Goal: Transaction & Acquisition: Purchase product/service

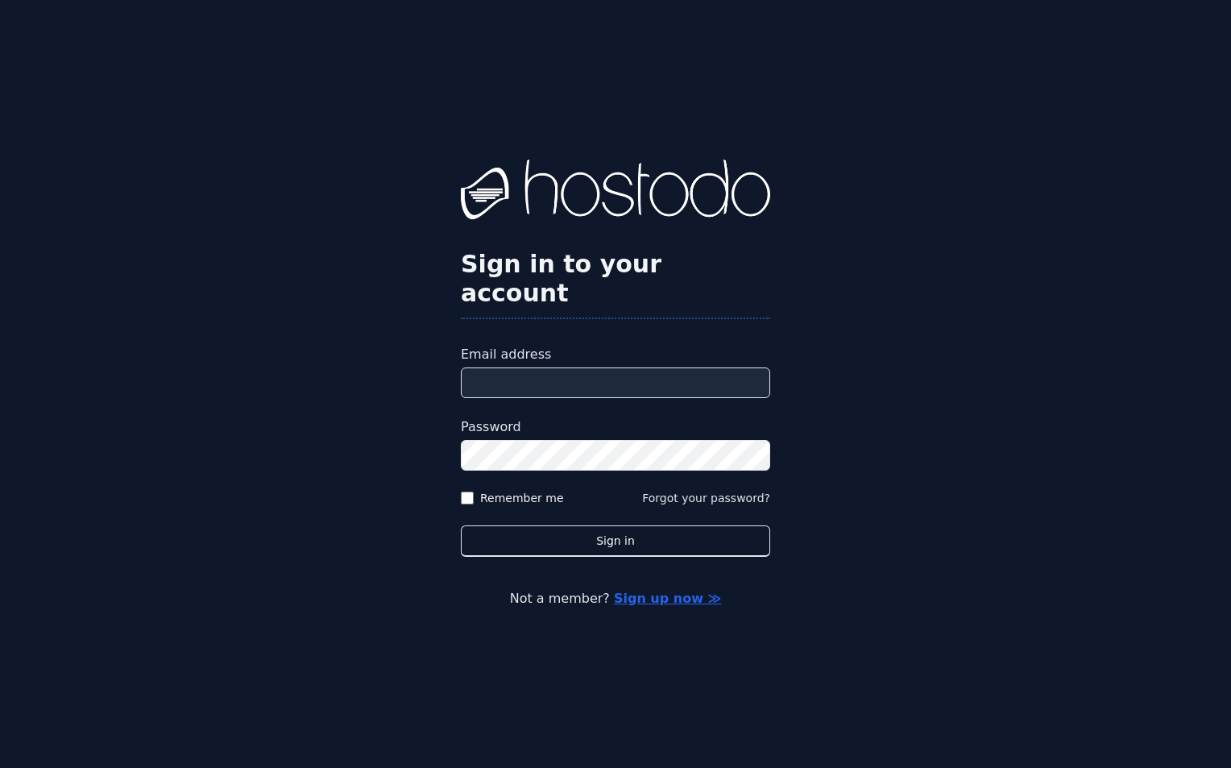
click at [491, 367] on input "Email address" at bounding box center [615, 382] width 309 height 31
click at [501, 367] on input "Email address" at bounding box center [615, 382] width 309 height 31
type input "**********"
click at [300, 398] on div "**********" at bounding box center [615, 384] width 1231 height 768
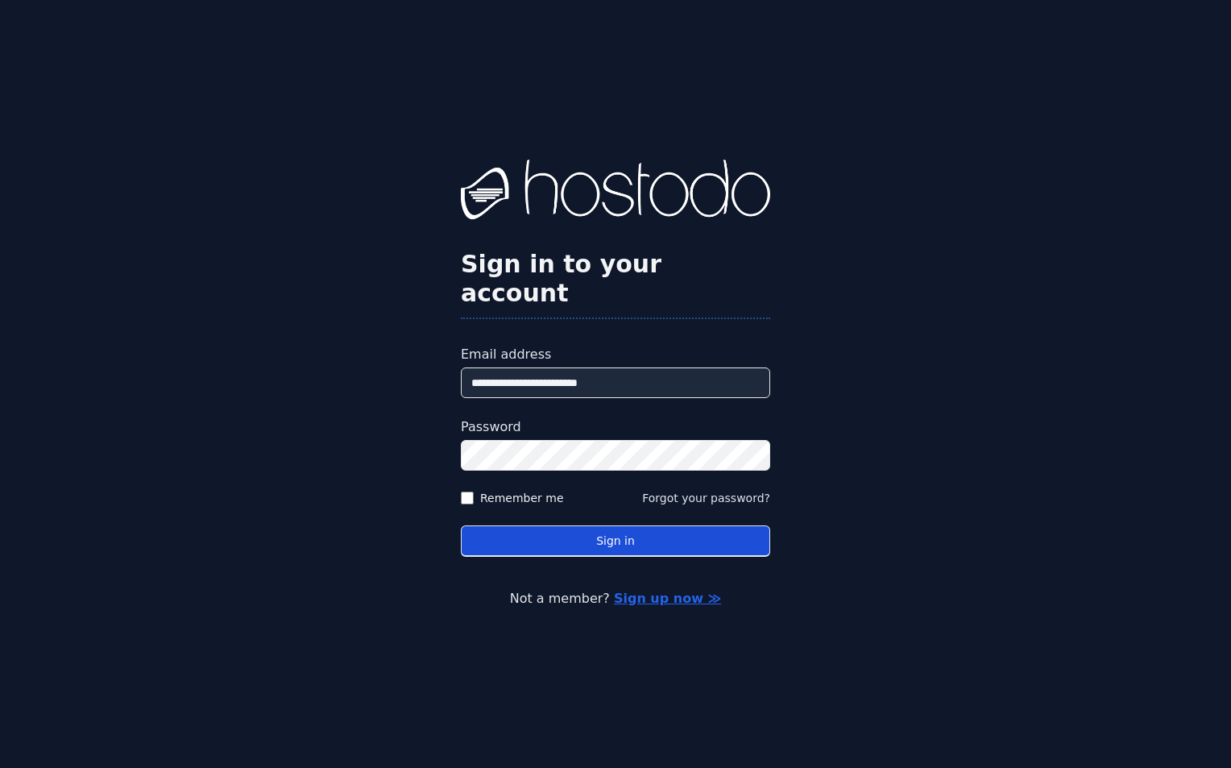
click at [641, 534] on button "Sign in" at bounding box center [615, 540] width 309 height 31
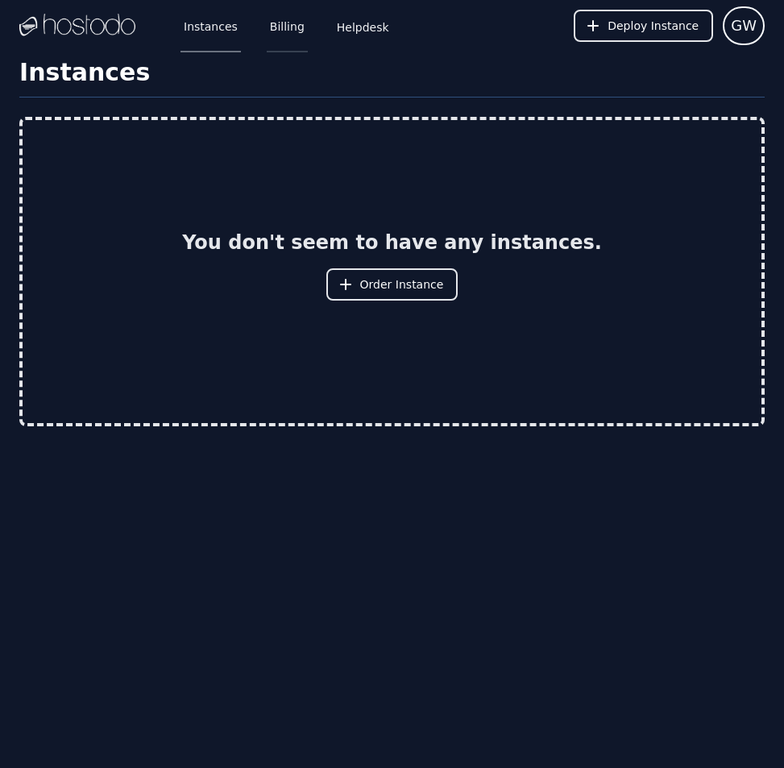
click at [267, 36] on link "Billing" at bounding box center [287, 25] width 41 height 53
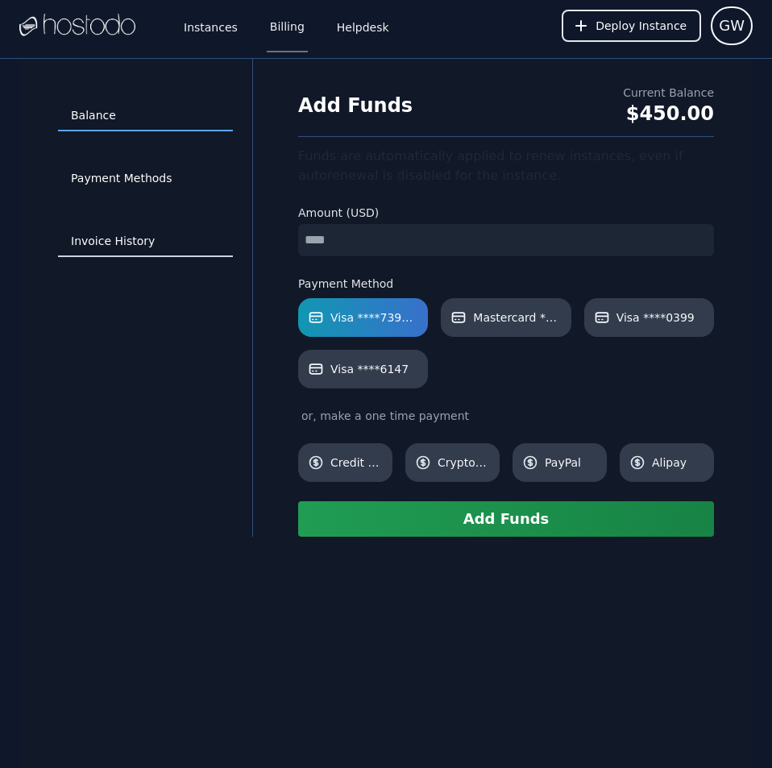
click at [118, 245] on link "Invoice History" at bounding box center [145, 241] width 175 height 31
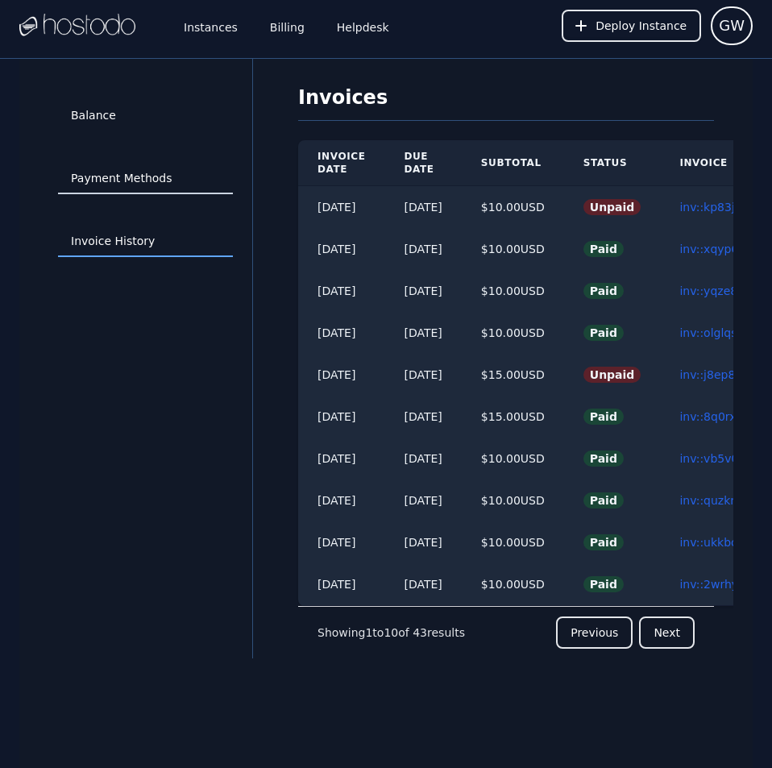
click at [126, 174] on link "Payment Methods" at bounding box center [145, 179] width 175 height 31
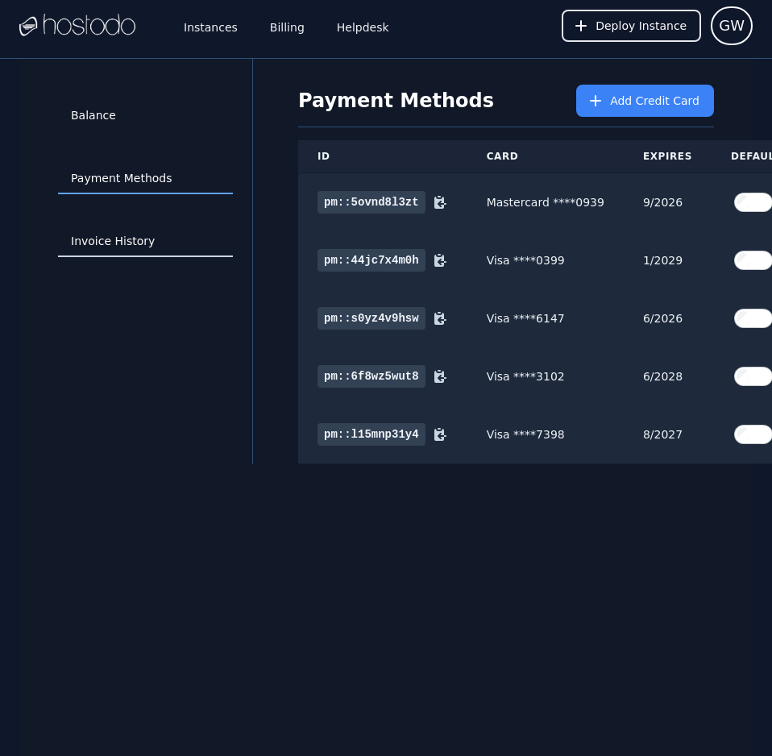
click at [85, 237] on link "Invoice History" at bounding box center [145, 241] width 175 height 31
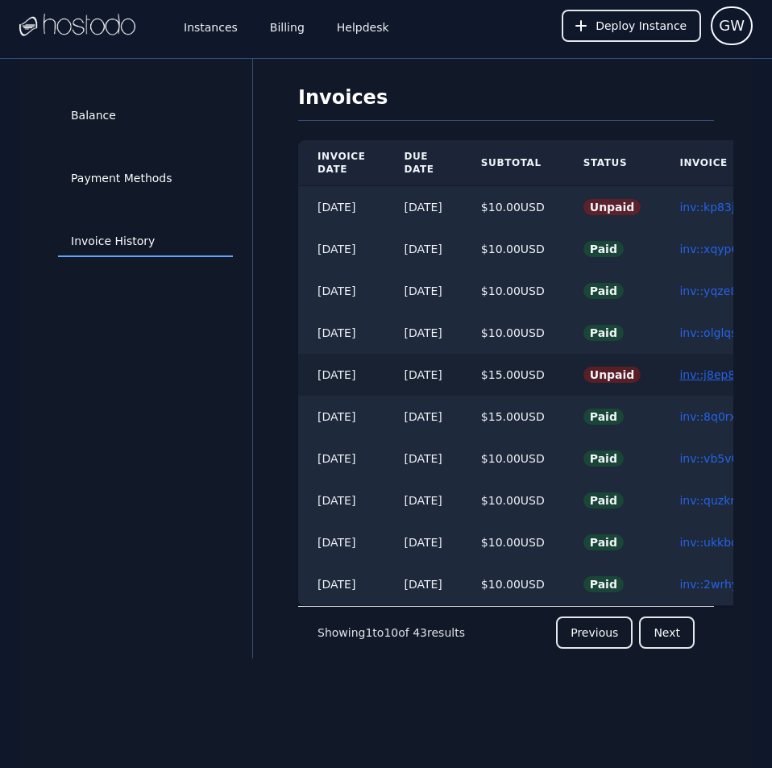
click at [702, 376] on link "inv::j8ep8i6azx ≫" at bounding box center [727, 374] width 97 height 13
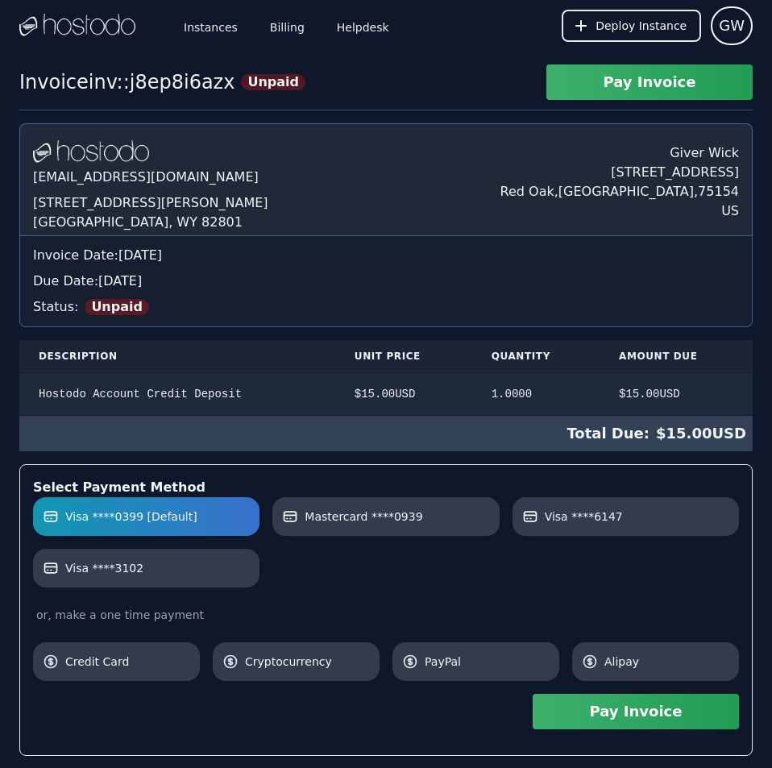
scroll to position [191, 0]
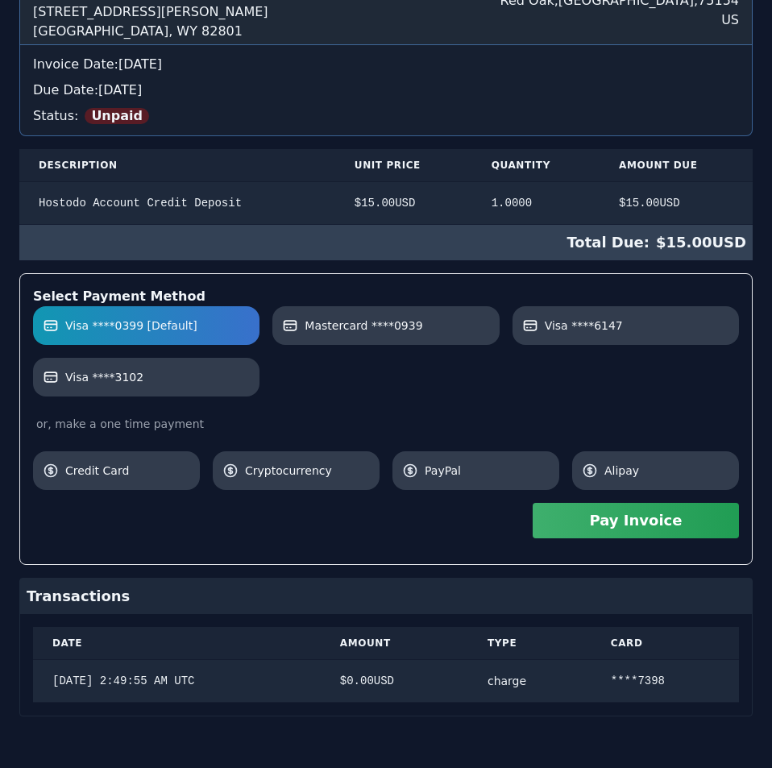
click at [702, 376] on div "Hostodo.com contact@hostodo.com 30 N Gould St, Ste N Sheridan, WY 82801 Giver W…" at bounding box center [385, 324] width 733 height 784
click at [627, 521] on button "Pay Invoice" at bounding box center [635, 520] width 206 height 35
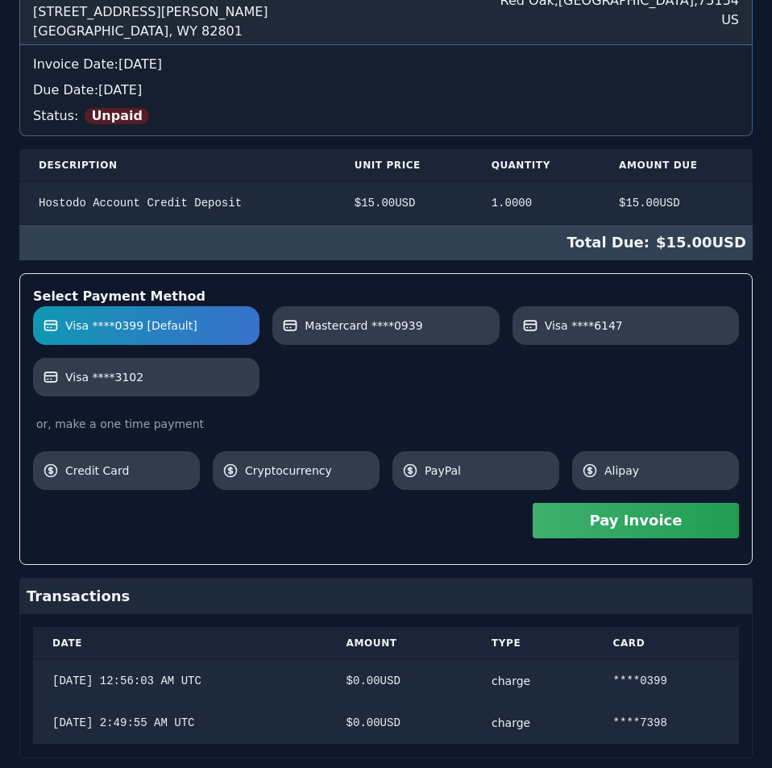
scroll to position [0, 0]
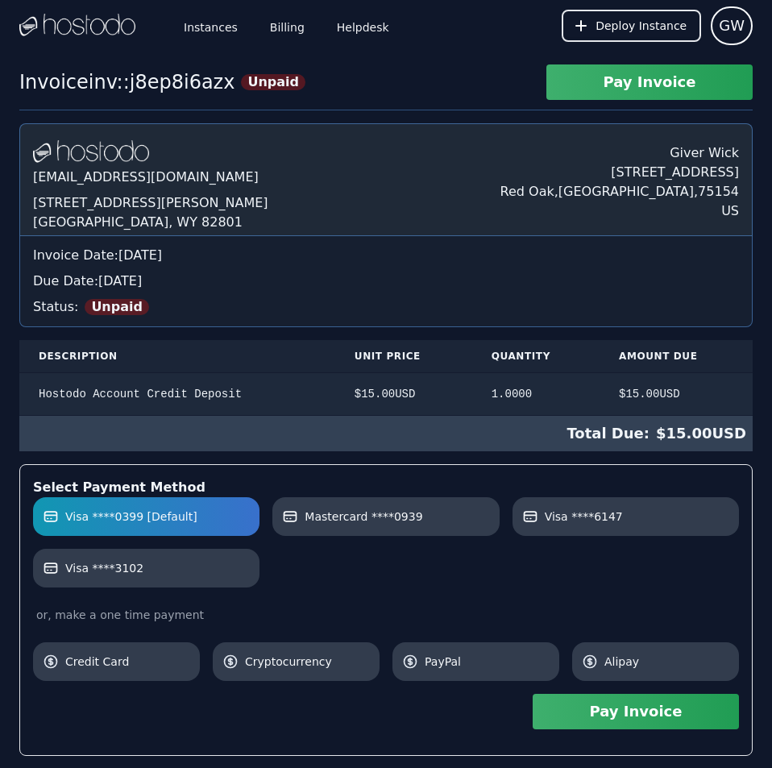
click at [597, 155] on div "Hostodo.com contact@hostodo.com 30 N Gould St, Ste N Sheridan, WY 82801 Giver W…" at bounding box center [385, 536] width 733 height 826
click at [160, 569] on label "Visa ****3102" at bounding box center [146, 568] width 207 height 16
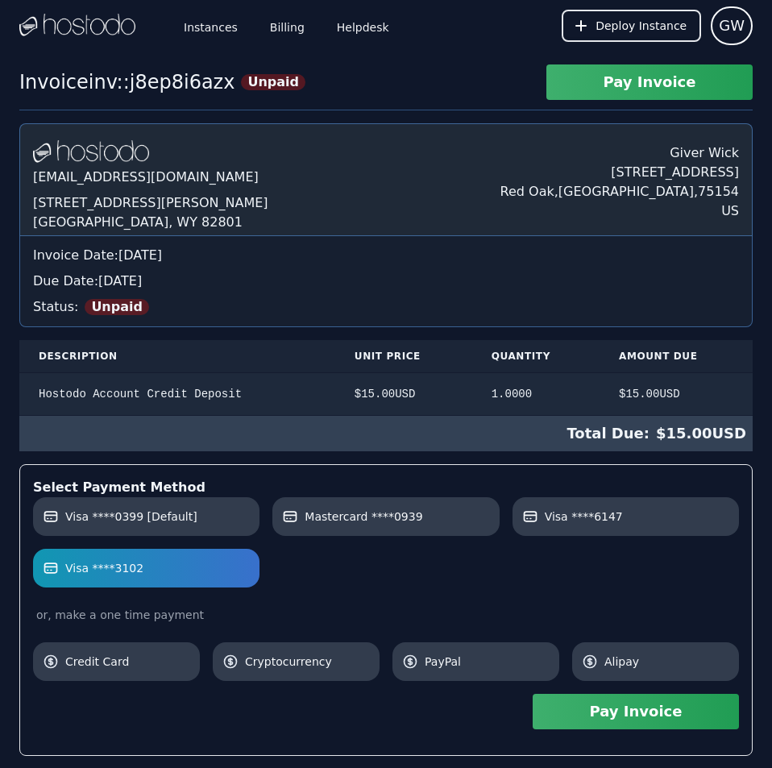
scroll to position [233, 0]
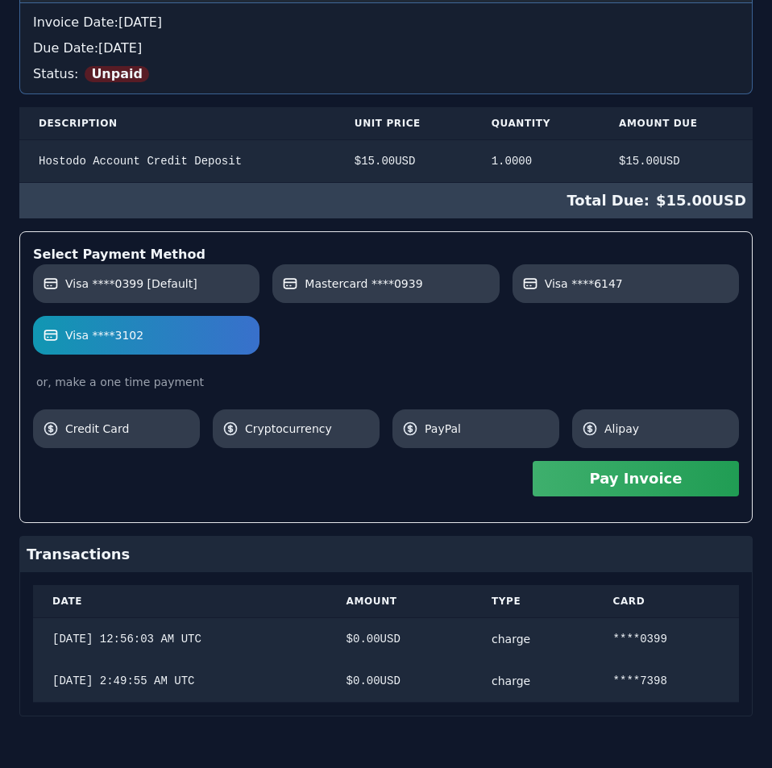
click at [514, 346] on div "Hostodo.com contact@hostodo.com 30 N Gould St, Ste N Sheridan, WY 82801 Giver W…" at bounding box center [385, 303] width 733 height 826
click at [605, 477] on button "Pay Invoice" at bounding box center [635, 478] width 206 height 35
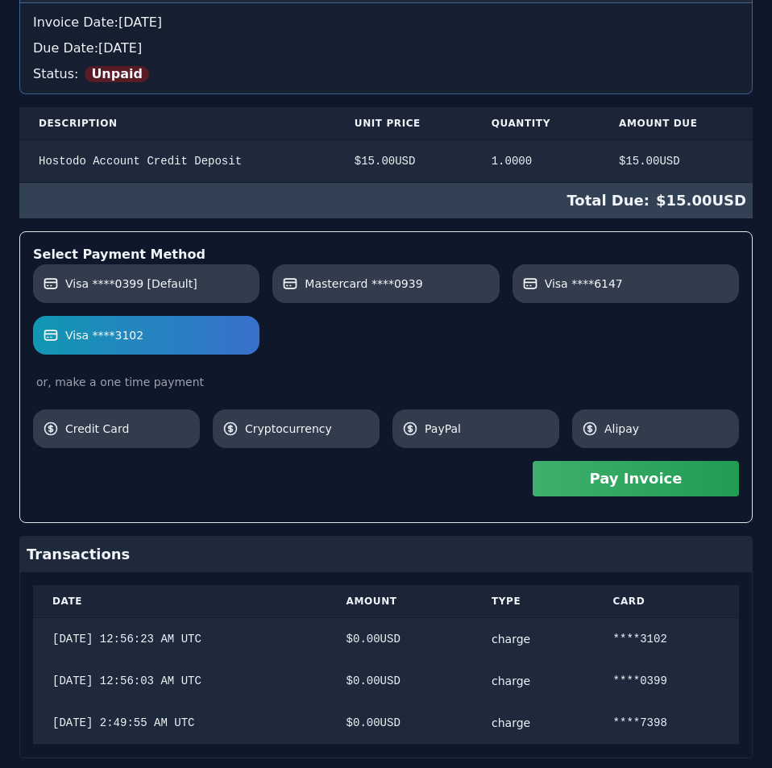
click at [354, 85] on div "Invoice inv::j8ep8i6azx Unpaid Pay Invoice Hostodo.com contact@hostodo.com 30 N…" at bounding box center [386, 321] width 772 height 978
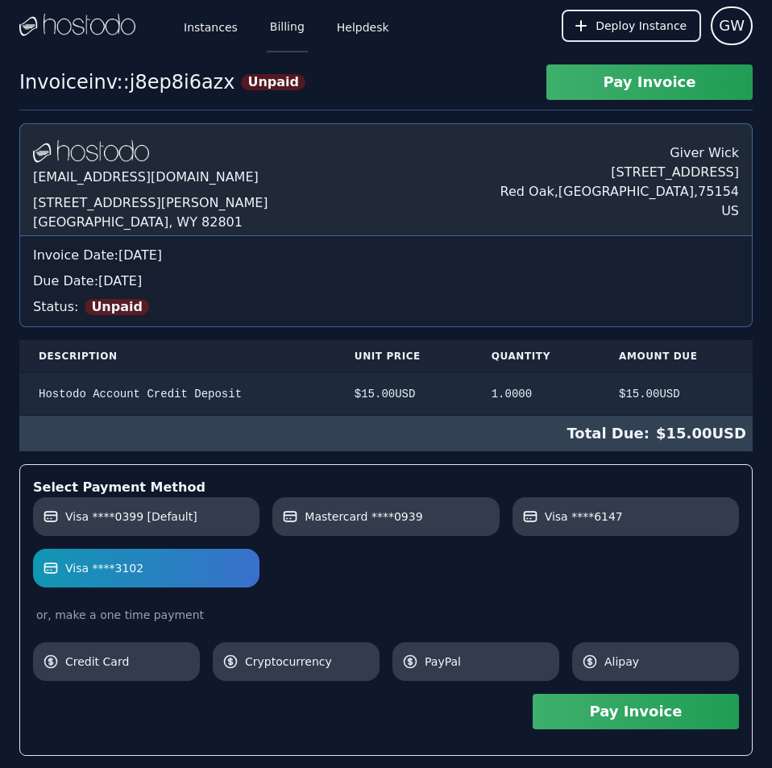
click at [280, 26] on link "Billing" at bounding box center [287, 25] width 41 height 53
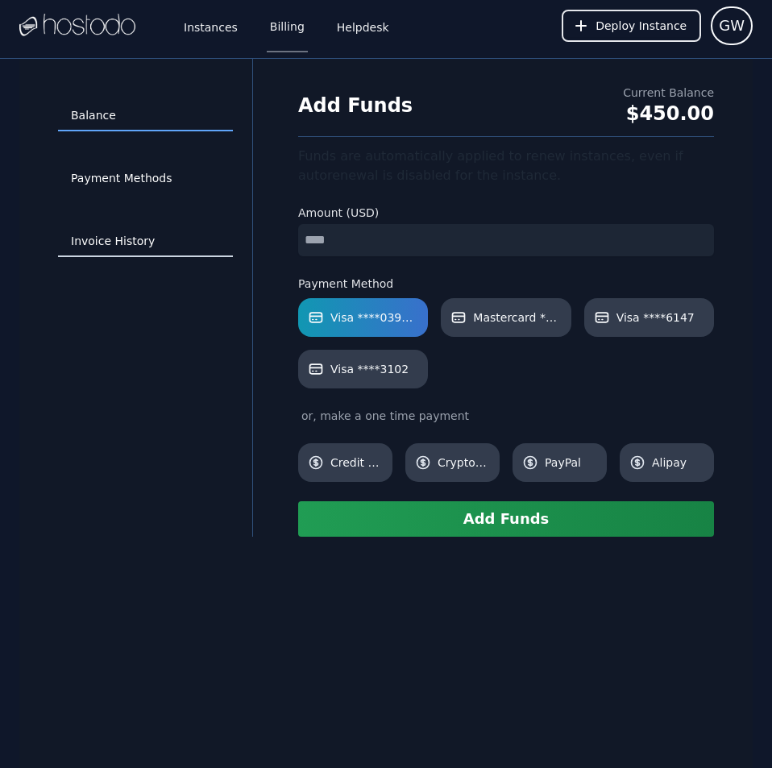
click at [114, 234] on link "Invoice History" at bounding box center [145, 241] width 175 height 31
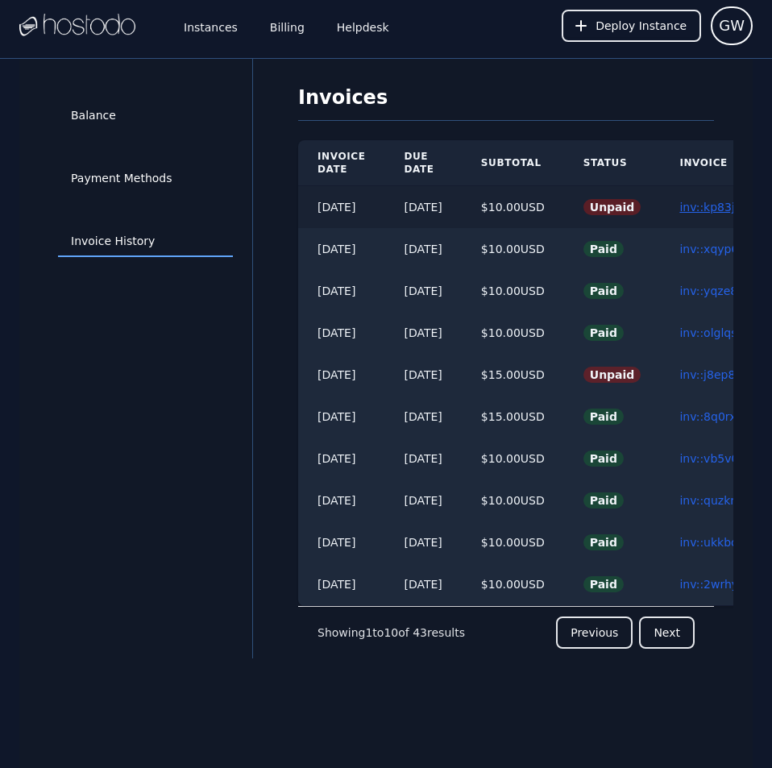
click at [706, 203] on link "inv::kp83j0am9p ≫" at bounding box center [732, 207] width 106 height 13
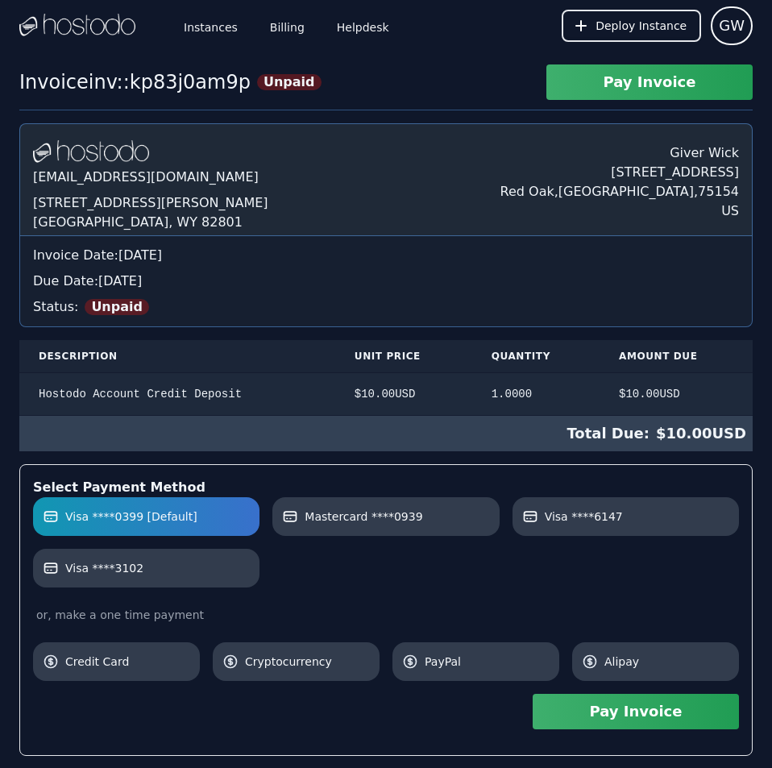
scroll to position [233, 0]
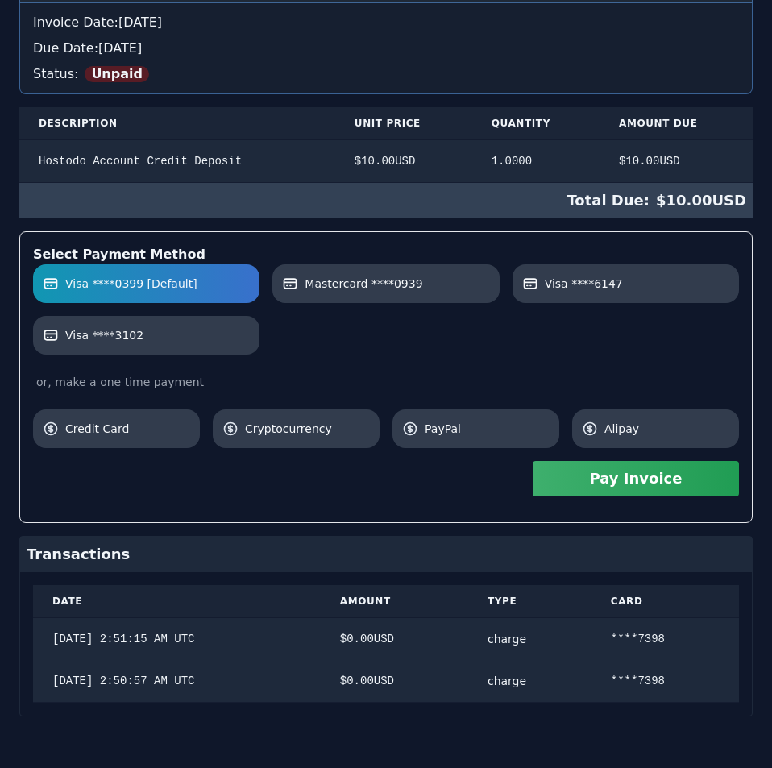
click at [479, 270] on div "[DOMAIN_NAME] [EMAIL_ADDRESS][DOMAIN_NAME] [STREET_ADDRESS][PERSON_NAME] Giver …" at bounding box center [385, 303] width 733 height 826
click at [618, 486] on button "Pay Invoice" at bounding box center [635, 478] width 206 height 35
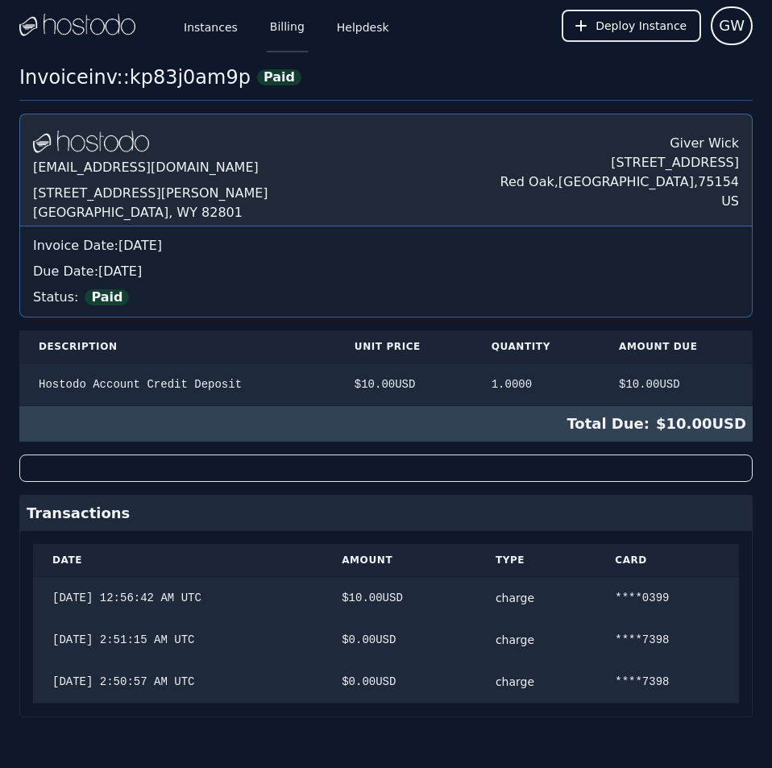
click at [272, 31] on link "Billing" at bounding box center [287, 25] width 41 height 53
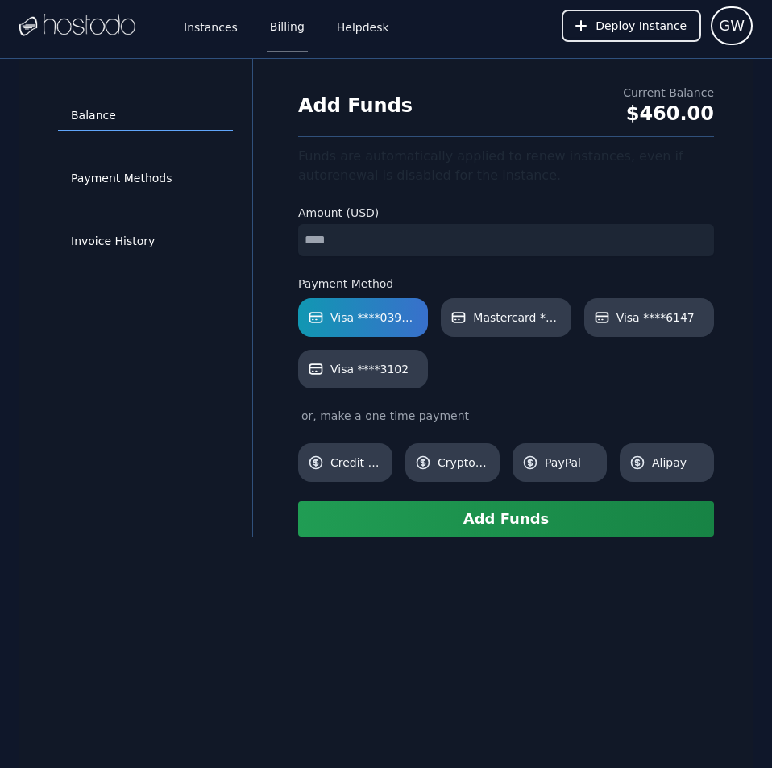
click at [384, 227] on input "number" at bounding box center [506, 240] width 416 height 32
type input "**"
click at [507, 520] on button "Add Funds" at bounding box center [506, 518] width 416 height 35
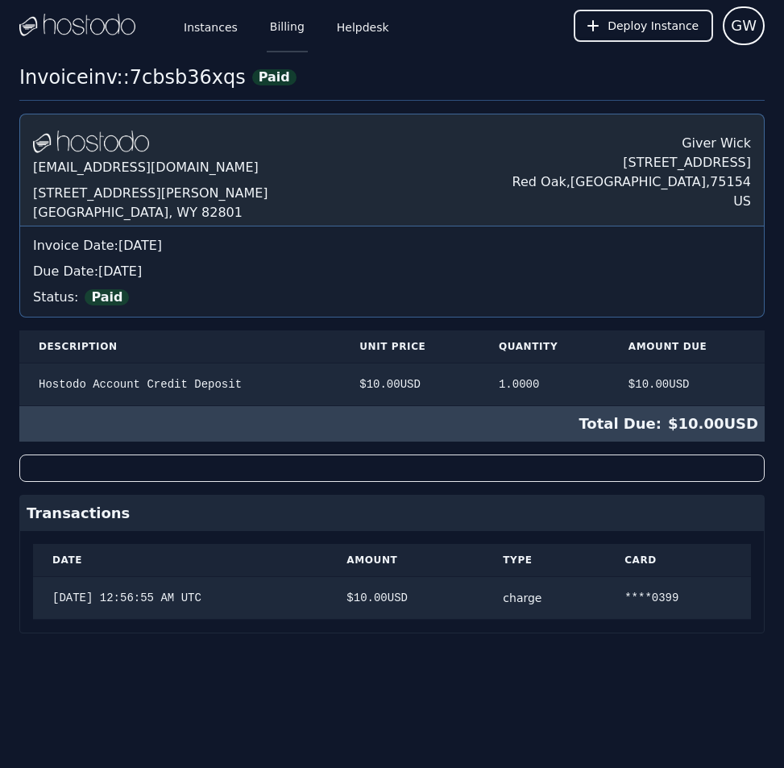
click at [267, 23] on link "Billing" at bounding box center [287, 25] width 41 height 53
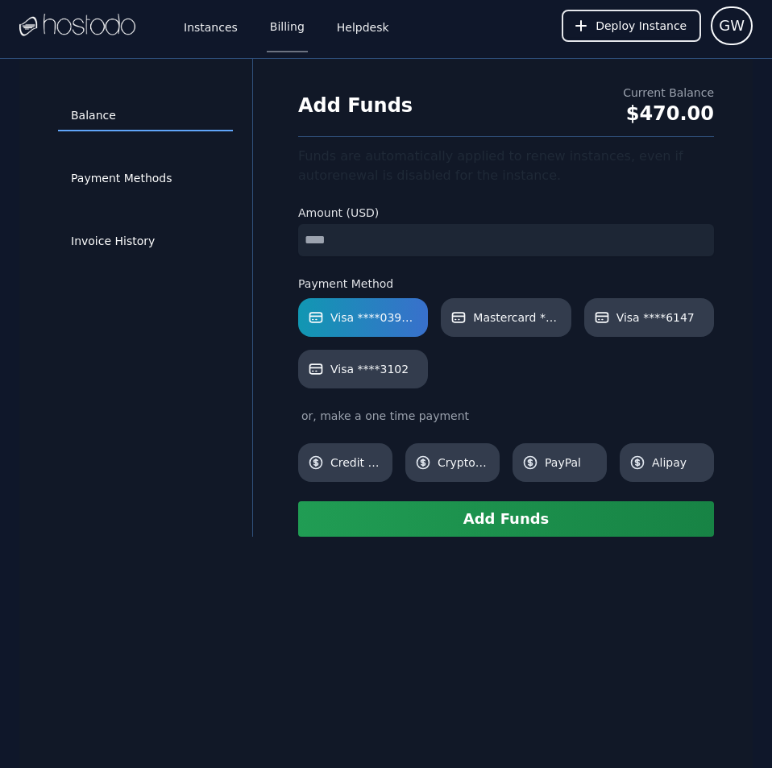
click at [376, 238] on input "number" at bounding box center [506, 240] width 416 height 32
type input "**"
click at [462, 531] on button "Add Funds" at bounding box center [506, 518] width 416 height 35
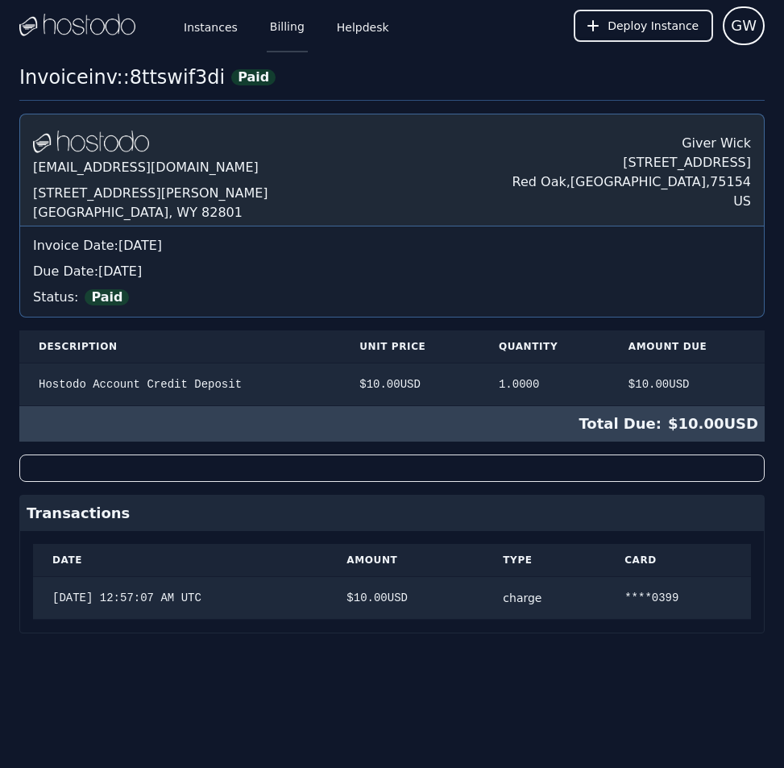
click at [278, 22] on link "Billing" at bounding box center [287, 25] width 41 height 53
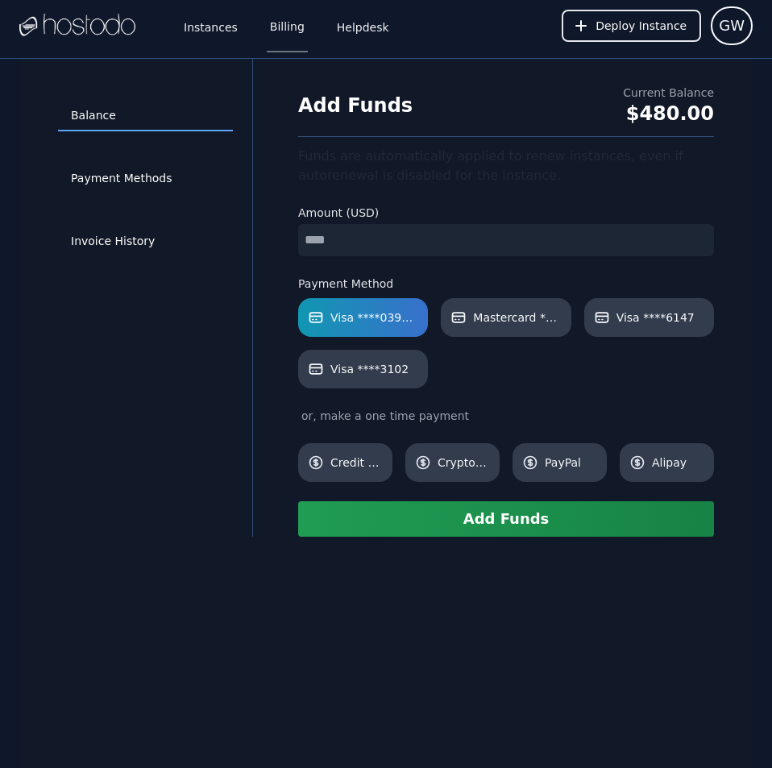
click at [434, 238] on input "number" at bounding box center [506, 240] width 416 height 32
type input "**"
click at [387, 383] on link "Visa ****3102" at bounding box center [363, 369] width 130 height 39
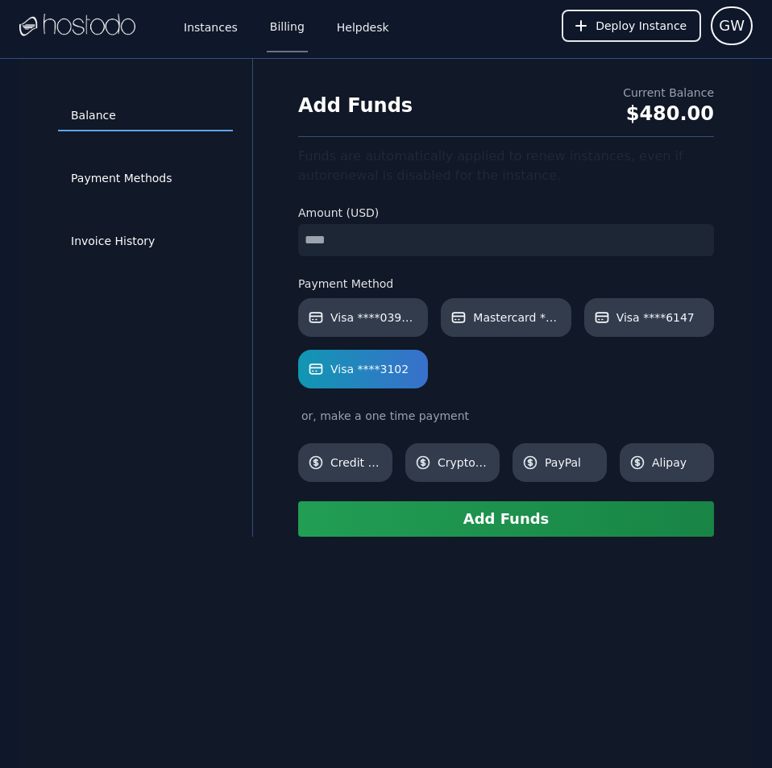
click at [496, 516] on button "Add Funds" at bounding box center [506, 518] width 416 height 35
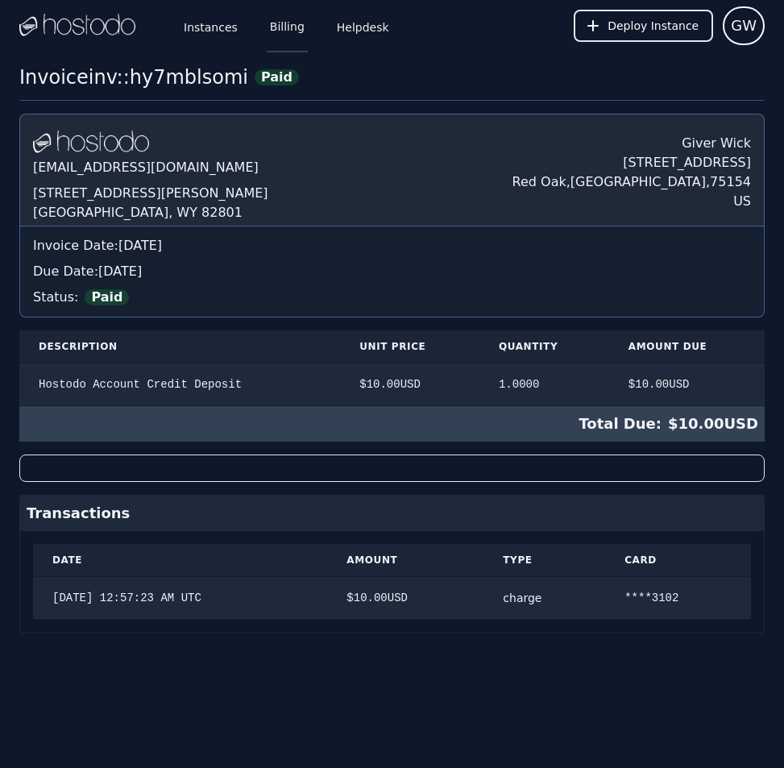
click at [280, 15] on link "Billing" at bounding box center [287, 25] width 41 height 53
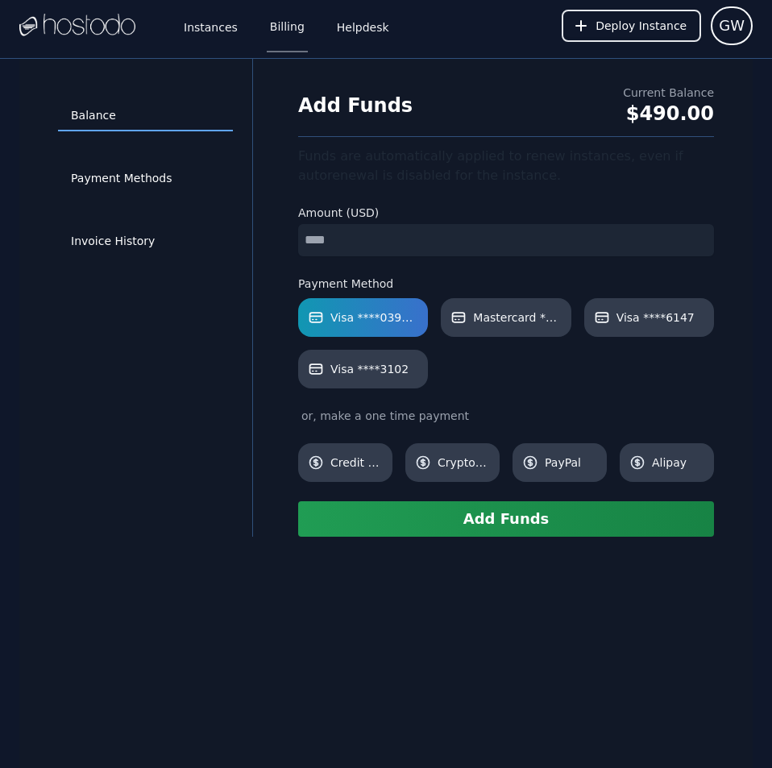
click at [412, 230] on input "number" at bounding box center [506, 240] width 416 height 32
type input "**"
click at [389, 362] on span "Visa ****3102" at bounding box center [369, 369] width 78 height 16
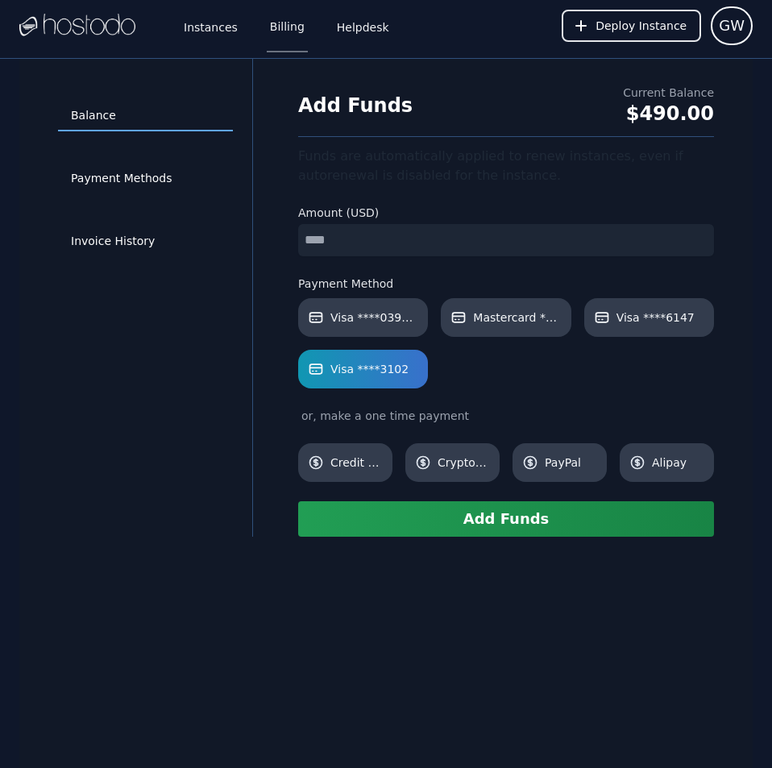
click at [495, 520] on button "Add Funds" at bounding box center [506, 518] width 416 height 35
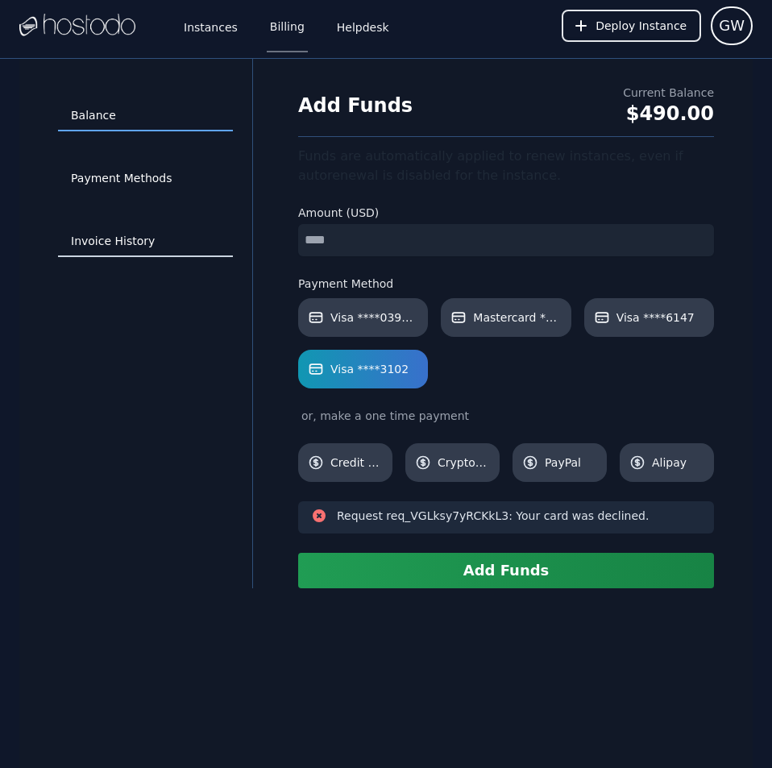
click at [140, 243] on link "Invoice History" at bounding box center [145, 241] width 175 height 31
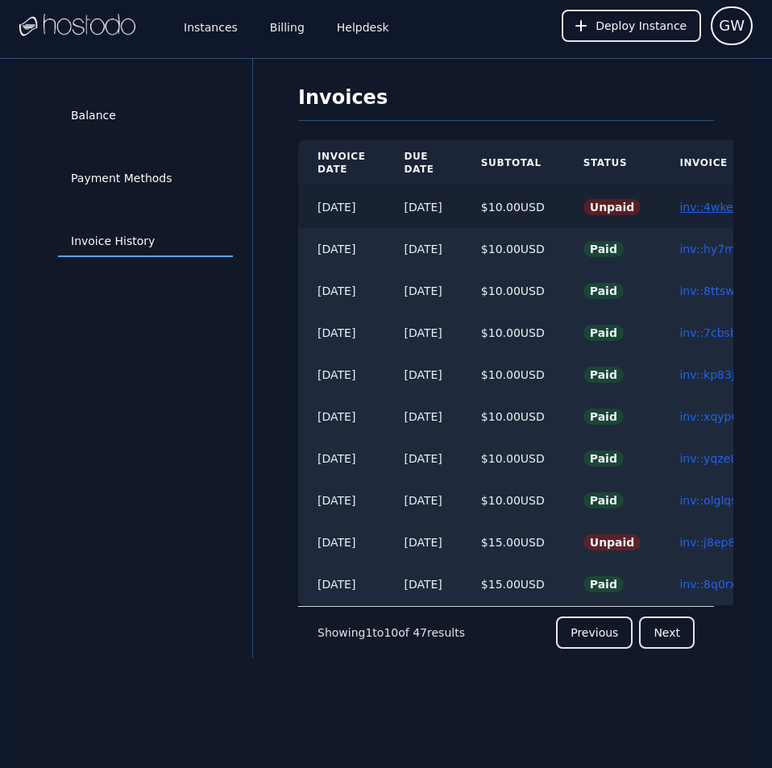
click at [703, 202] on link "inv::4wkeib3685 ≫" at bounding box center [731, 207] width 104 height 13
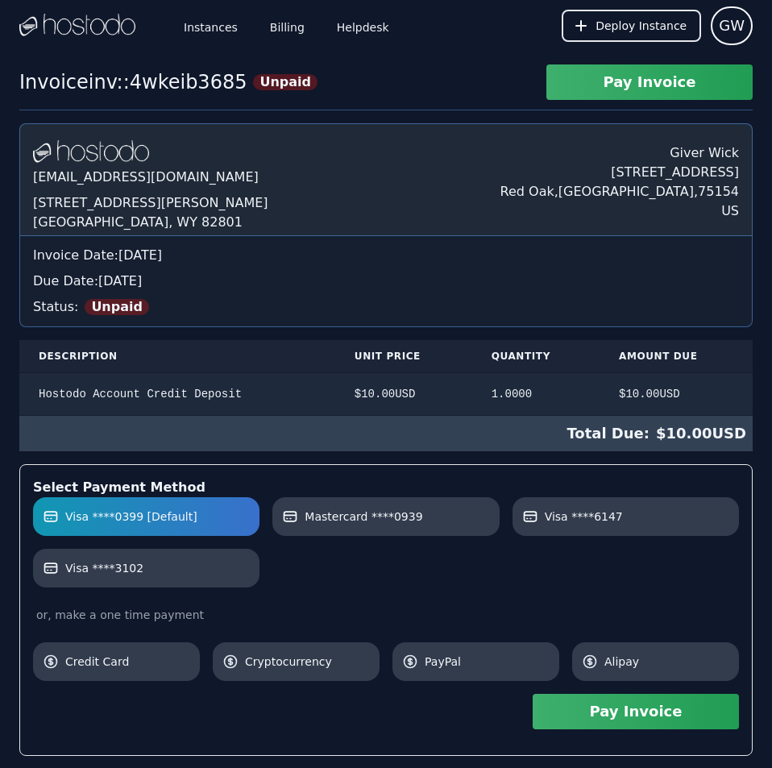
scroll to position [191, 0]
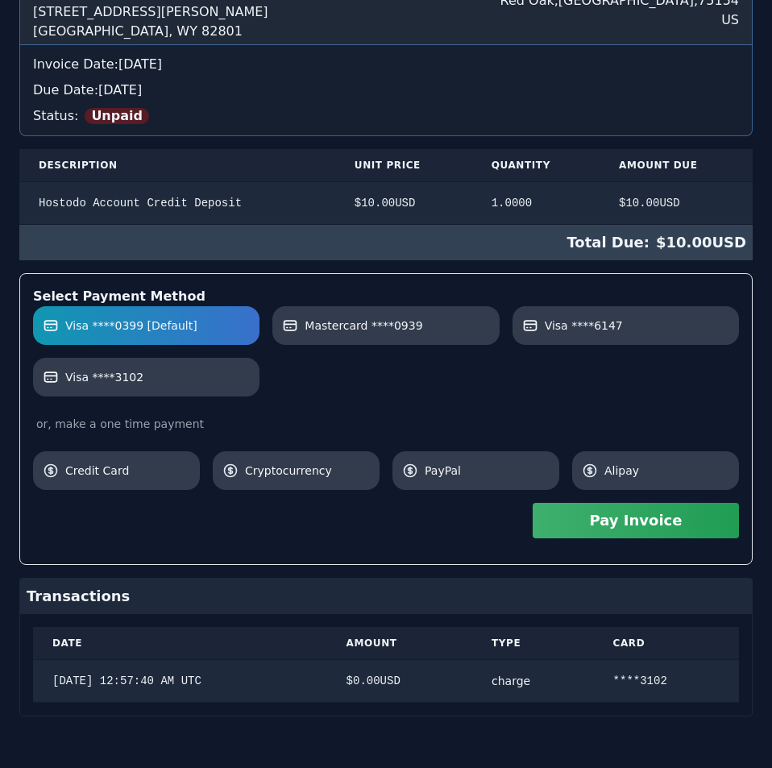
click at [503, 272] on div "Hostodo.com contact@hostodo.com 30 N Gould St, Ste N Sheridan, WY 82801 Giver W…" at bounding box center [385, 324] width 733 height 784
click at [620, 532] on button "Pay Invoice" at bounding box center [635, 520] width 206 height 35
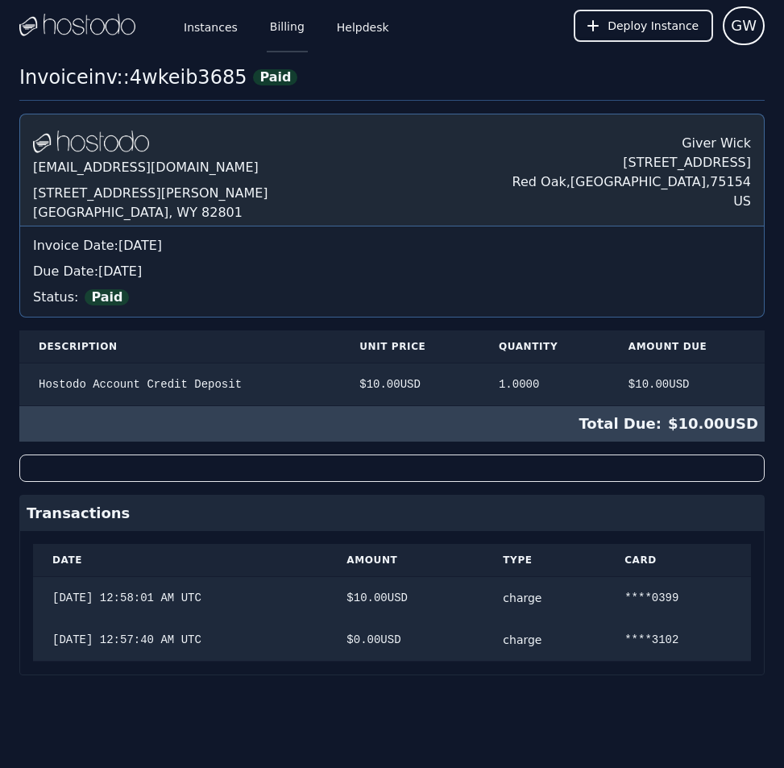
click at [281, 19] on link "Billing" at bounding box center [287, 25] width 41 height 53
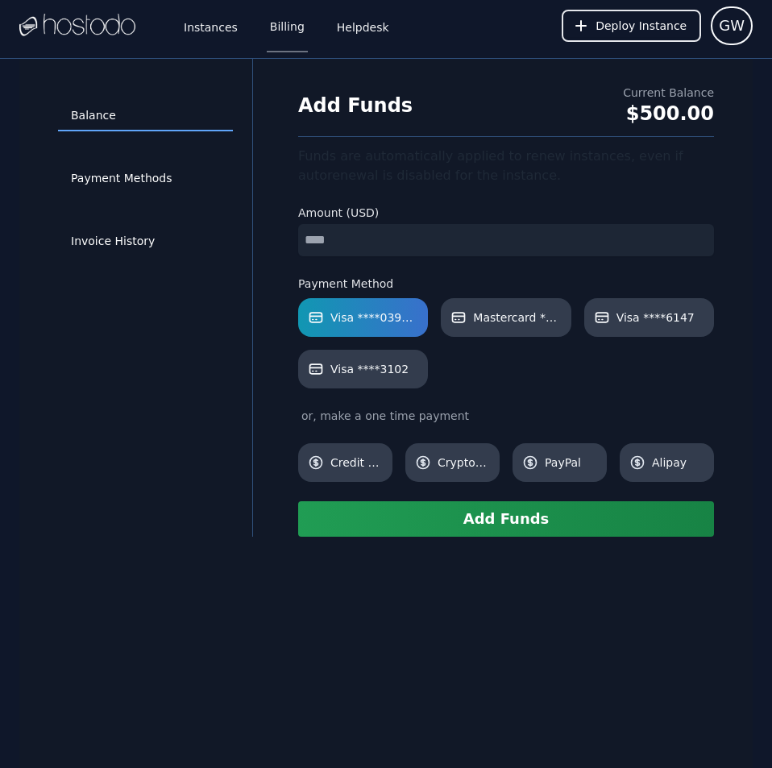
click at [390, 242] on input "number" at bounding box center [506, 240] width 416 height 32
type input "**"
click at [495, 524] on button "Add Funds" at bounding box center [506, 518] width 416 height 35
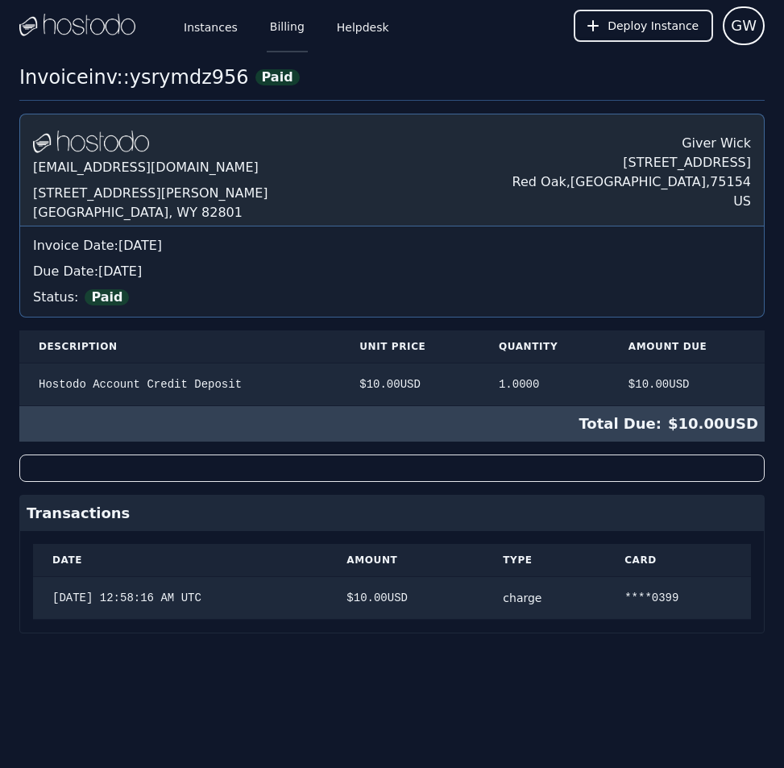
click at [267, 26] on link "Billing" at bounding box center [287, 25] width 41 height 53
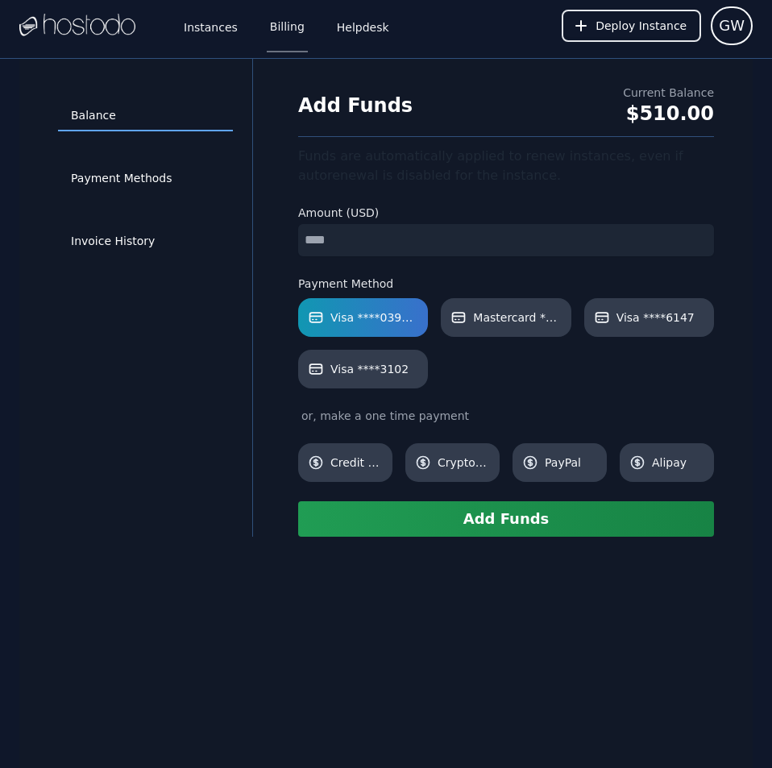
click at [407, 242] on input "number" at bounding box center [506, 240] width 416 height 32
type input "**"
click at [522, 513] on button "Add Funds" at bounding box center [506, 518] width 416 height 35
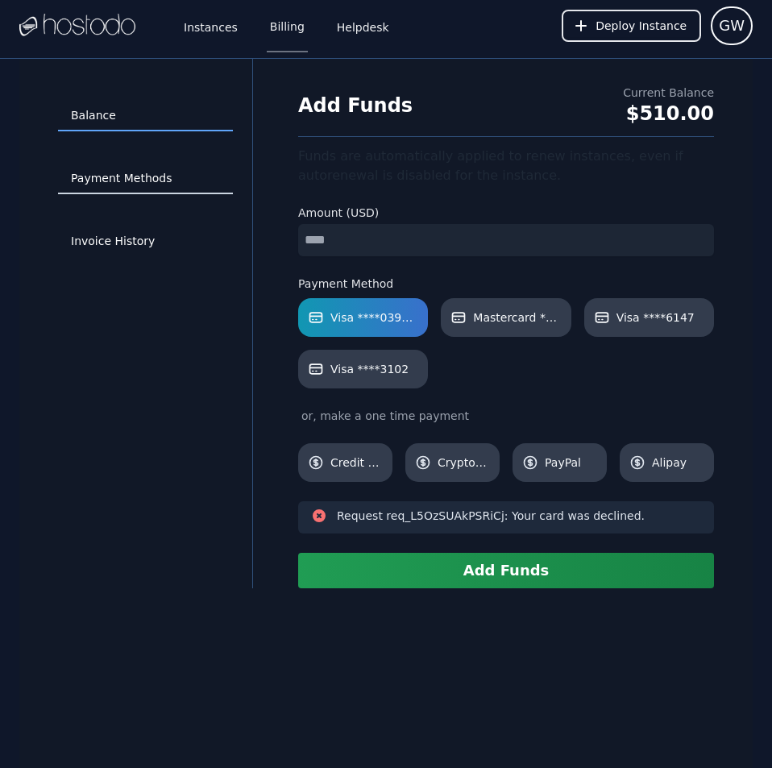
click at [115, 177] on link "Payment Methods" at bounding box center [145, 179] width 175 height 31
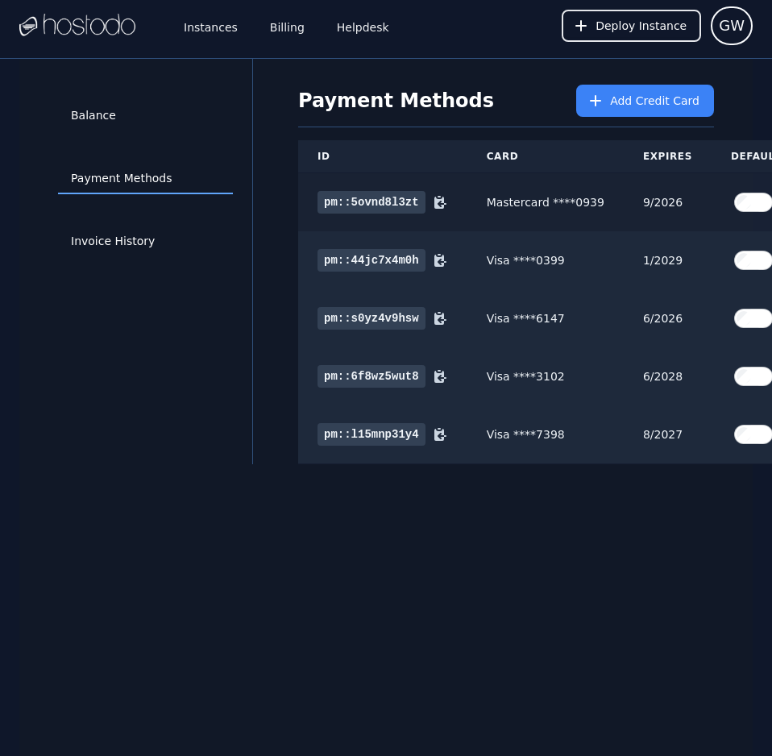
click at [732, 192] on label at bounding box center [756, 202] width 50 height 32
click at [135, 234] on link "Invoice History" at bounding box center [145, 241] width 175 height 31
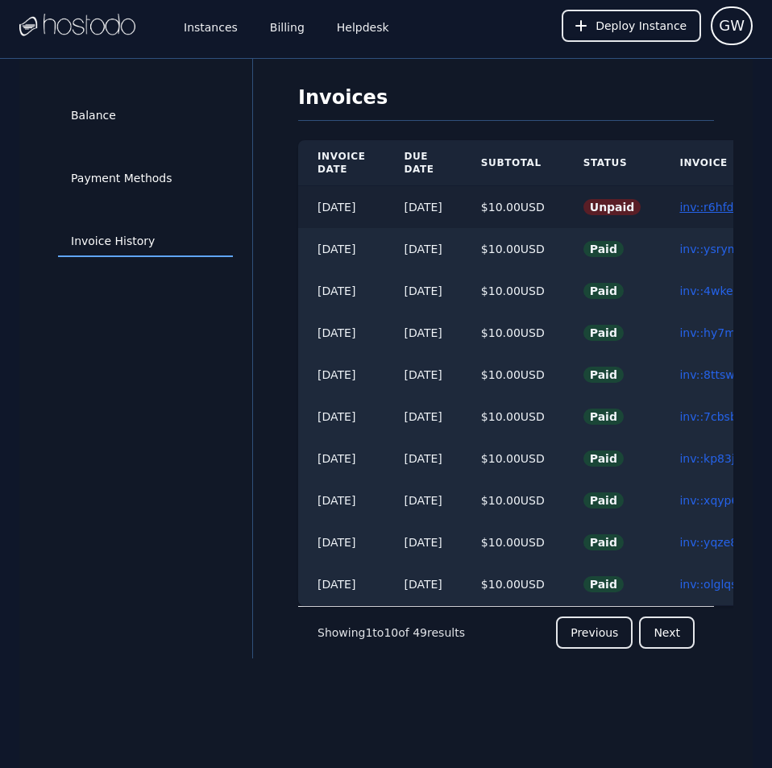
click at [706, 212] on link "inv::r6hfdgbwwv ≫" at bounding box center [732, 207] width 106 height 13
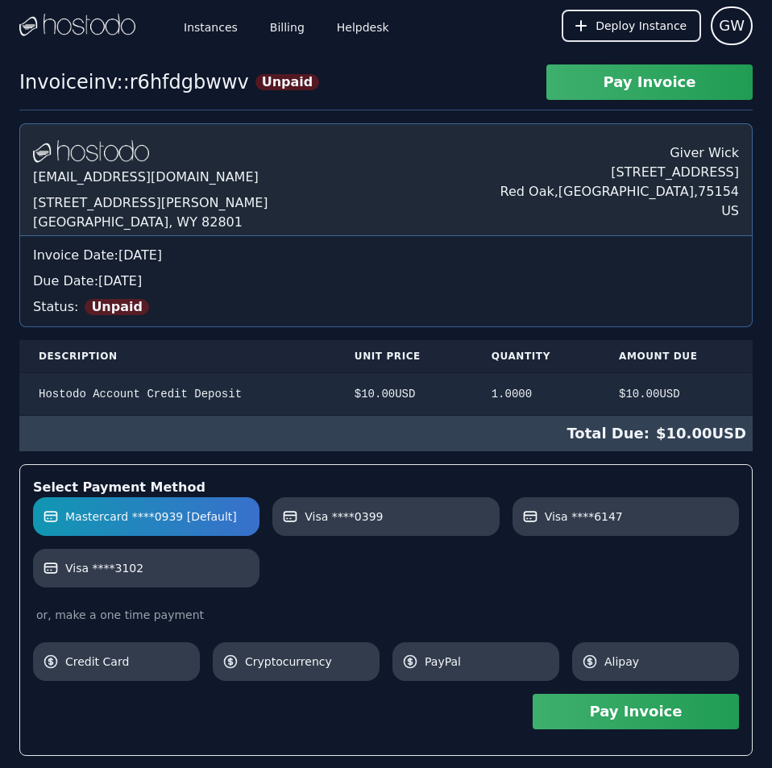
scroll to position [191, 0]
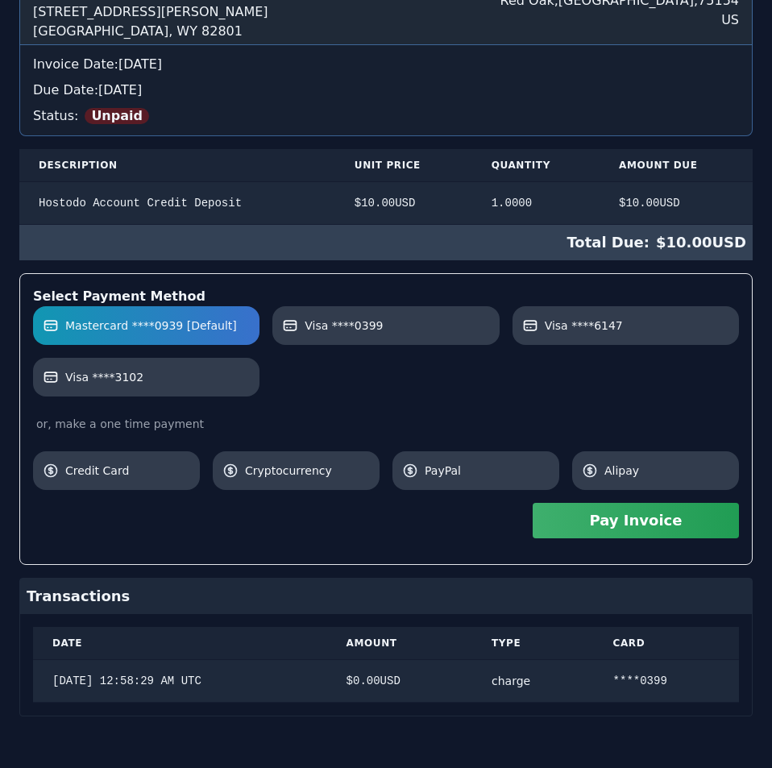
click at [706, 212] on div "[DOMAIN_NAME] [EMAIL_ADDRESS][DOMAIN_NAME] [STREET_ADDRESS][PERSON_NAME] Giver …" at bounding box center [385, 324] width 733 height 784
click at [673, 520] on button "Pay Invoice" at bounding box center [635, 520] width 206 height 35
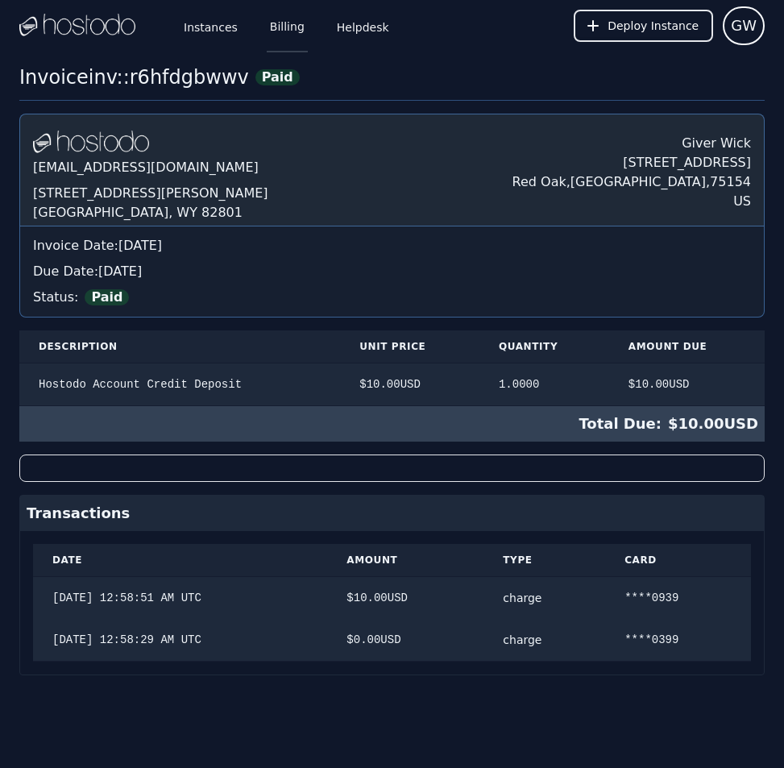
click at [285, 21] on link "Billing" at bounding box center [287, 25] width 41 height 53
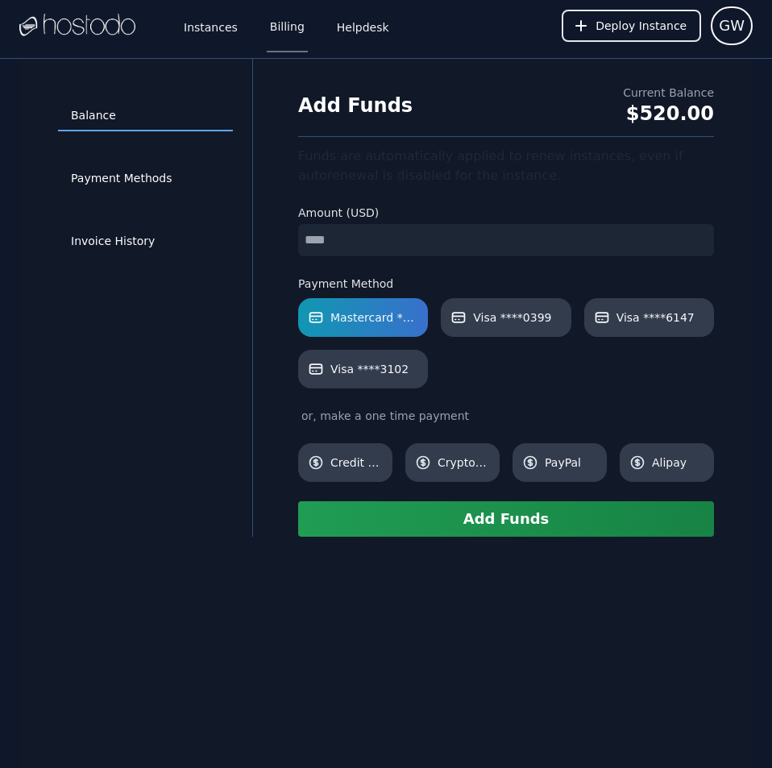
click at [432, 236] on input "number" at bounding box center [506, 240] width 416 height 32
type input "**"
click at [500, 525] on button "Add Funds" at bounding box center [506, 518] width 416 height 35
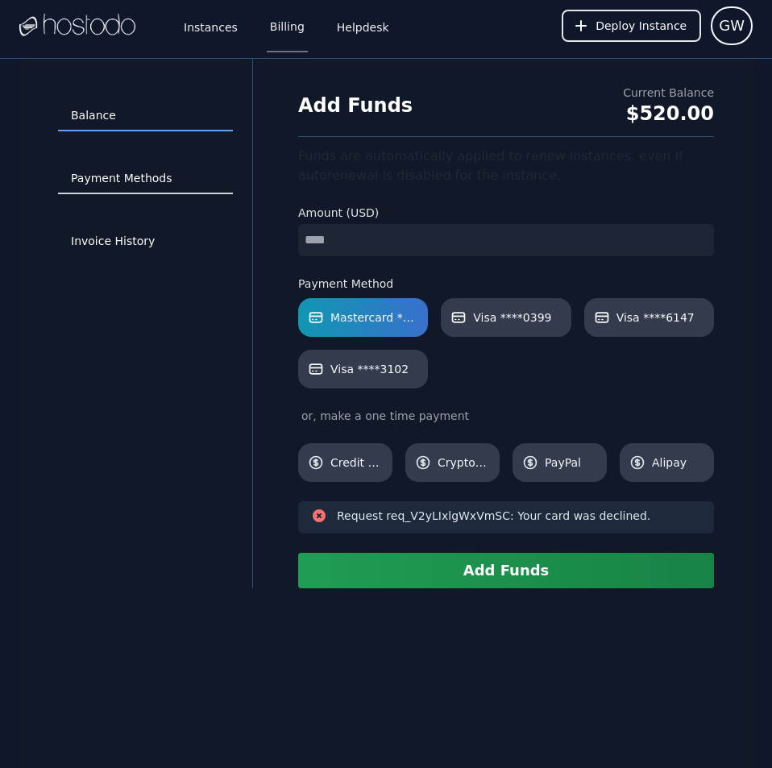
click at [151, 175] on link "Payment Methods" at bounding box center [145, 179] width 175 height 31
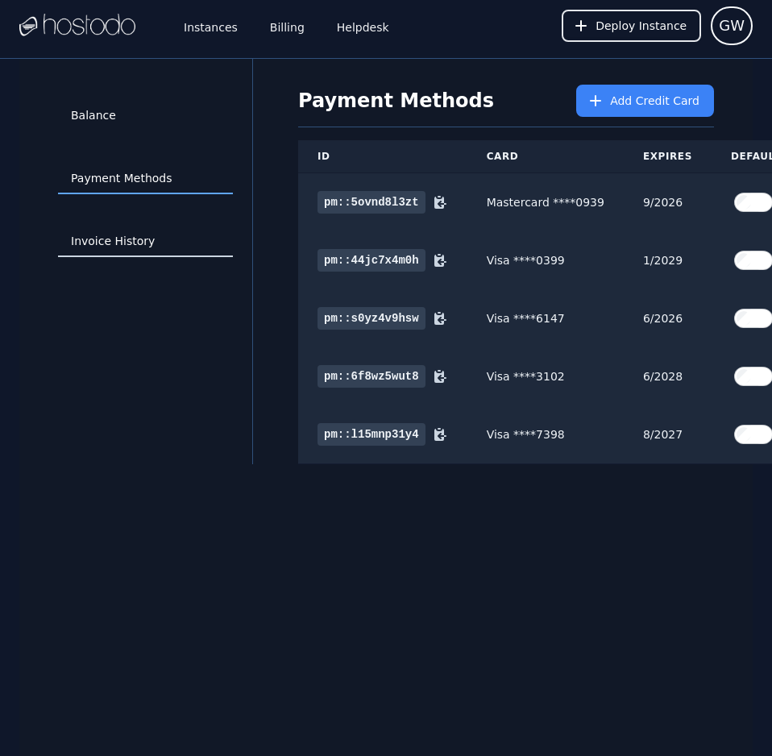
click at [122, 239] on link "Invoice History" at bounding box center [145, 241] width 175 height 31
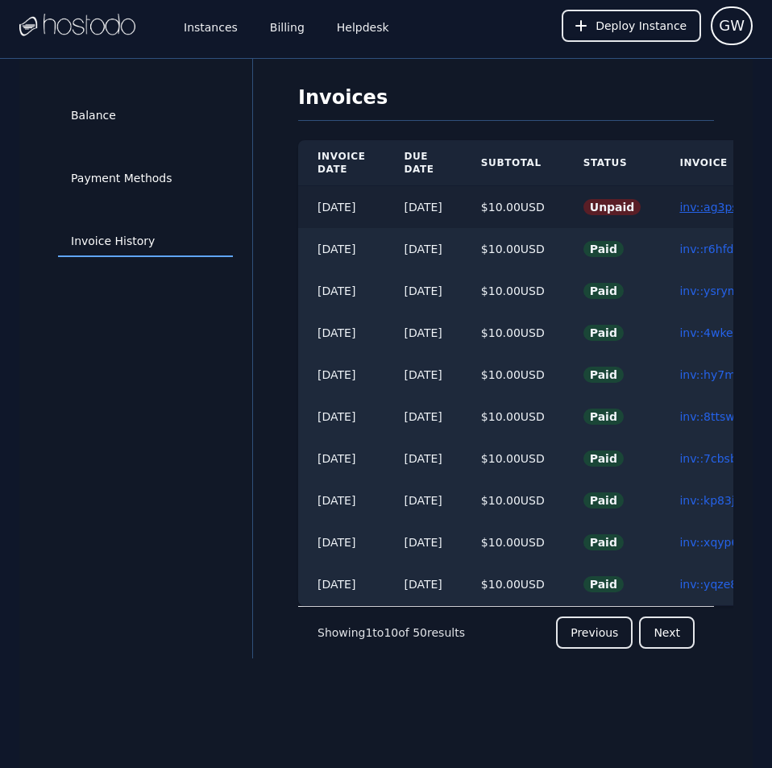
click at [724, 209] on link "inv::ag3psfd1w3 ≫" at bounding box center [731, 207] width 105 height 13
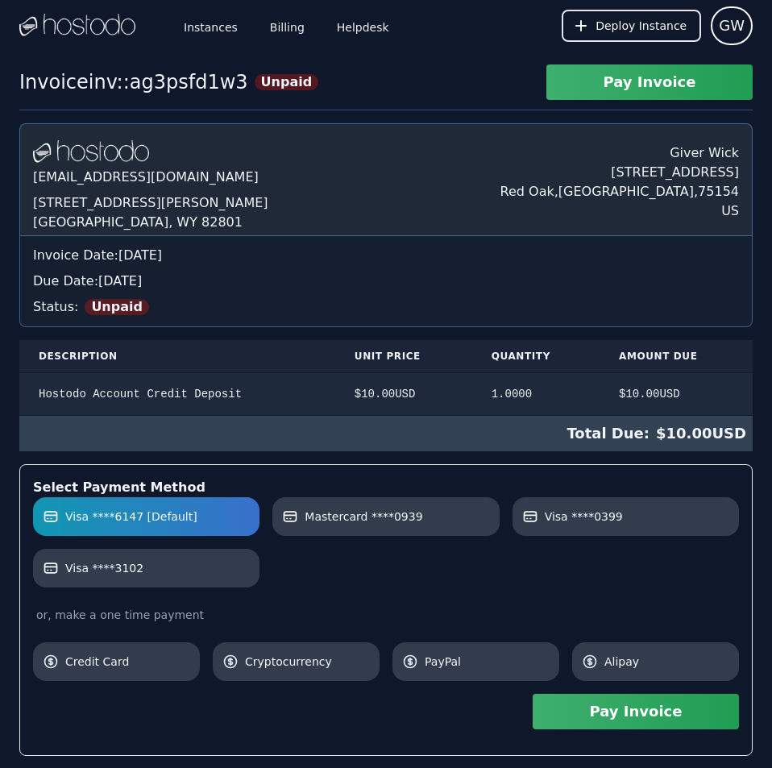
scroll to position [191, 0]
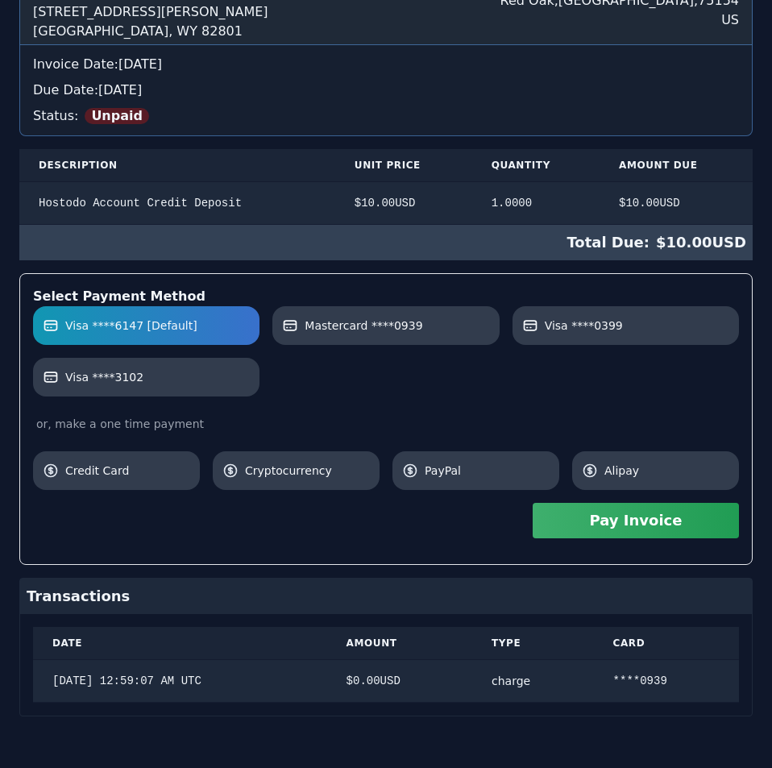
click at [636, 292] on div "Hostodo.com contact@hostodo.com 30 N Gould St, Ste N Sheridan, WY 82801 Giver W…" at bounding box center [385, 324] width 733 height 784
click at [656, 520] on button "Pay Invoice" at bounding box center [635, 520] width 206 height 35
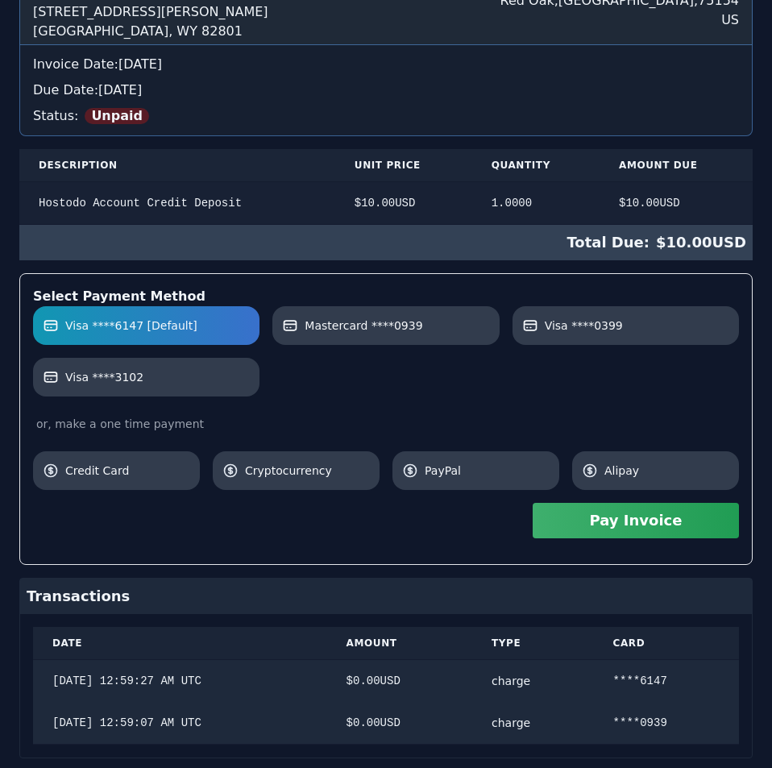
scroll to position [0, 0]
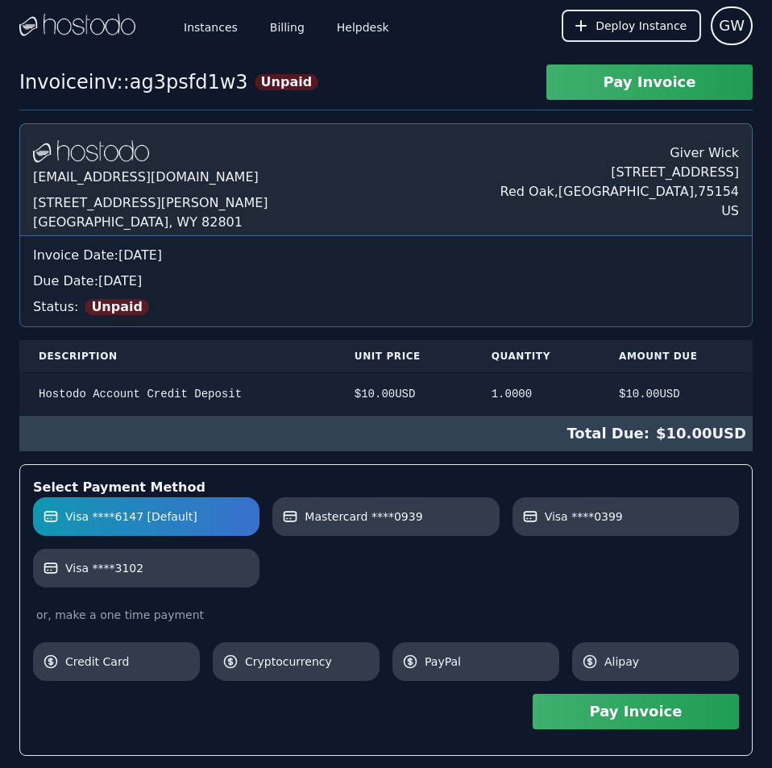
click at [614, 184] on div "Hostodo.com contact@hostodo.com 30 N Gould St, Ste N Sheridan, WY 82801 Giver W…" at bounding box center [385, 536] width 733 height 826
click at [280, 30] on link "Billing" at bounding box center [287, 25] width 41 height 53
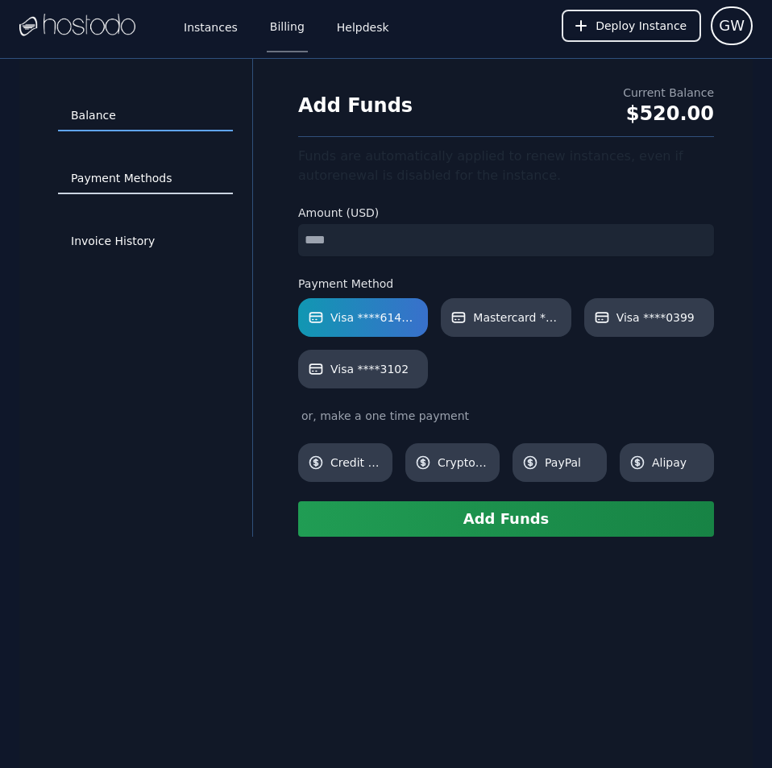
click at [150, 176] on link "Payment Methods" at bounding box center [145, 179] width 175 height 31
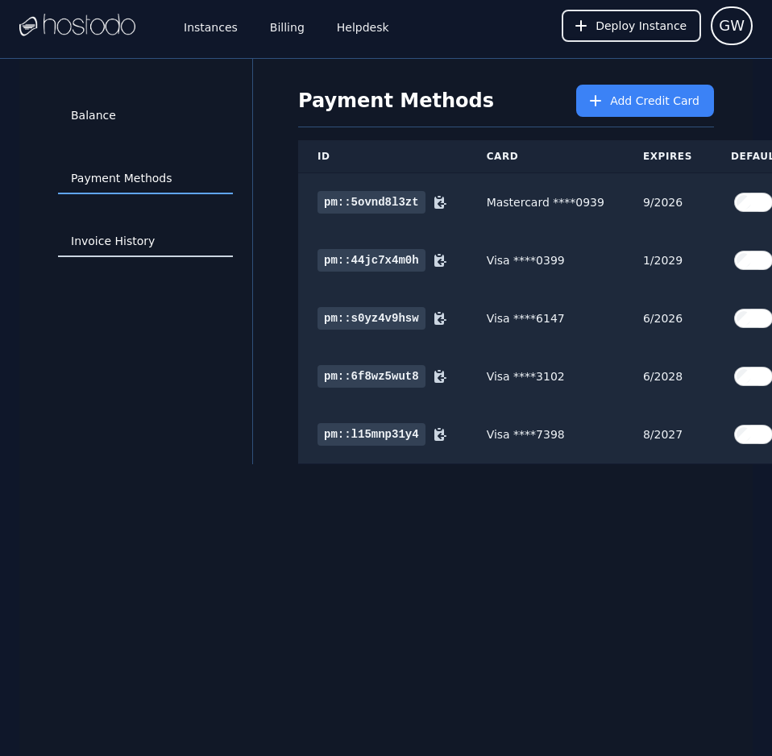
click at [147, 240] on link "Invoice History" at bounding box center [145, 241] width 175 height 31
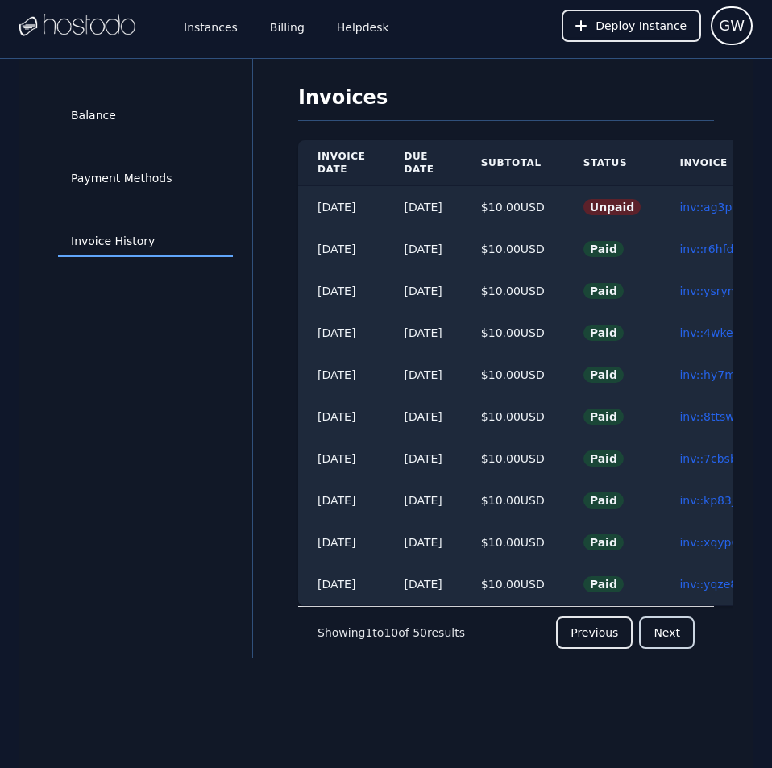
click at [658, 641] on button "Next" at bounding box center [667, 632] width 56 height 32
click at [718, 247] on link "inv::j8ep8i6azx ≫" at bounding box center [727, 248] width 97 height 13
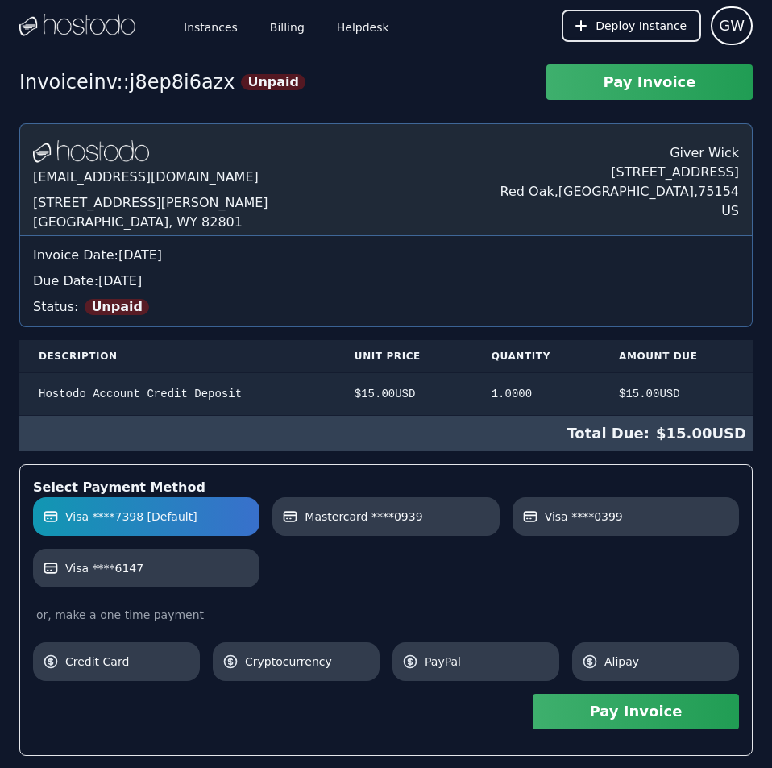
scroll to position [275, 0]
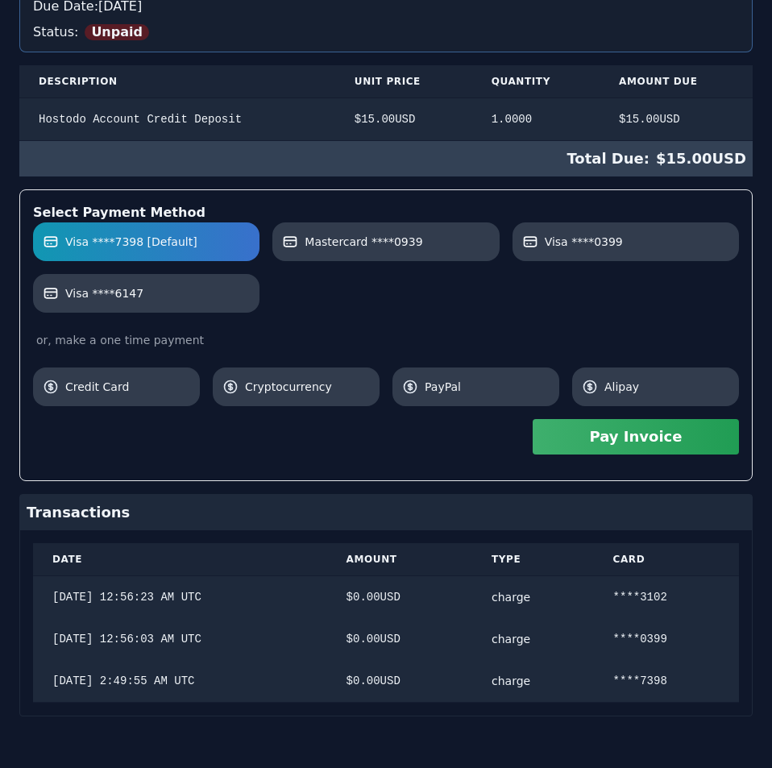
click at [517, 308] on div "[DOMAIN_NAME] [EMAIL_ADDRESS][DOMAIN_NAME] [STREET_ADDRESS][PERSON_NAME] Giver …" at bounding box center [385, 283] width 733 height 868
click at [578, 441] on button "Pay Invoice" at bounding box center [635, 436] width 206 height 35
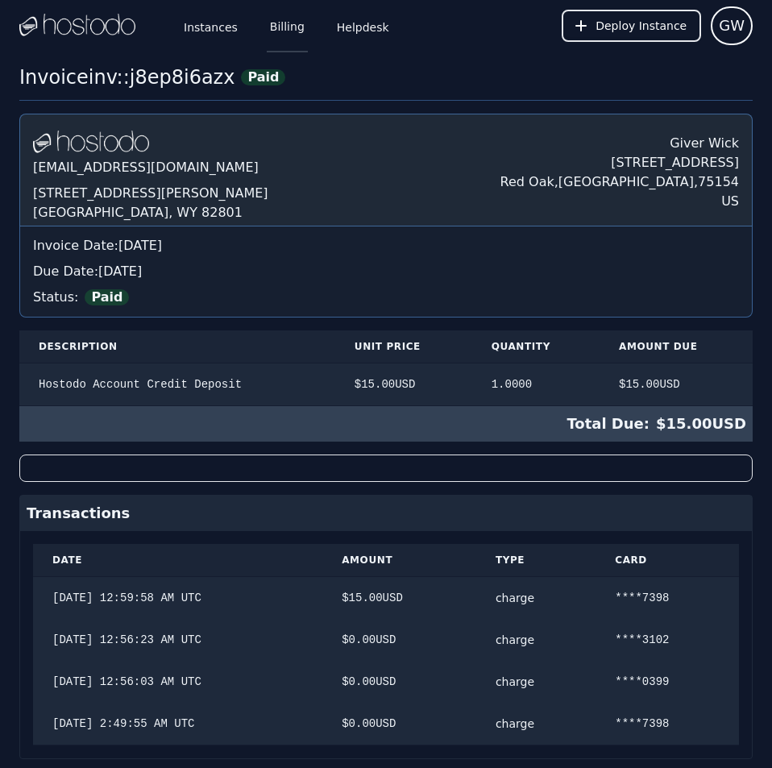
click at [275, 25] on link "Billing" at bounding box center [287, 25] width 41 height 53
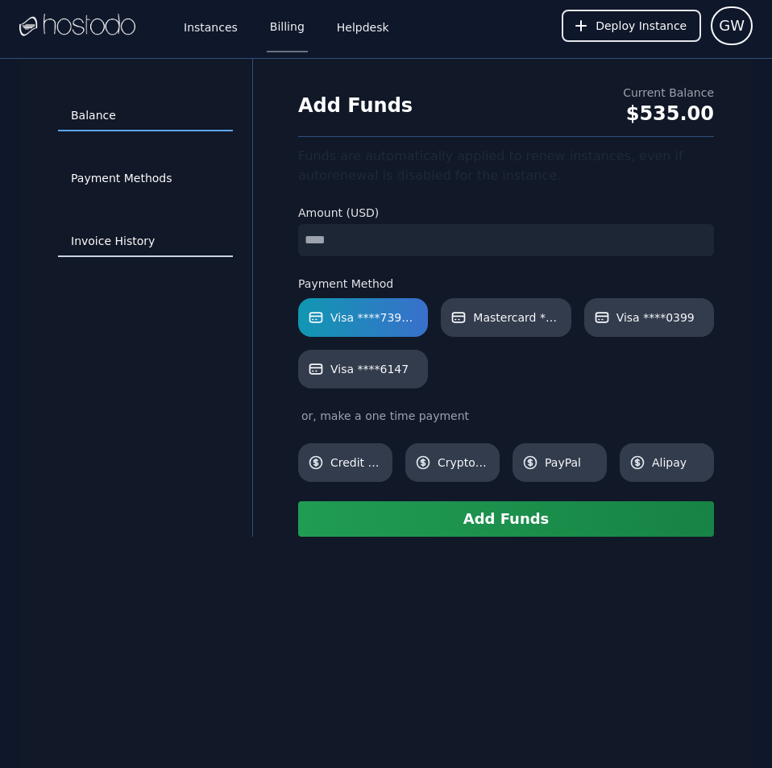
click at [127, 238] on link "Invoice History" at bounding box center [145, 241] width 175 height 31
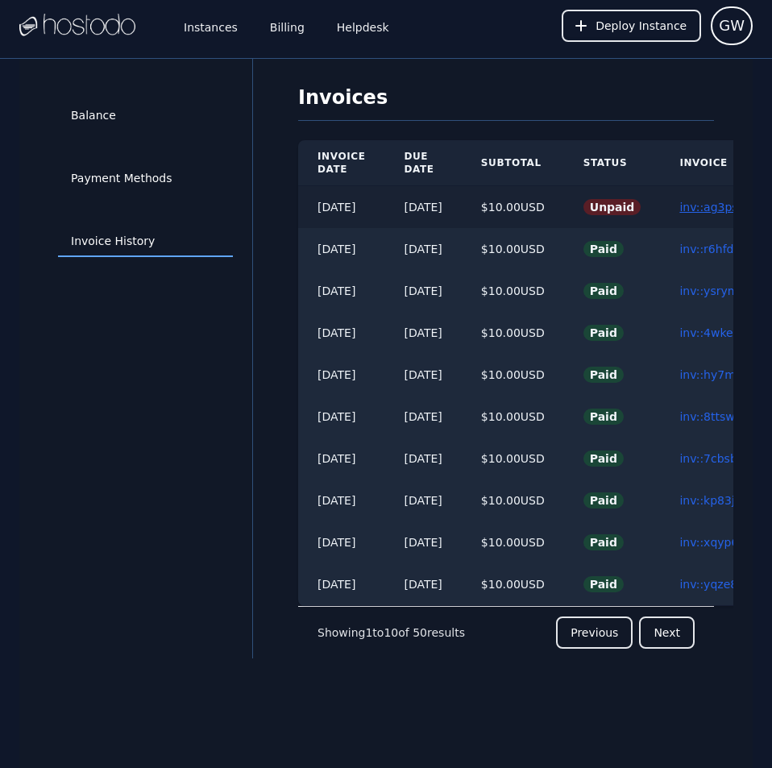
click at [702, 209] on link "inv::ag3psfd1w3 ≫" at bounding box center [731, 207] width 105 height 13
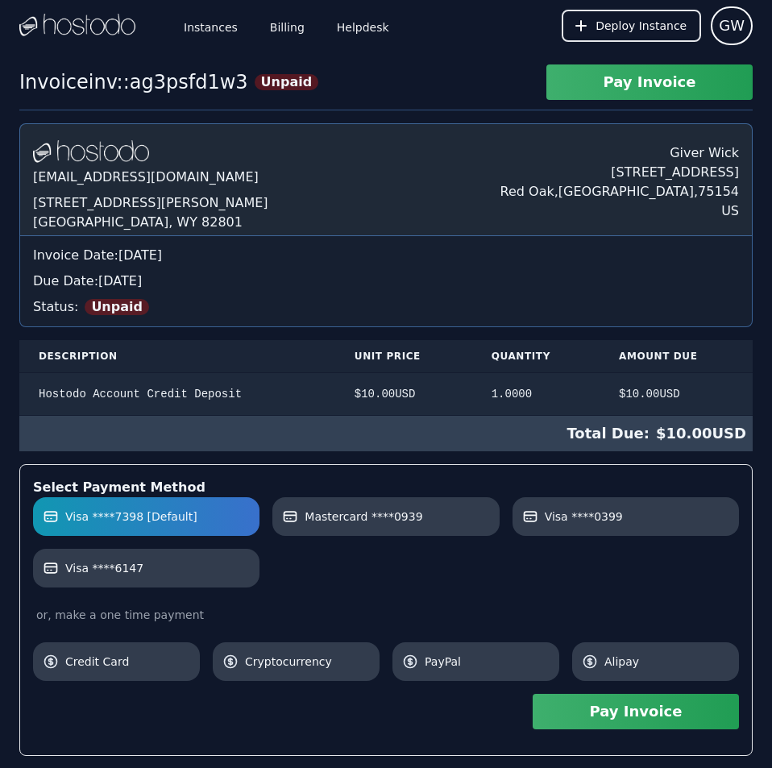
scroll to position [233, 0]
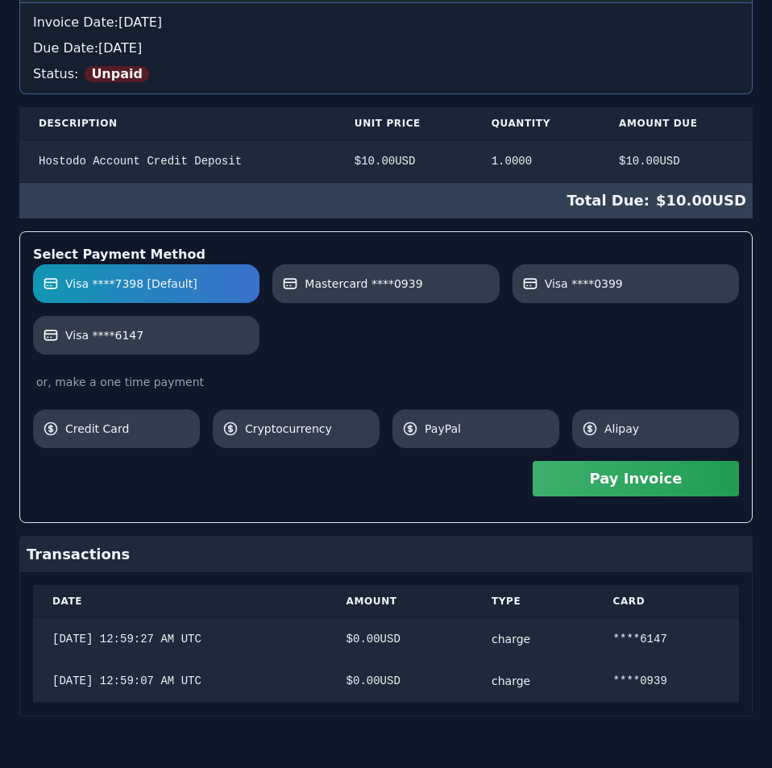
click at [424, 227] on div "Hostodo.com contact@hostodo.com 30 N Gould St, Ste N Sheridan, WY 82801 Giver W…" at bounding box center [385, 303] width 733 height 826
click at [588, 474] on button "Pay Invoice" at bounding box center [635, 478] width 206 height 35
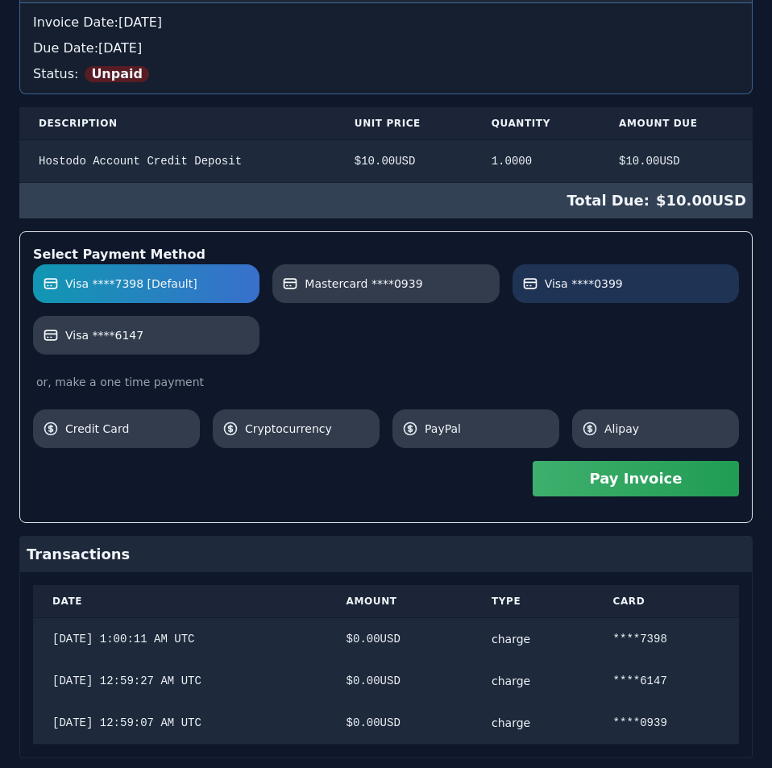
click at [622, 282] on label "Visa ****0399" at bounding box center [625, 283] width 207 height 16
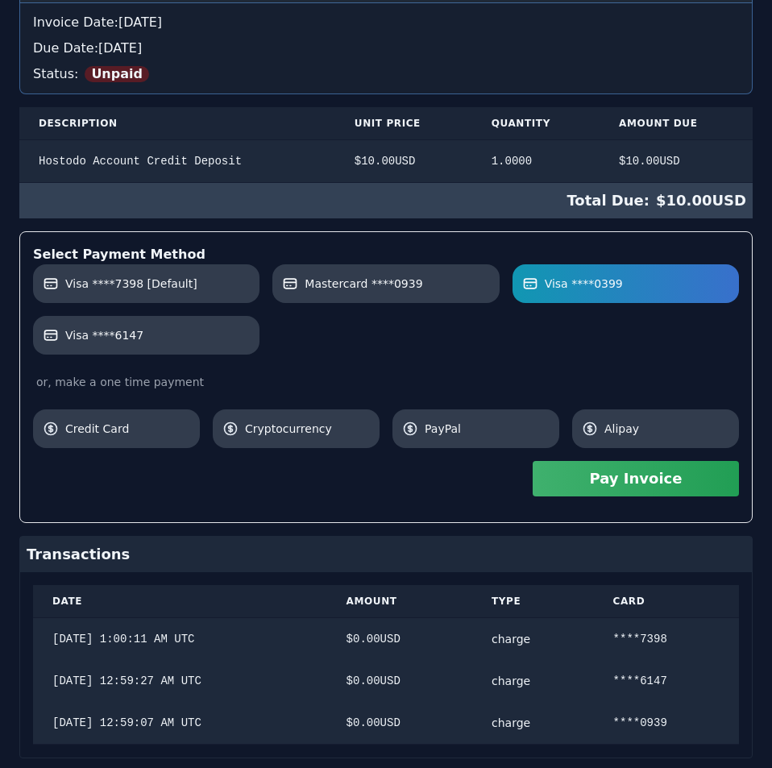
click at [653, 477] on button "Pay Invoice" at bounding box center [635, 478] width 206 height 35
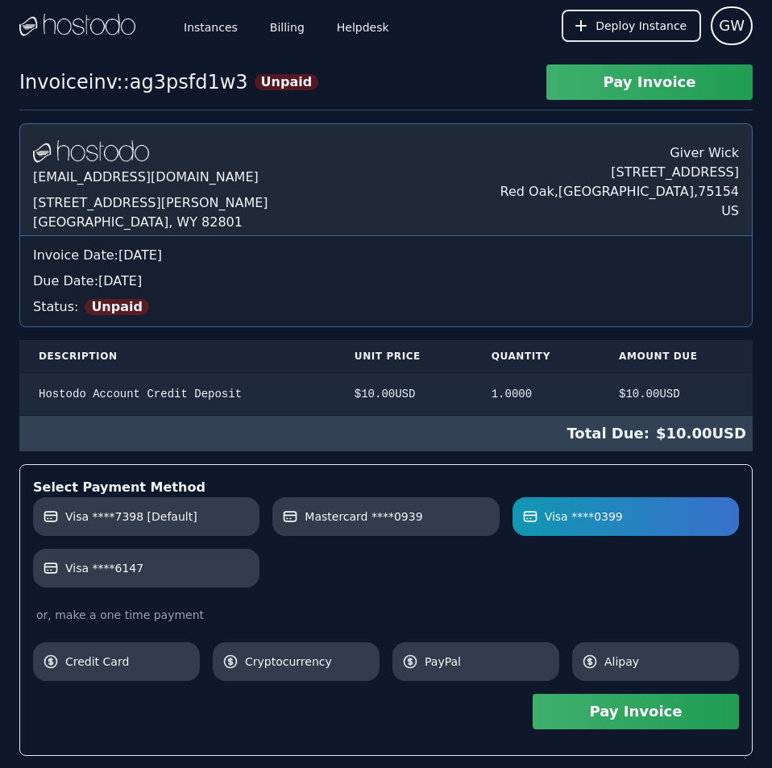
click at [368, 91] on div "Invoice inv::ag3psfd1w3 Unpaid Pay Invoice Hostodo.com contact@hostodo.com 30 N…" at bounding box center [386, 553] width 772 height 978
click at [280, 27] on link "Billing" at bounding box center [287, 25] width 41 height 53
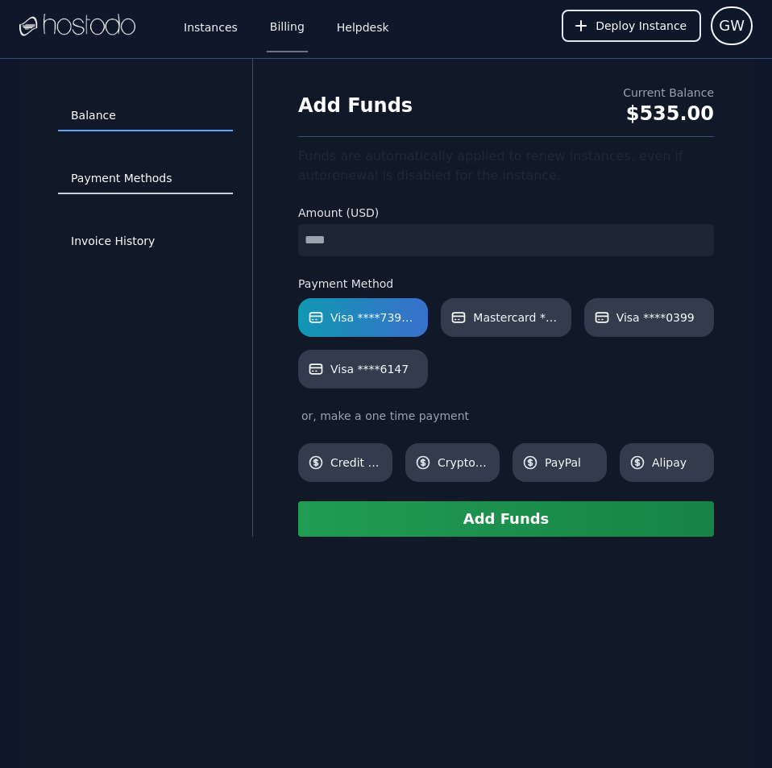
click at [151, 176] on link "Payment Methods" at bounding box center [145, 179] width 175 height 31
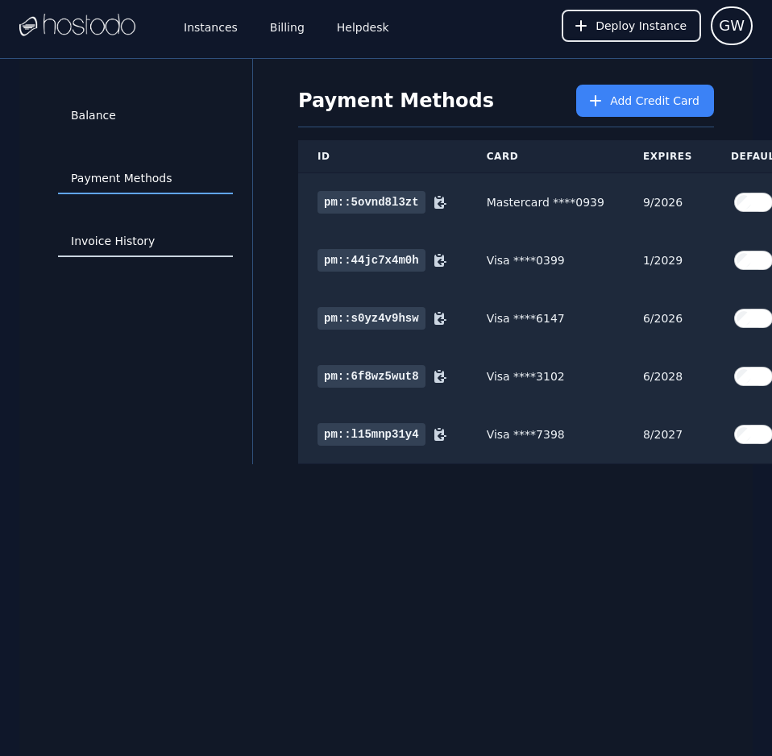
click at [122, 233] on link "Invoice History" at bounding box center [145, 241] width 175 height 31
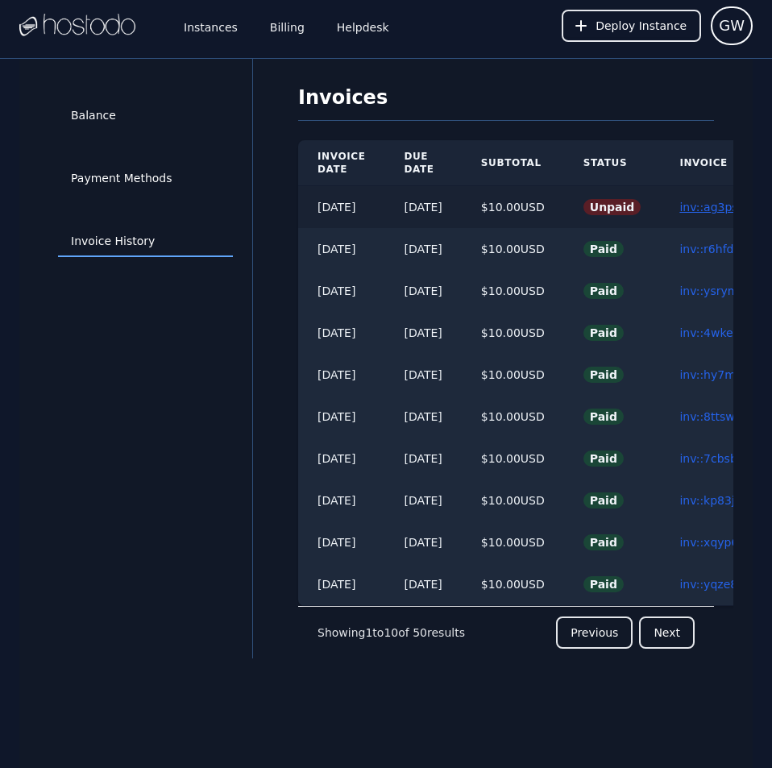
click at [712, 205] on link "inv::ag3psfd1w3 ≫" at bounding box center [731, 207] width 105 height 13
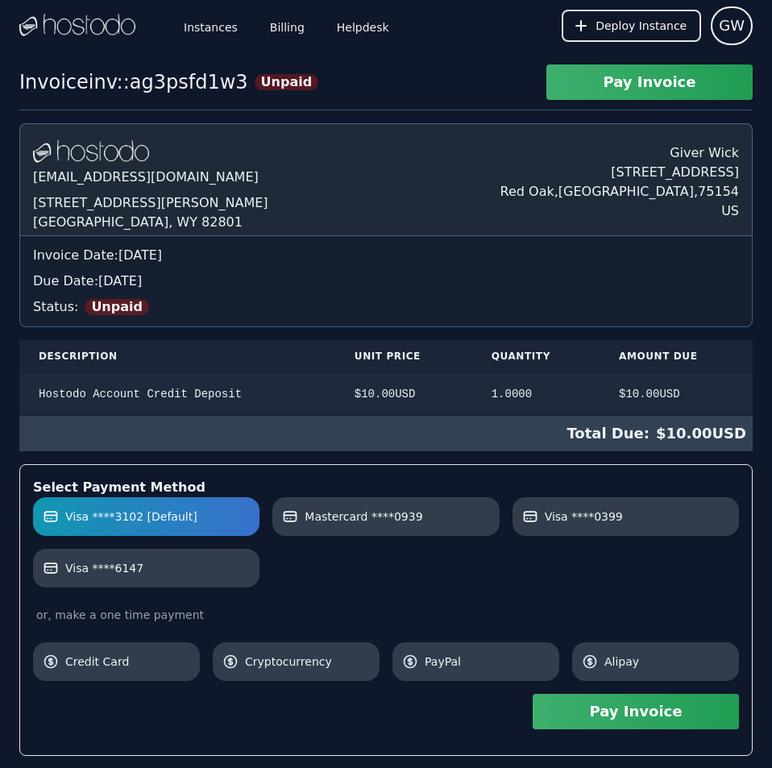
click at [611, 196] on div "Hostodo.com contact@hostodo.com 30 N Gould St, Ste N Sheridan, WY 82801 Giver W…" at bounding box center [385, 577] width 733 height 909
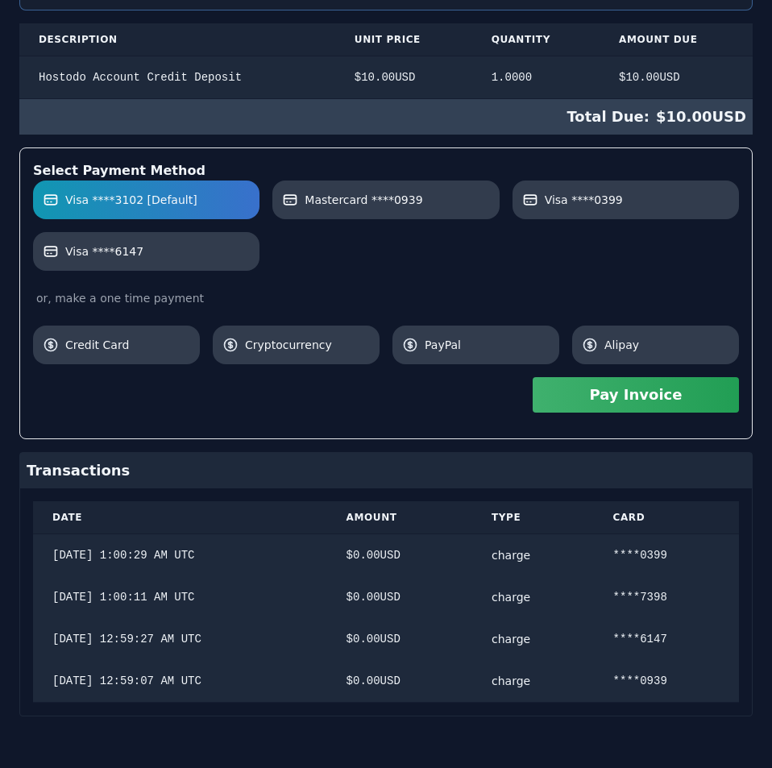
click at [706, 403] on button "Pay Invoice" at bounding box center [635, 394] width 206 height 35
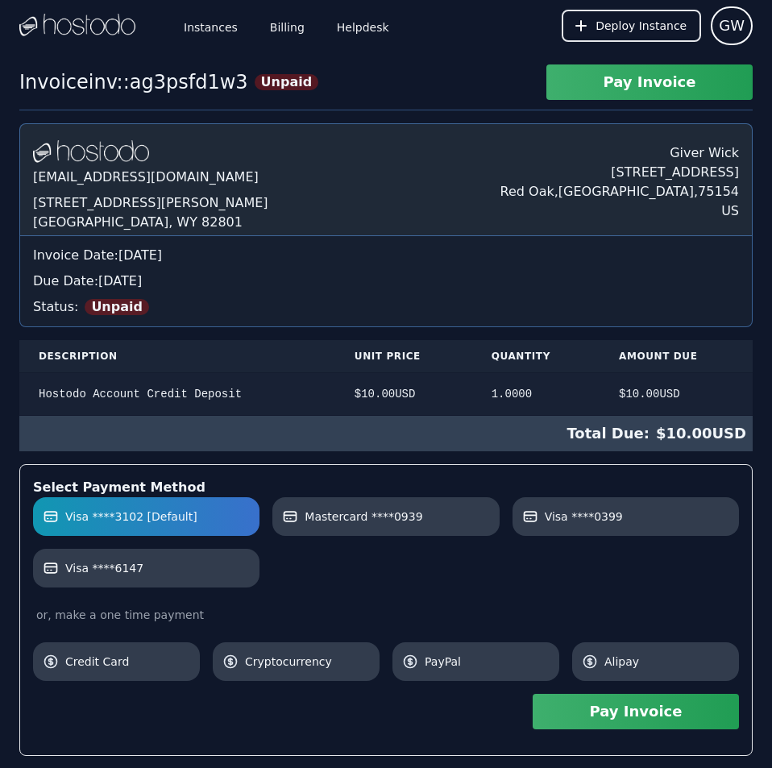
scroll to position [317, 0]
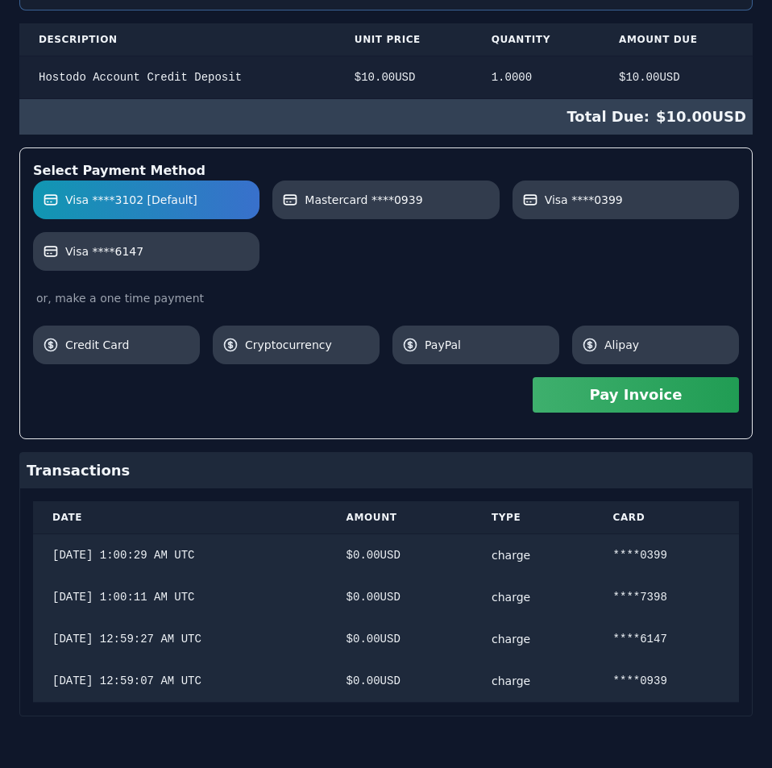
click at [406, 387] on div "[DOMAIN_NAME] [EMAIL_ADDRESS][DOMAIN_NAME] [STREET_ADDRESS][PERSON_NAME] Giver …" at bounding box center [385, 261] width 733 height 909
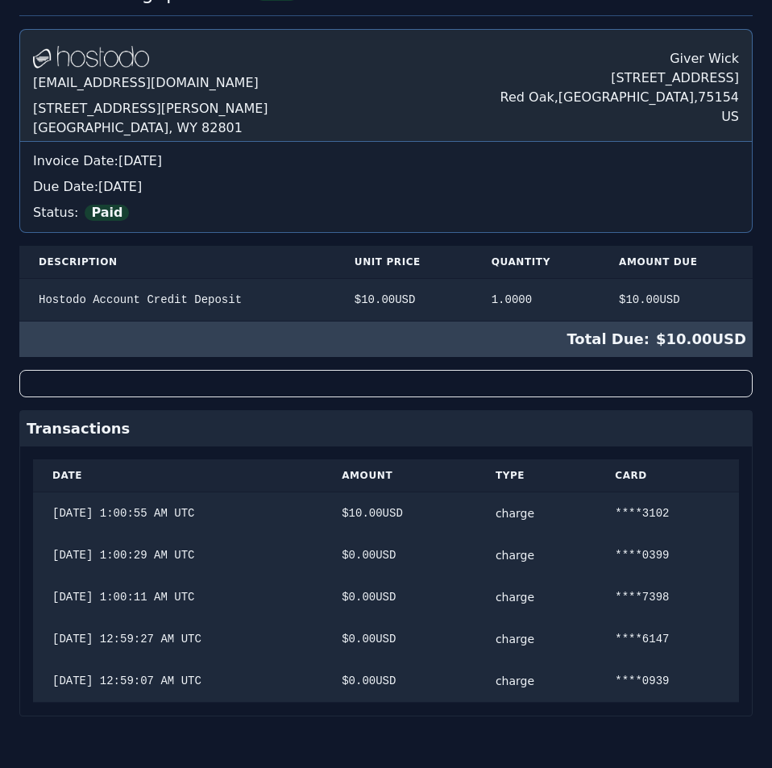
scroll to position [0, 0]
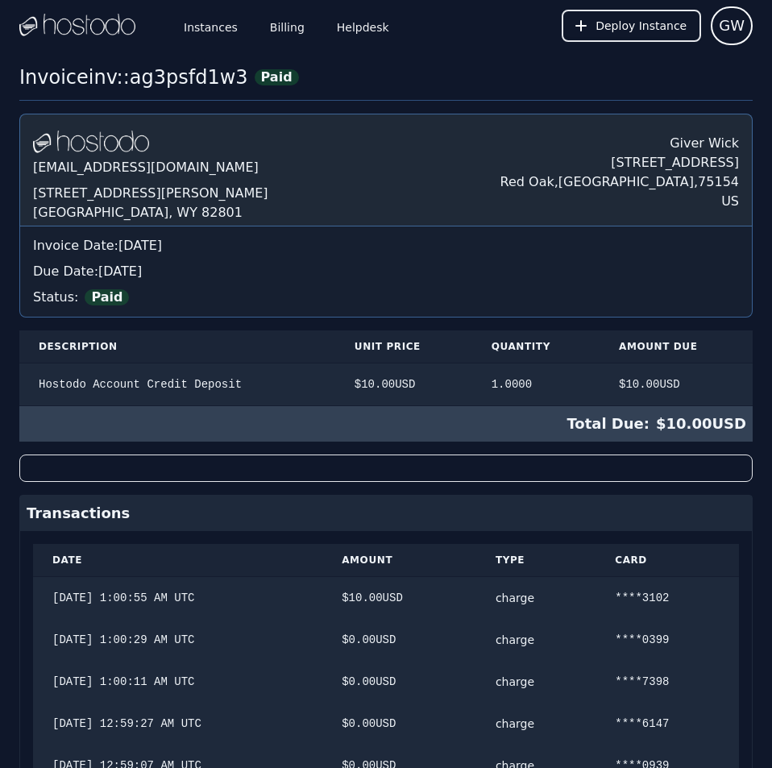
click at [387, 276] on div "Hostodo.com contact@hostodo.com 30 N Gould St, Ste N Sheridan, WY 82801 Giver W…" at bounding box center [385, 457] width 733 height 687
click at [279, 26] on link "Billing" at bounding box center [287, 25] width 41 height 53
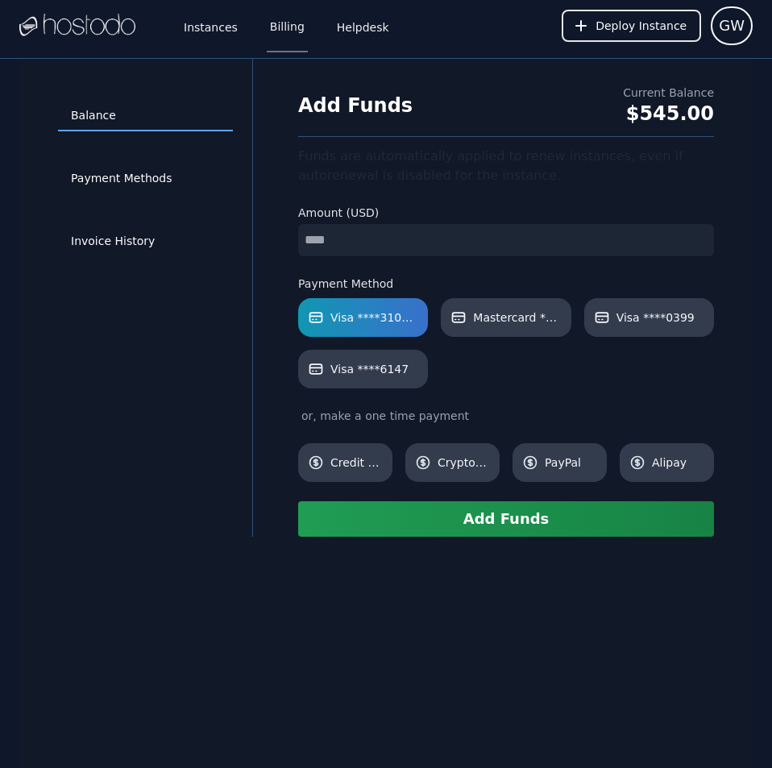
click at [425, 240] on input "number" at bounding box center [506, 240] width 416 height 32
type input "**"
click at [503, 699] on div "Balance Payment Methods Invoice History Add Funds Current Balance $545.00 Funds…" at bounding box center [385, 443] width 733 height 768
click at [494, 525] on button "Add Funds" at bounding box center [506, 518] width 416 height 35
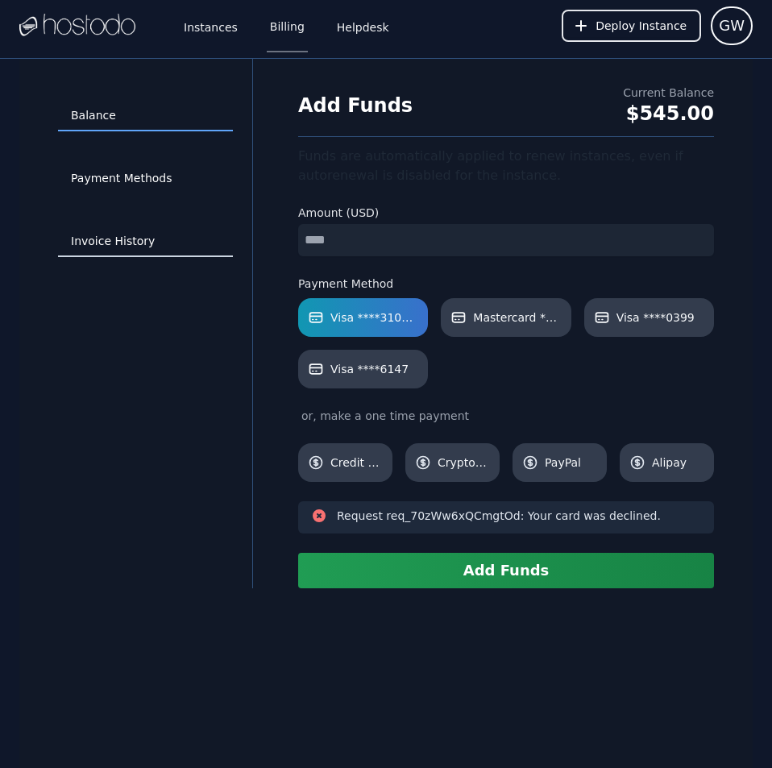
click at [127, 228] on link "Invoice History" at bounding box center [145, 241] width 175 height 31
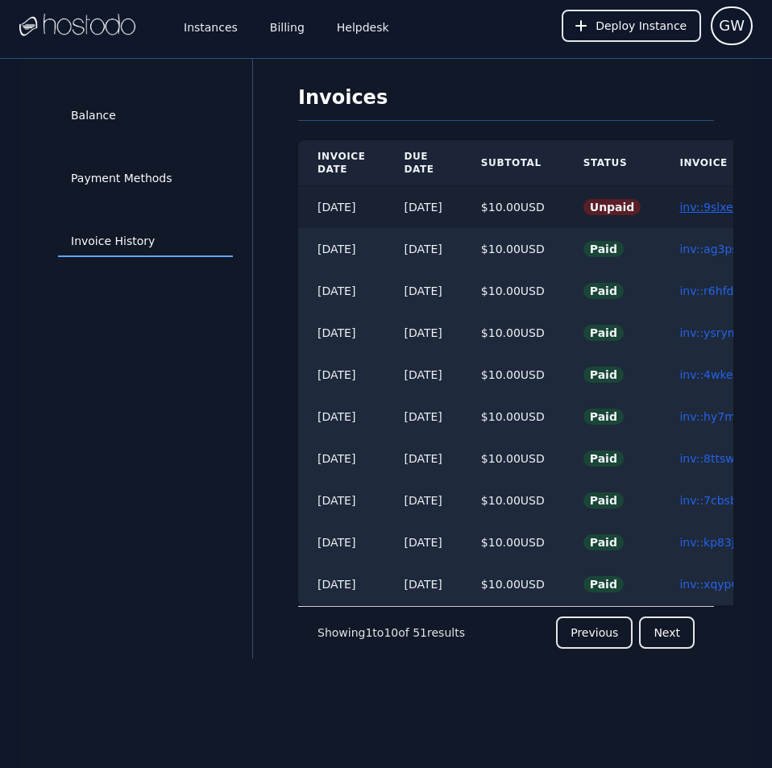
click at [709, 201] on link "inv::9slxeryzvv ≫" at bounding box center [727, 207] width 96 height 13
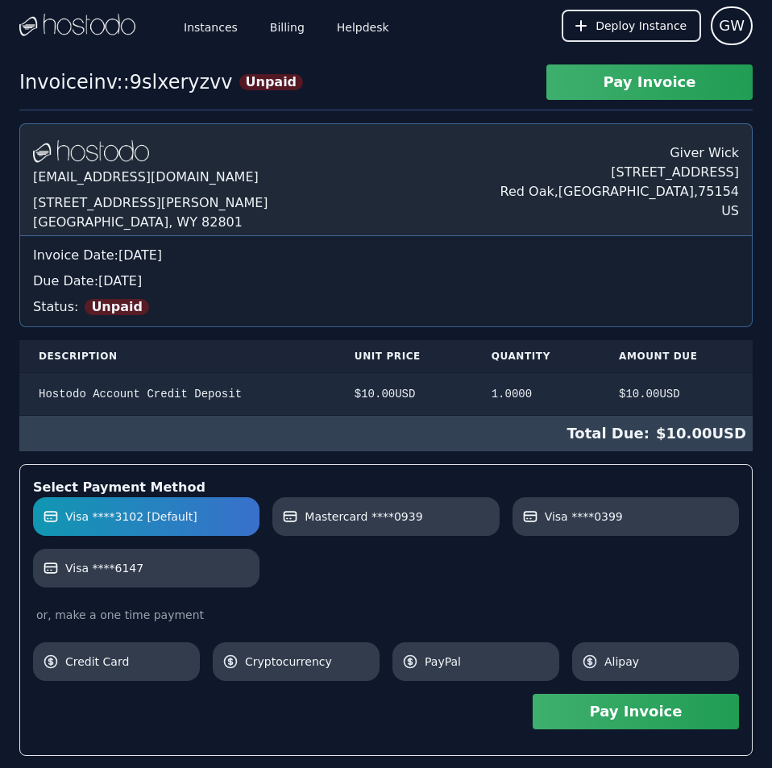
click at [470, 273] on div "Hostodo.com contact@hostodo.com 30 N Gould St, Ste N Sheridan, WY 82801 Giver W…" at bounding box center [385, 515] width 733 height 784
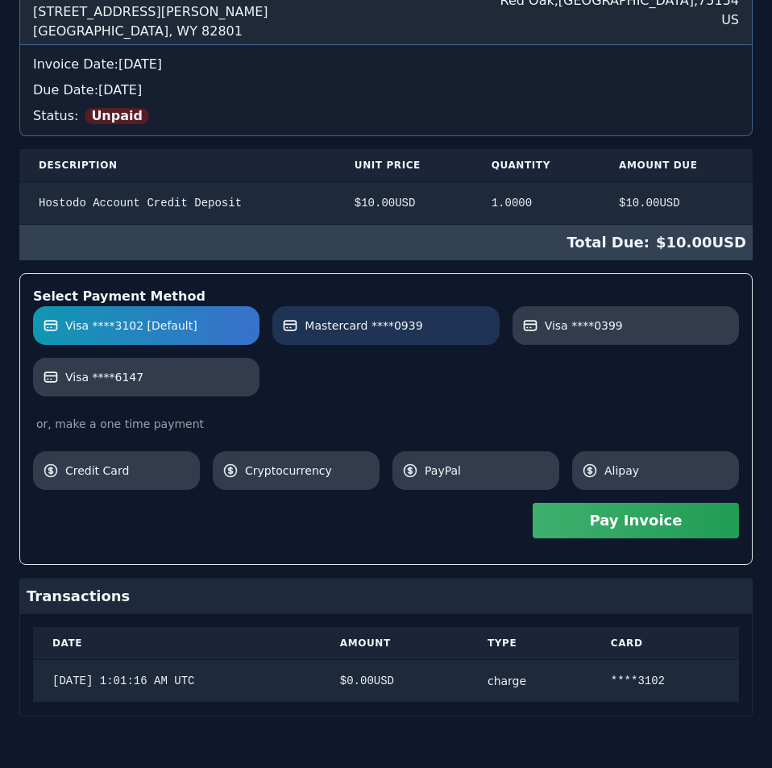
click at [334, 335] on link "Mastercard ****0939" at bounding box center [385, 325] width 226 height 39
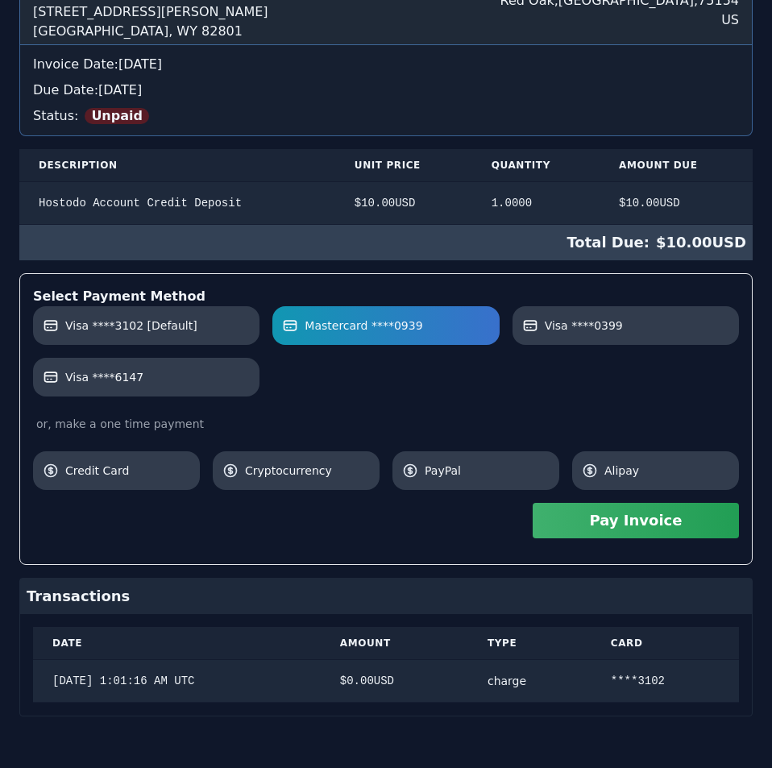
click at [589, 527] on button "Pay Invoice" at bounding box center [635, 520] width 206 height 35
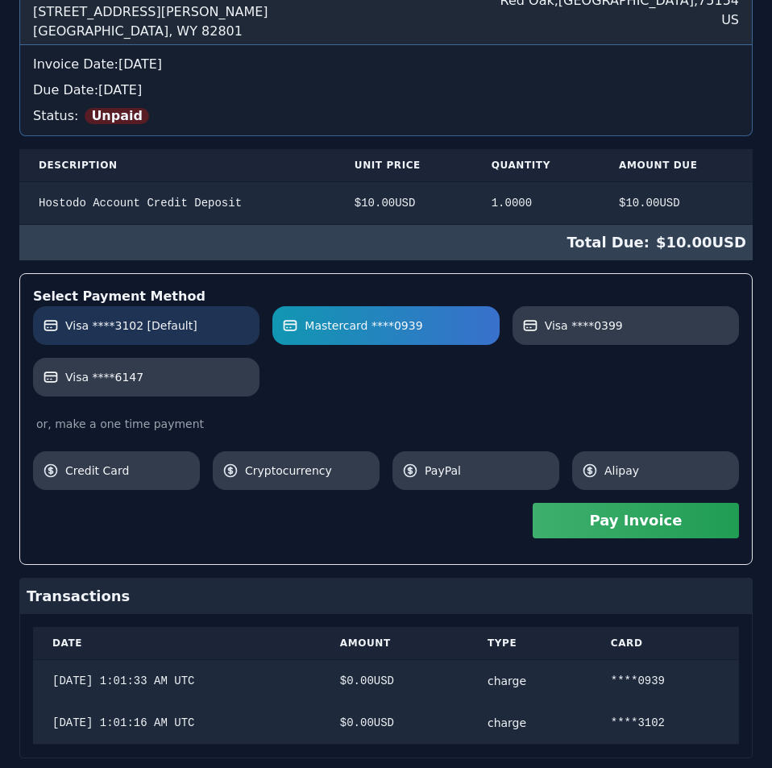
click at [226, 325] on label "Visa ****3102 [Default]" at bounding box center [146, 325] width 207 height 16
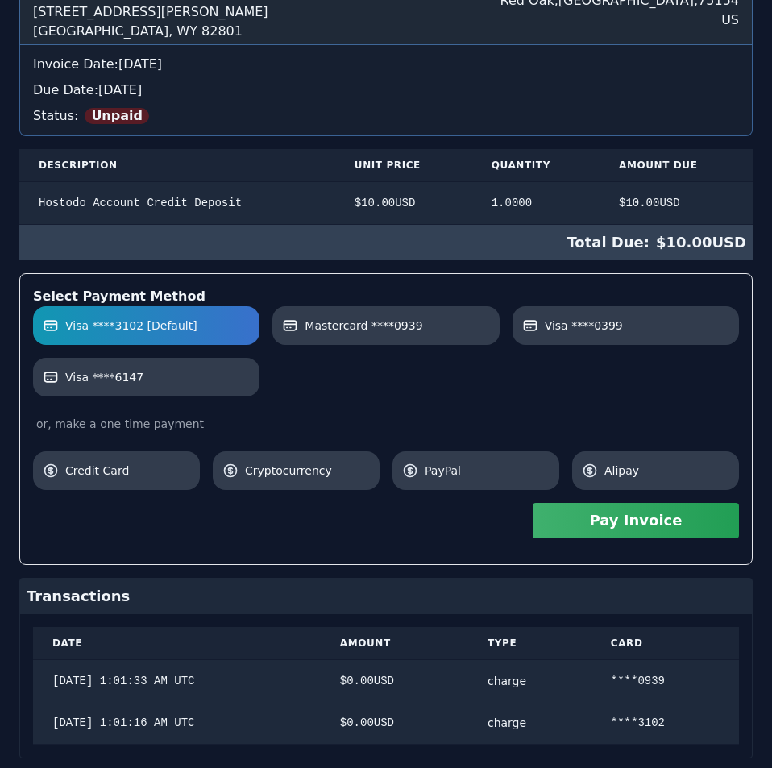
click at [569, 527] on button "Pay Invoice" at bounding box center [635, 520] width 206 height 35
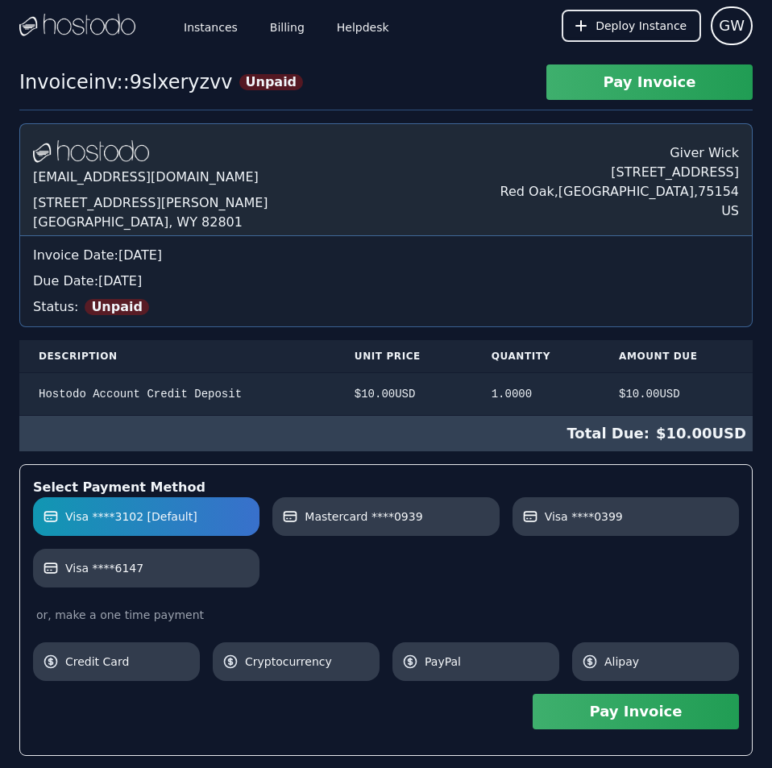
click at [399, 81] on div "Invoice inv::9slxeryzvv Unpaid Pay Invoice Hostodo.com contact@hostodo.com 30 N…" at bounding box center [386, 532] width 772 height 936
click at [280, 30] on link "Billing" at bounding box center [287, 25] width 41 height 53
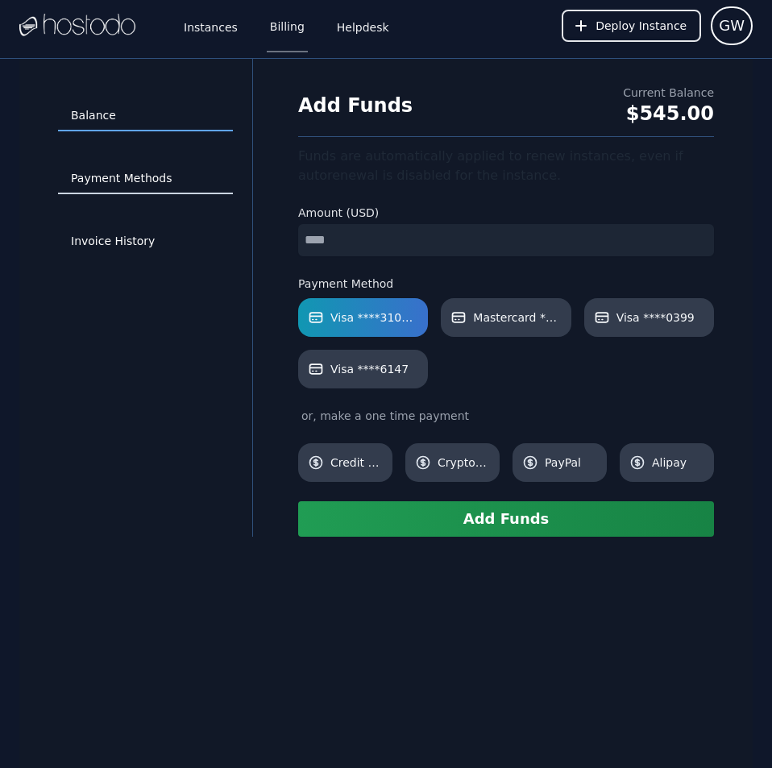
click at [147, 182] on link "Payment Methods" at bounding box center [145, 179] width 175 height 31
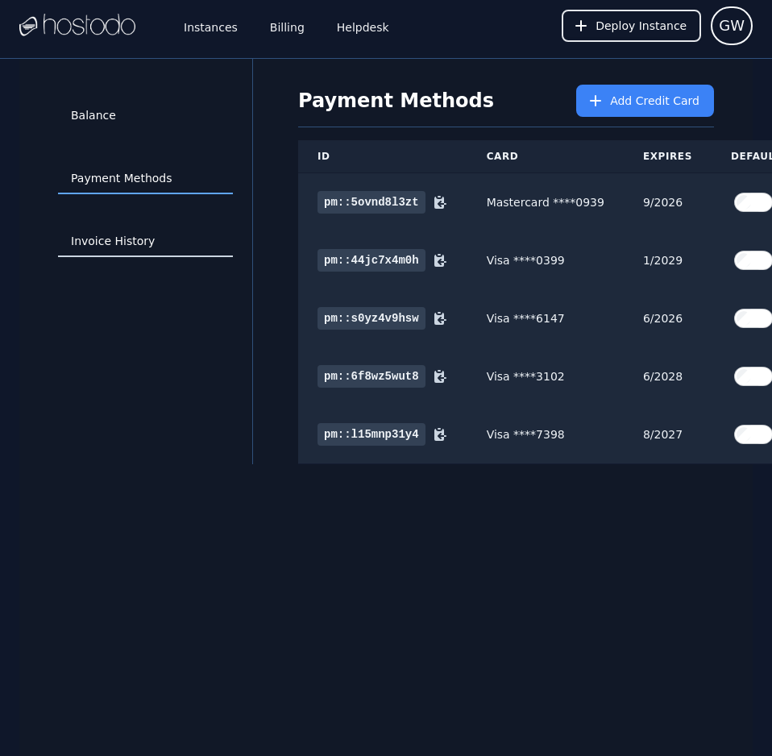
click at [126, 236] on link "Invoice History" at bounding box center [145, 241] width 175 height 31
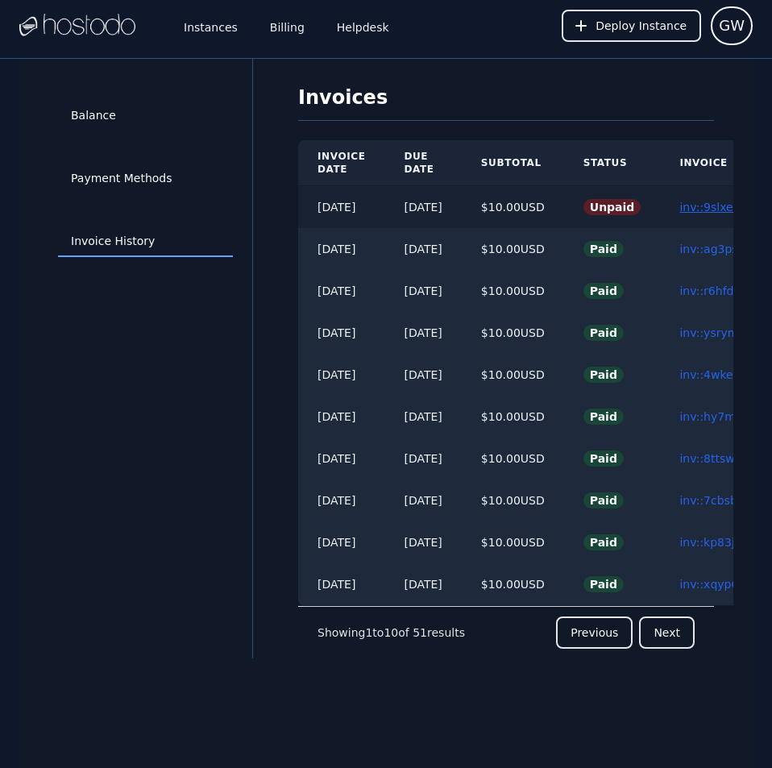
click at [716, 204] on link "inv::9slxeryzvv ≫" at bounding box center [727, 207] width 96 height 13
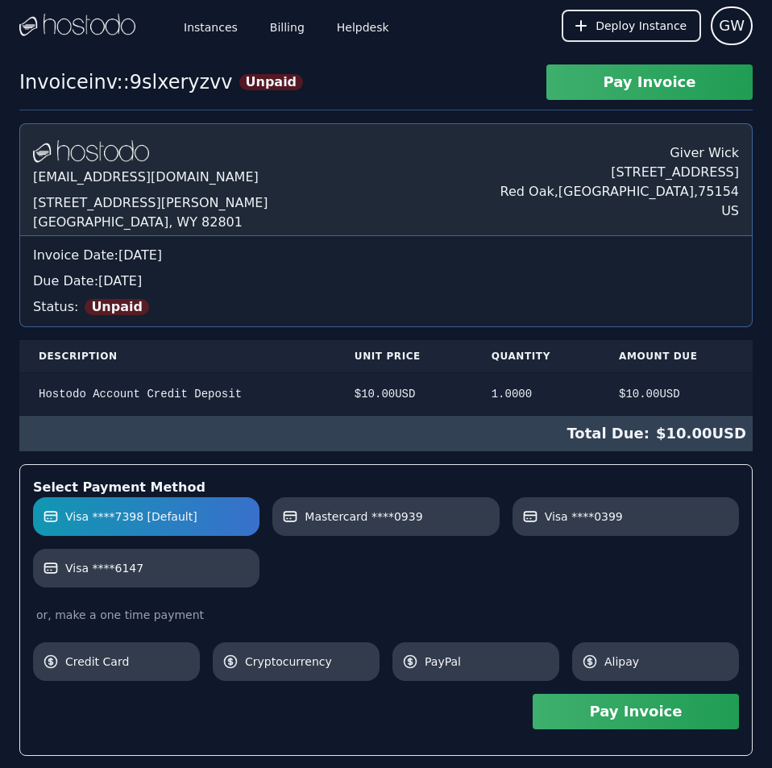
scroll to position [275, 0]
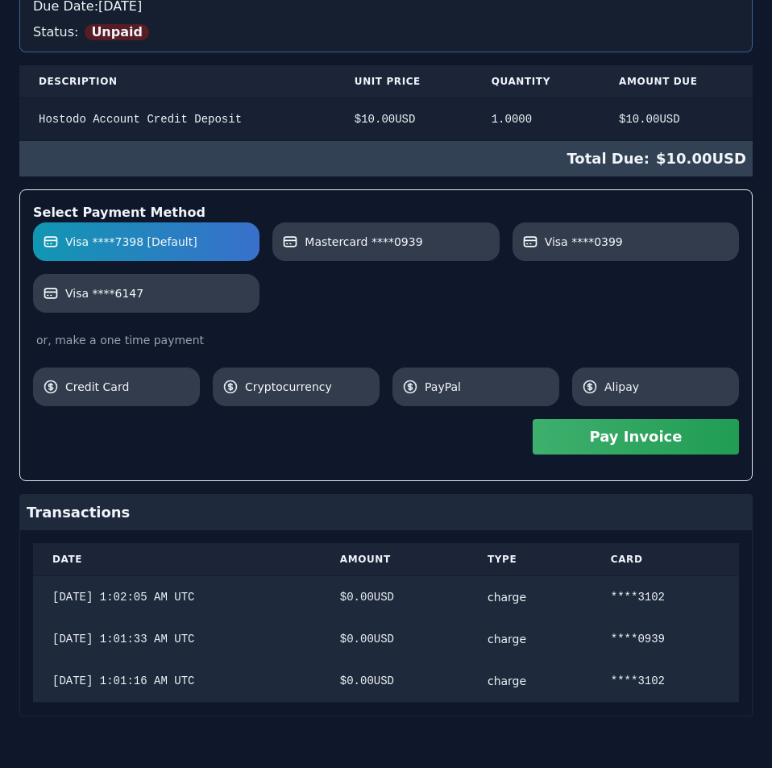
click at [339, 381] on div "Hostodo.com contact@hostodo.com 30 N Gould St, Ste N Sheridan, WY 82801 Giver W…" at bounding box center [385, 283] width 733 height 868
click at [602, 437] on button "Pay Invoice" at bounding box center [635, 436] width 206 height 35
click at [601, 248] on span "Visa ****0399" at bounding box center [584, 242] width 78 height 16
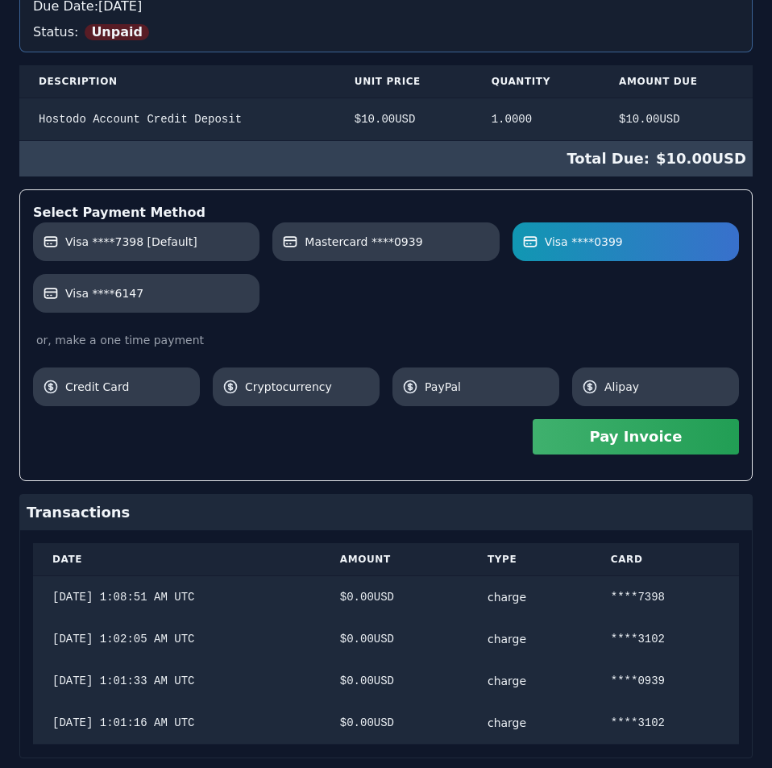
click at [593, 433] on button "Pay Invoice" at bounding box center [635, 436] width 206 height 35
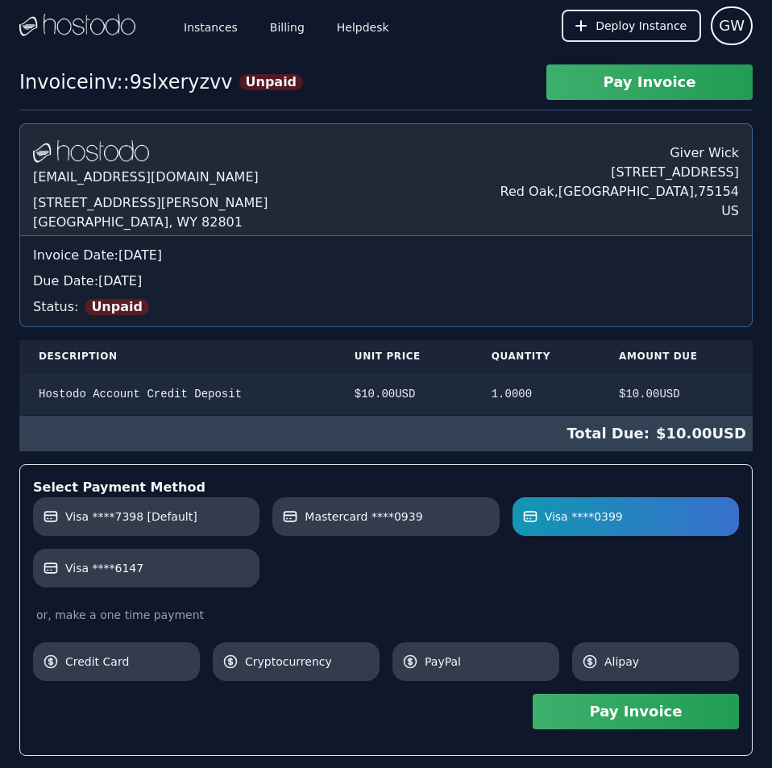
click at [344, 64] on div "Instances Billing Helpdesk Deploy Instance GW Instances SSH Keys Billing Helpde…" at bounding box center [386, 542] width 772 height 1084
click at [281, 30] on link "Billing" at bounding box center [287, 25] width 41 height 53
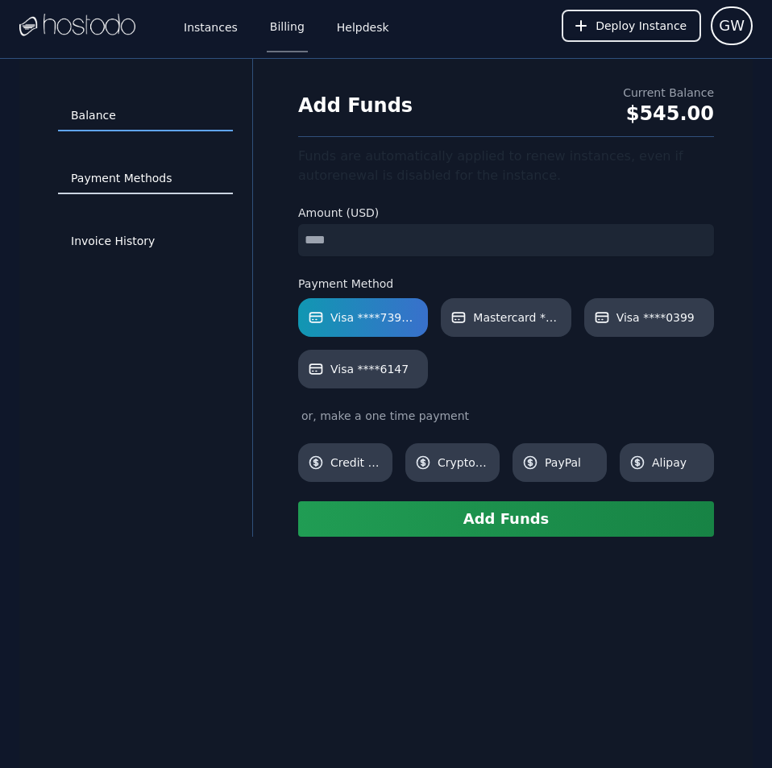
click at [151, 171] on link "Payment Methods" at bounding box center [145, 179] width 175 height 31
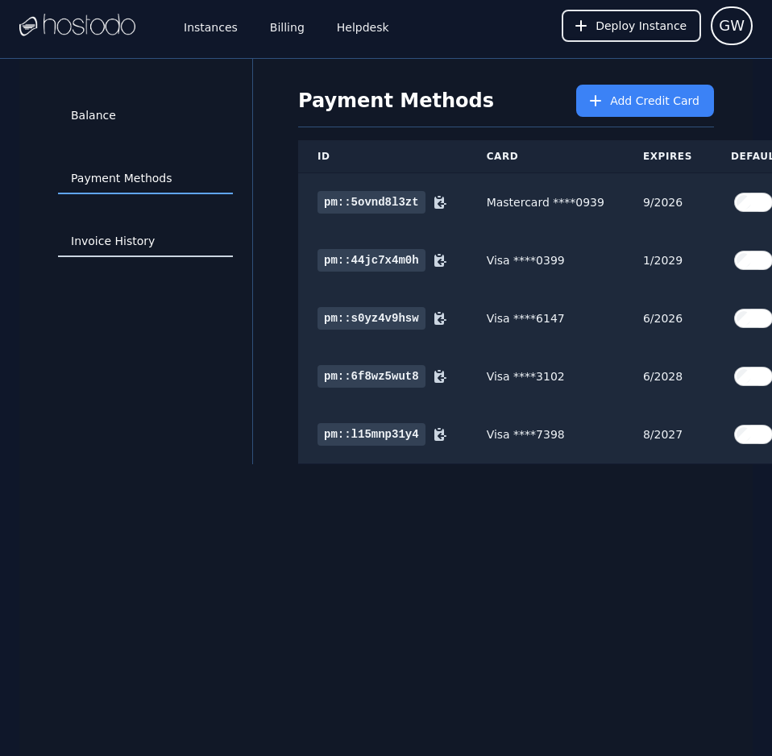
click at [164, 232] on link "Invoice History" at bounding box center [145, 241] width 175 height 31
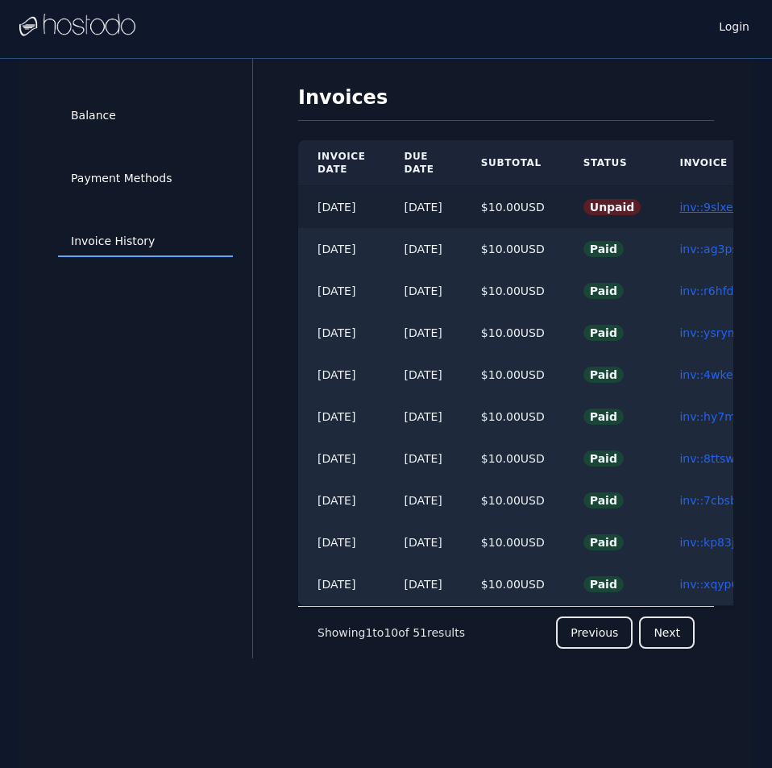
click at [720, 207] on link "inv::9slxeryzvv ≫" at bounding box center [727, 207] width 96 height 13
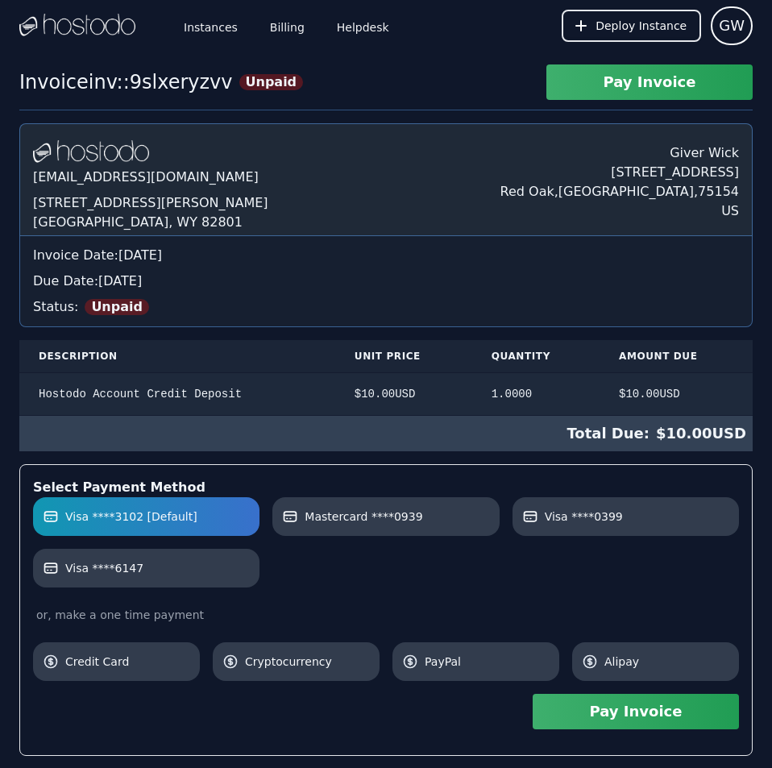
scroll to position [358, 0]
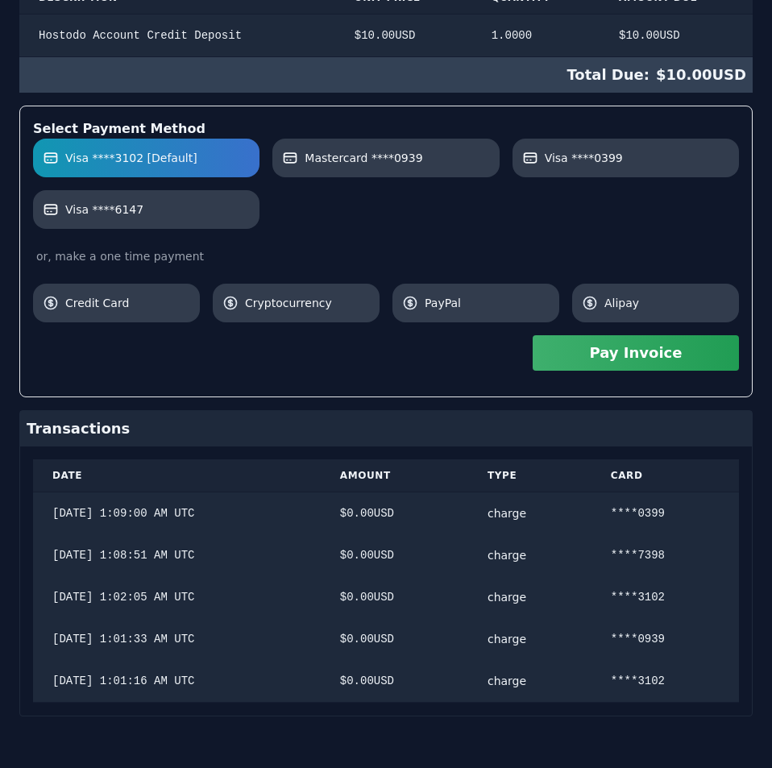
click at [720, 207] on div "[DOMAIN_NAME] [EMAIL_ADDRESS][DOMAIN_NAME] [STREET_ADDRESS][PERSON_NAME] Giver …" at bounding box center [385, 240] width 733 height 951
click at [685, 359] on button "Pay Invoice" at bounding box center [635, 352] width 206 height 35
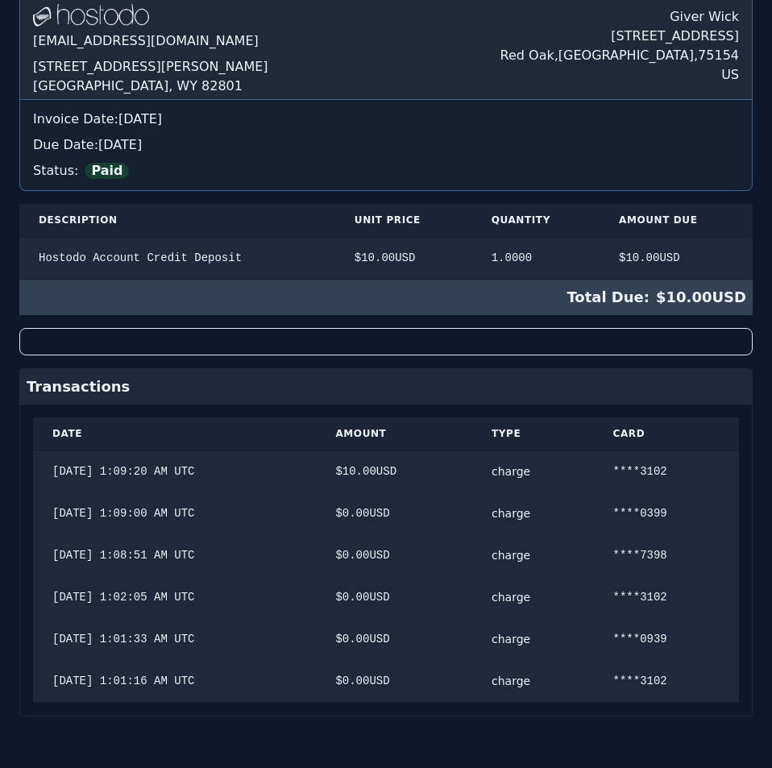
scroll to position [0, 0]
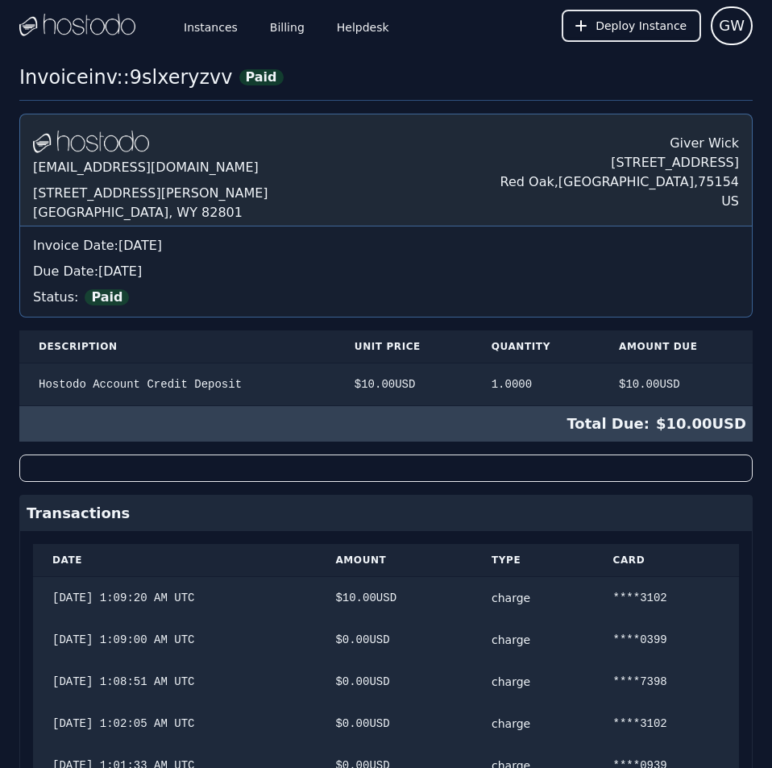
click at [454, 205] on div "[DOMAIN_NAME] [EMAIL_ADDRESS][DOMAIN_NAME] [STREET_ADDRESS][PERSON_NAME] Giver …" at bounding box center [385, 478] width 733 height 729
click at [281, 27] on link "Billing" at bounding box center [287, 25] width 41 height 53
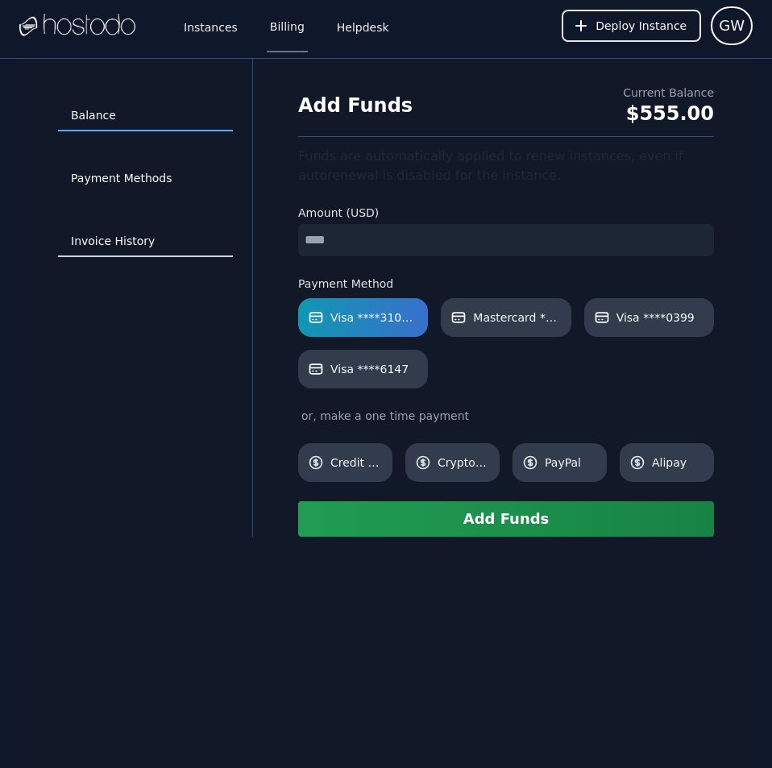
click at [110, 234] on link "Invoice History" at bounding box center [145, 241] width 175 height 31
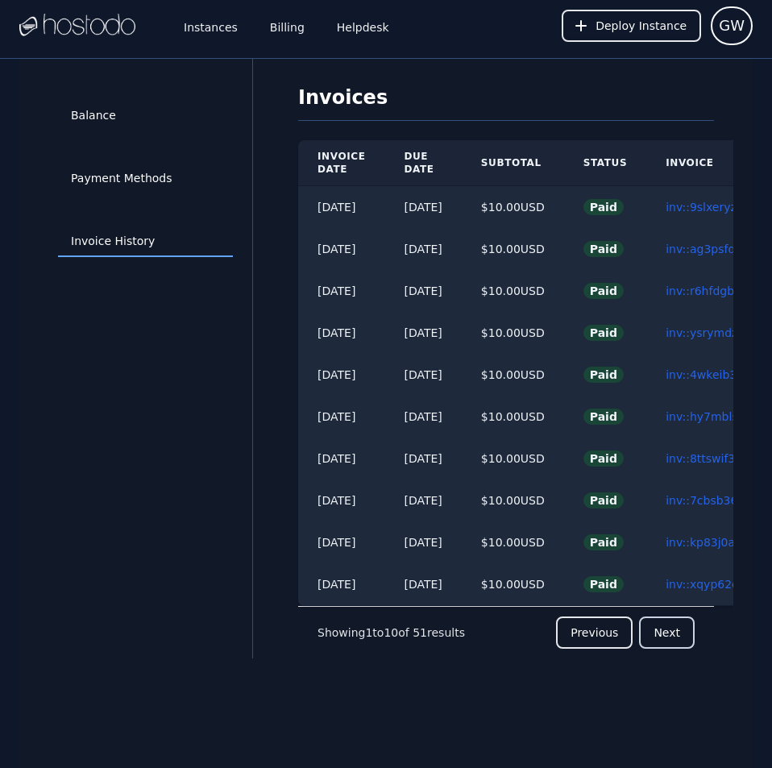
click at [672, 640] on button "Next" at bounding box center [667, 632] width 56 height 32
click at [126, 165] on link "Payment Methods" at bounding box center [145, 179] width 175 height 31
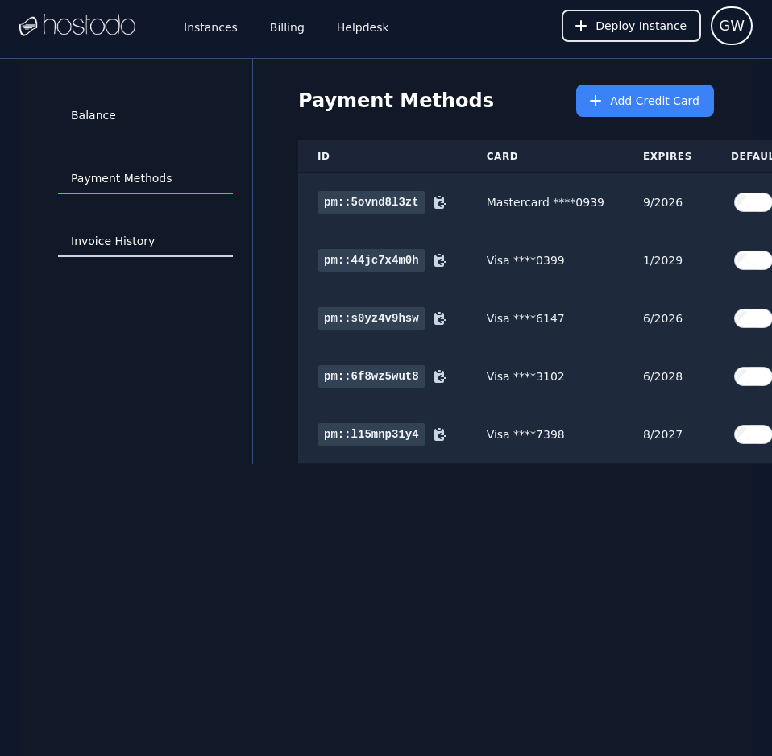
click at [85, 242] on link "Invoice History" at bounding box center [145, 241] width 175 height 31
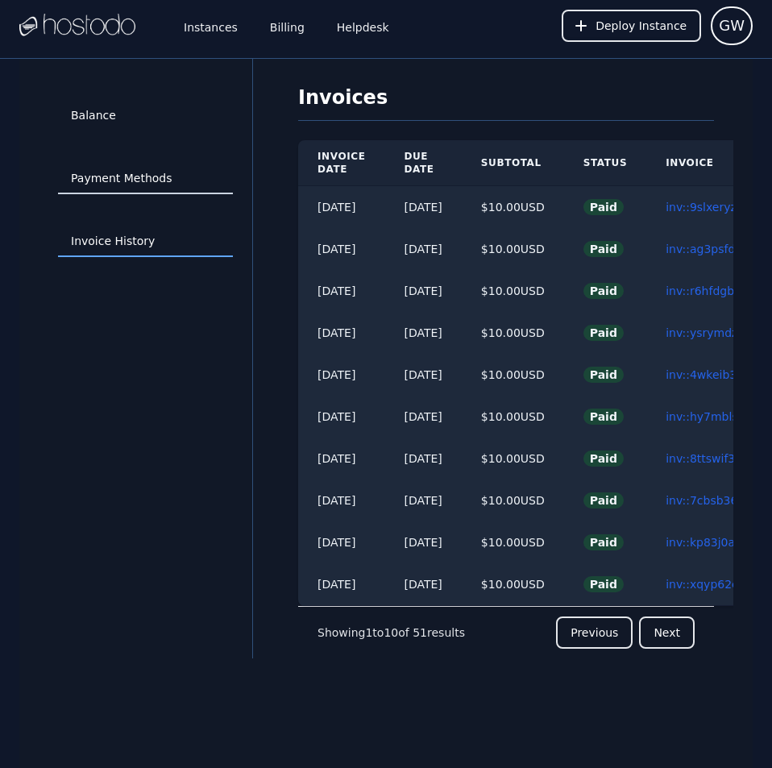
click at [122, 182] on link "Payment Methods" at bounding box center [145, 179] width 175 height 31
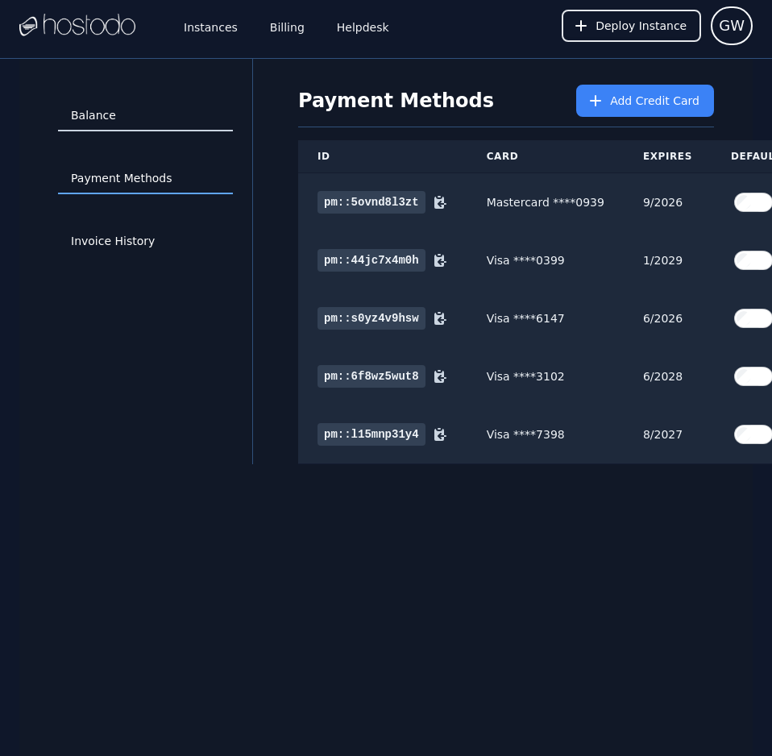
click at [102, 113] on link "Balance" at bounding box center [145, 116] width 175 height 31
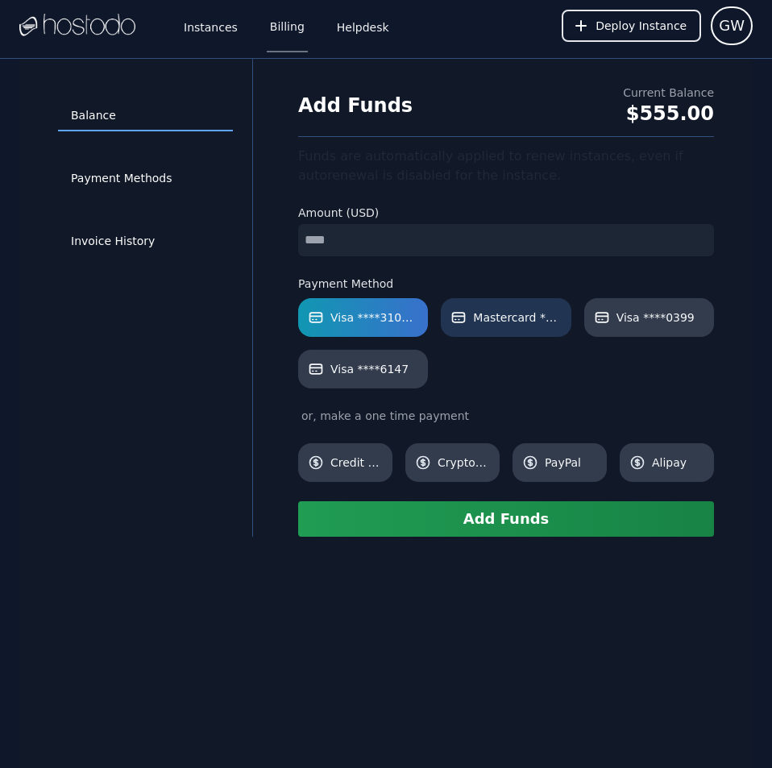
click at [525, 312] on span "Mastercard ****0939" at bounding box center [517, 317] width 88 height 16
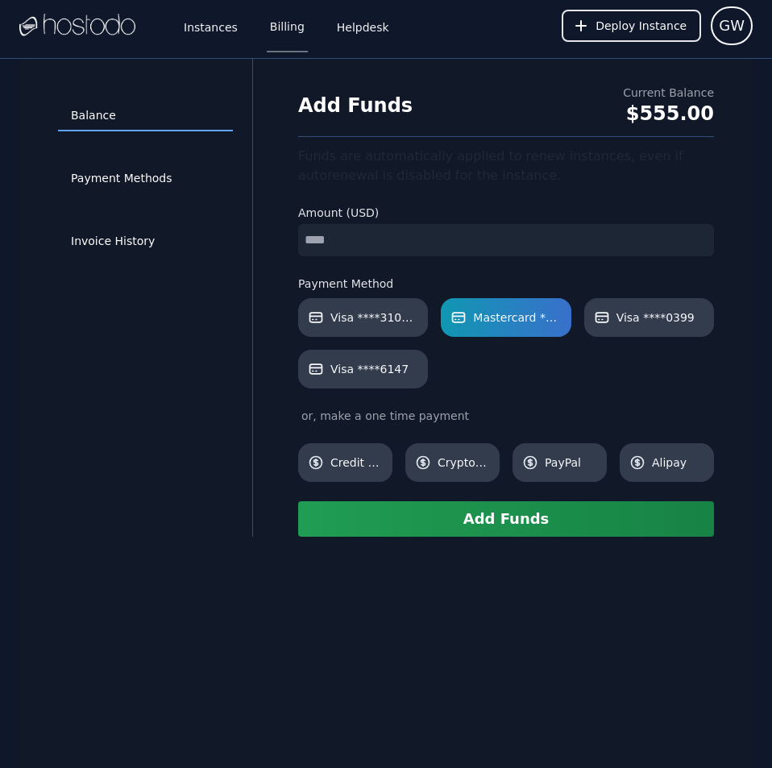
click at [387, 229] on input "number" at bounding box center [506, 240] width 416 height 32
type input "**"
click at [479, 514] on button "Add Funds" at bounding box center [506, 518] width 416 height 35
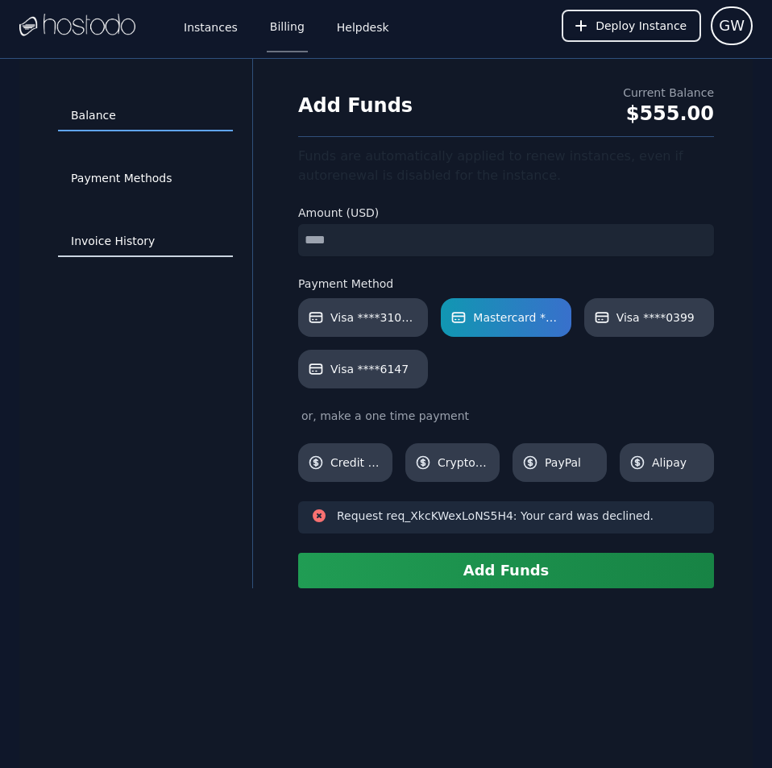
click at [155, 237] on link "Invoice History" at bounding box center [145, 241] width 175 height 31
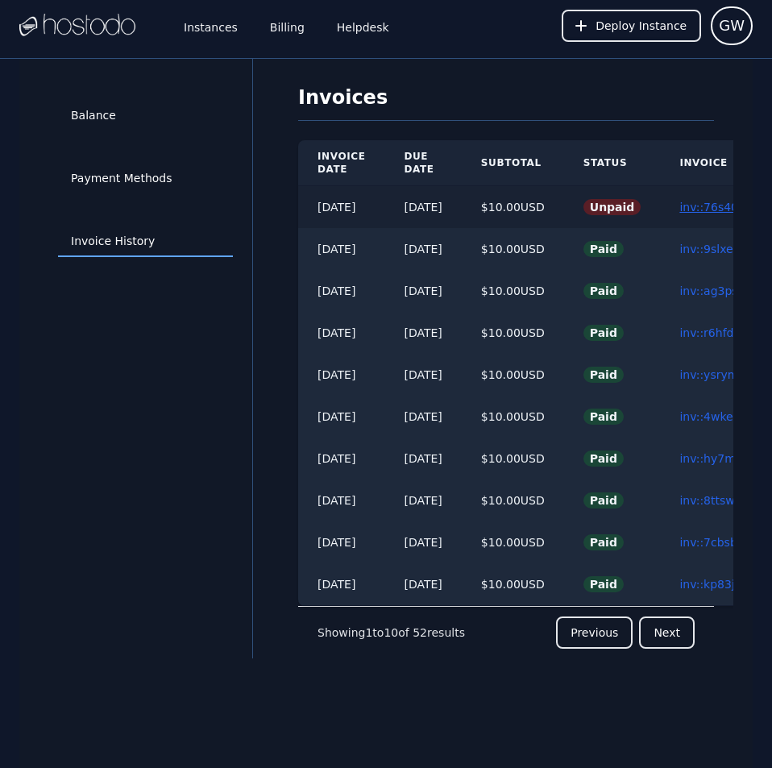
click at [706, 204] on link "inv::76s40oebgx ≫" at bounding box center [732, 207] width 106 height 13
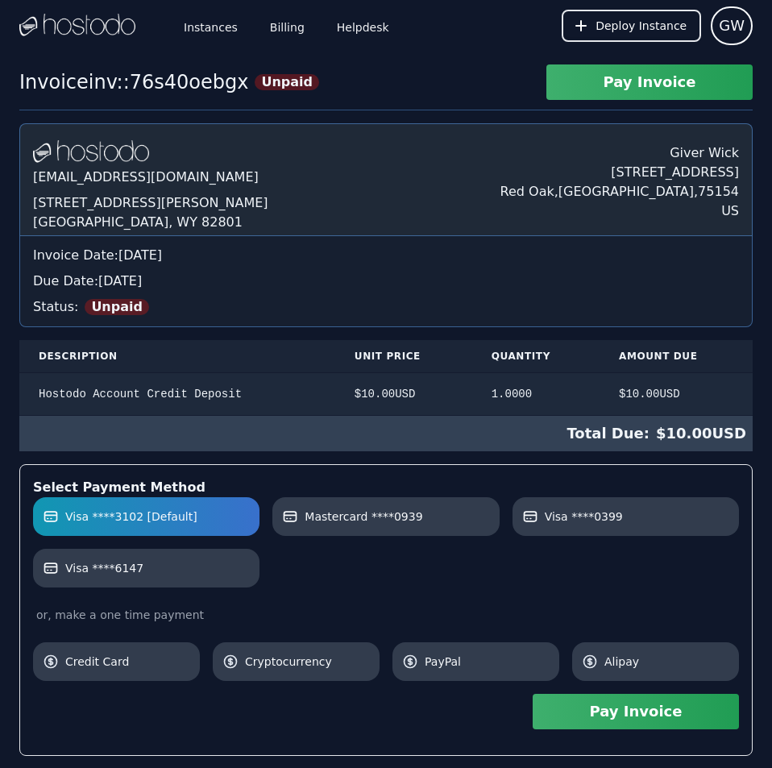
scroll to position [191, 0]
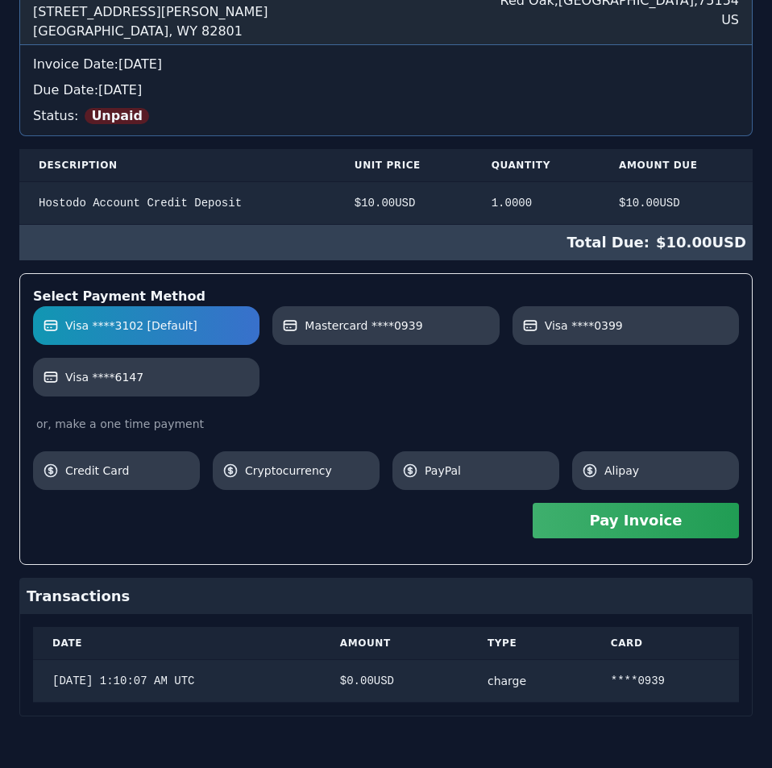
click at [530, 281] on div "Hostodo.com contact@hostodo.com 30 N Gould St, Ste N Sheridan, WY 82801 Giver W…" at bounding box center [385, 324] width 733 height 784
click at [652, 524] on button "Pay Invoice" at bounding box center [635, 520] width 206 height 35
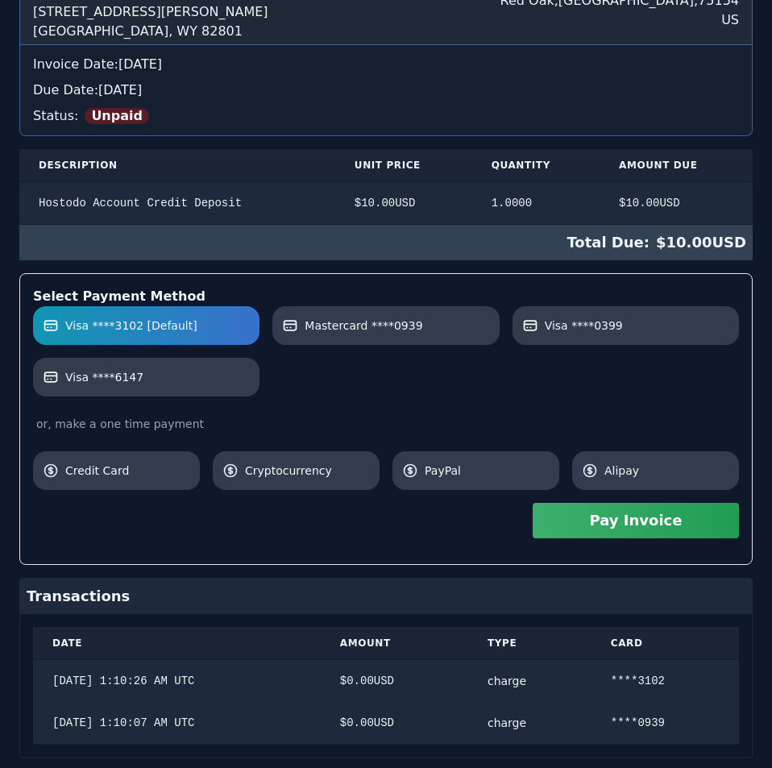
scroll to position [0, 0]
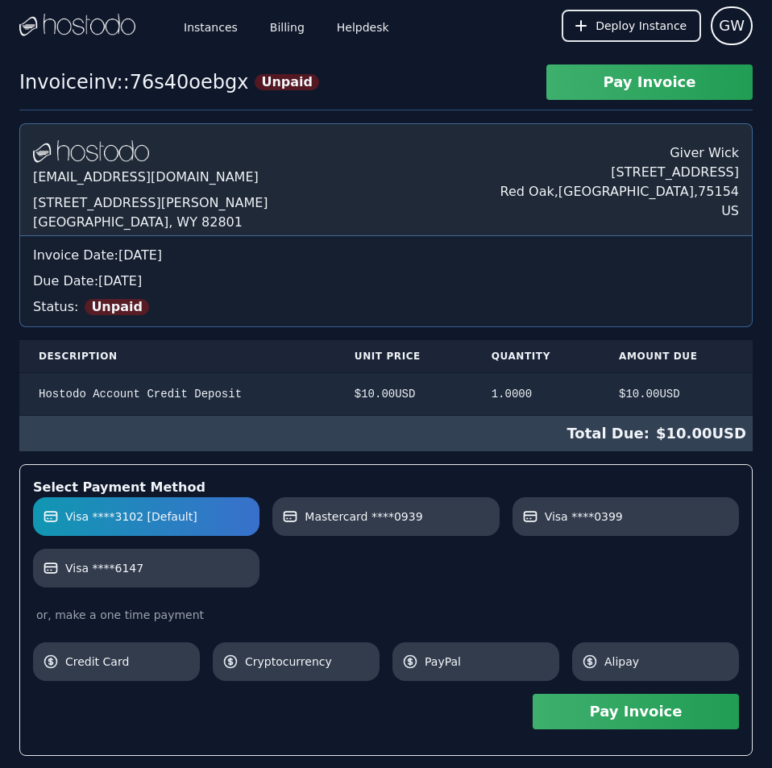
click at [576, 120] on div "Invoice inv::76s40oebgx Unpaid Pay Invoice [DOMAIN_NAME] [EMAIL_ADDRESS][DOMAIN…" at bounding box center [386, 532] width 772 height 936
click at [276, 22] on link "Billing" at bounding box center [287, 25] width 41 height 53
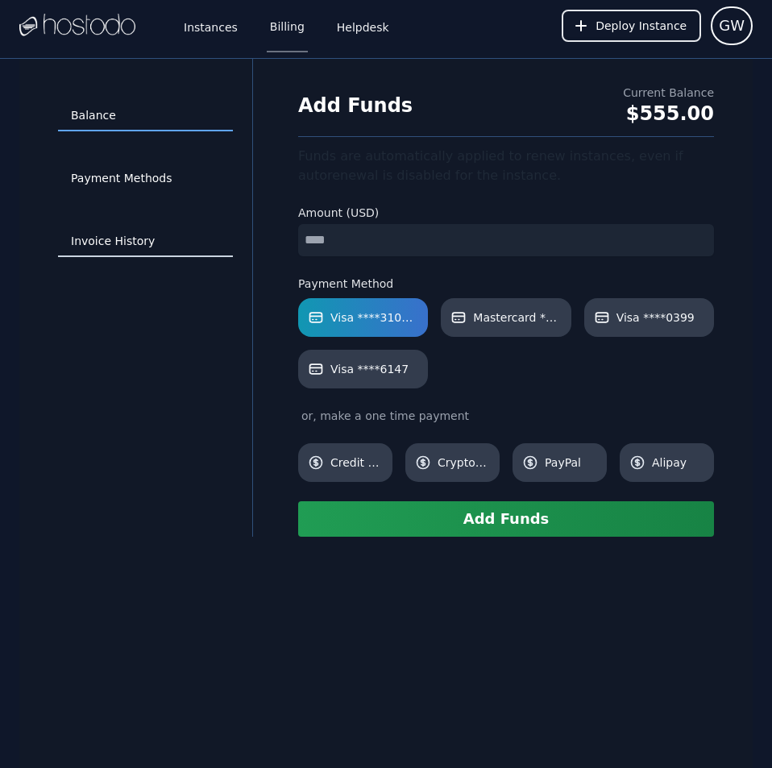
click at [138, 232] on link "Invoice History" at bounding box center [145, 241] width 175 height 31
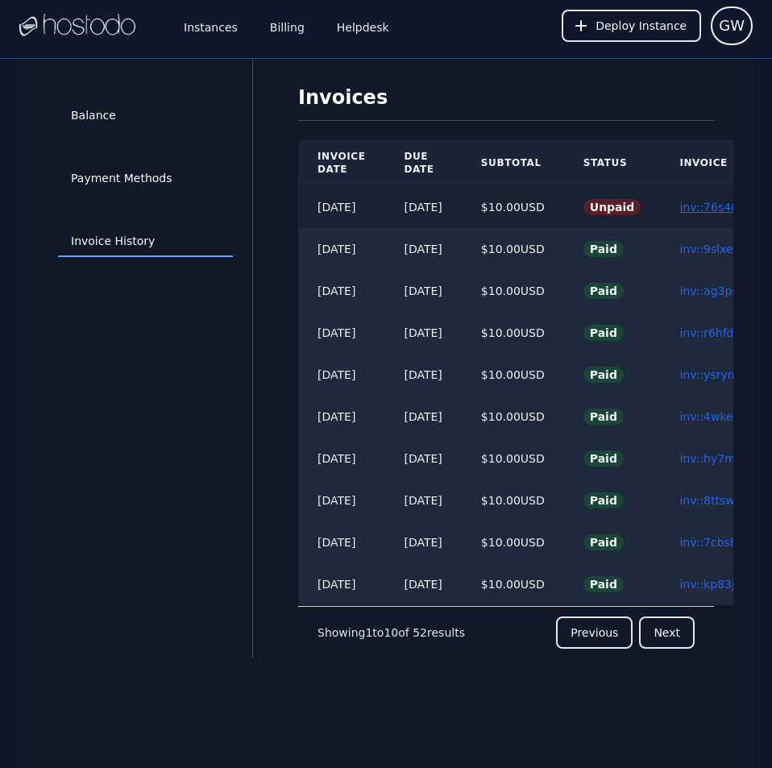
click at [715, 208] on link "inv::76s40oebgx ≫" at bounding box center [732, 207] width 106 height 13
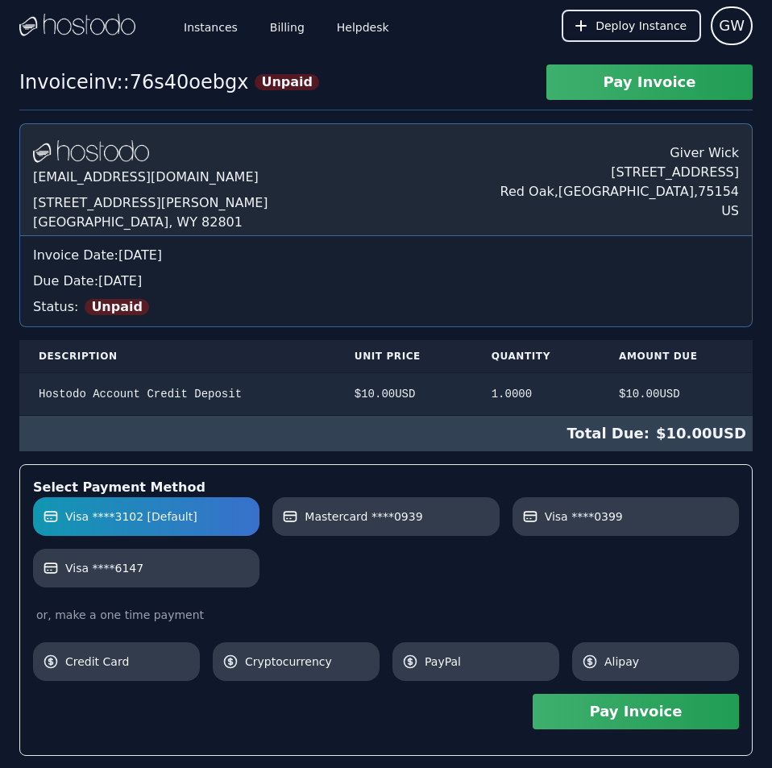
scroll to position [233, 0]
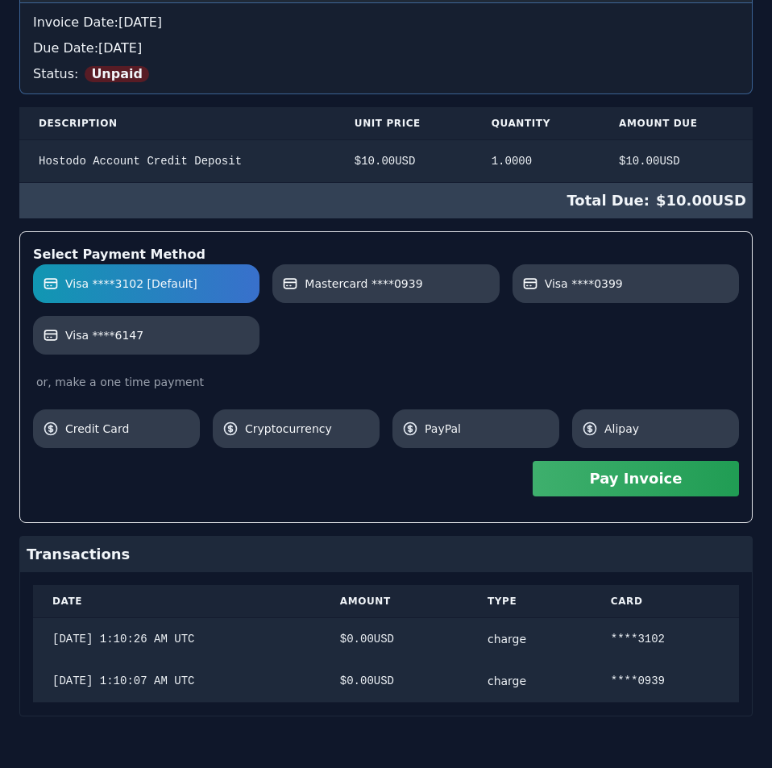
click at [499, 332] on div "[DOMAIN_NAME] [EMAIL_ADDRESS][DOMAIN_NAME] [STREET_ADDRESS][PERSON_NAME] Giver …" at bounding box center [385, 303] width 733 height 826
click at [632, 479] on button "Pay Invoice" at bounding box center [635, 478] width 206 height 35
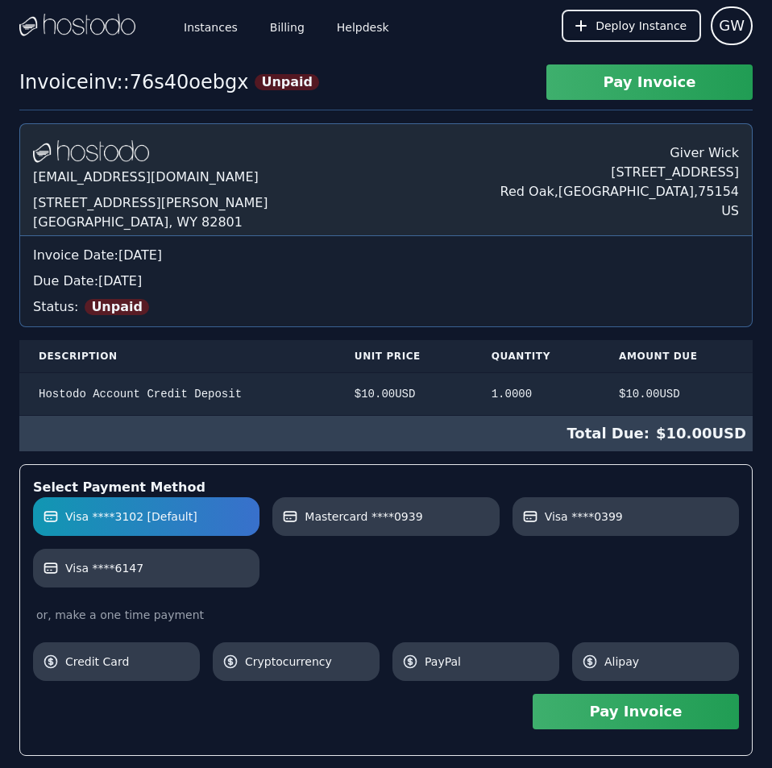
click at [574, 93] on div "Invoice inv::76s40oebgx Unpaid Pay Invoice Hostodo.com contact@hostodo.com 30 N…" at bounding box center [386, 532] width 772 height 936
click at [273, 27] on link "Billing" at bounding box center [287, 25] width 41 height 53
